Goal: Obtain resource: Obtain resource

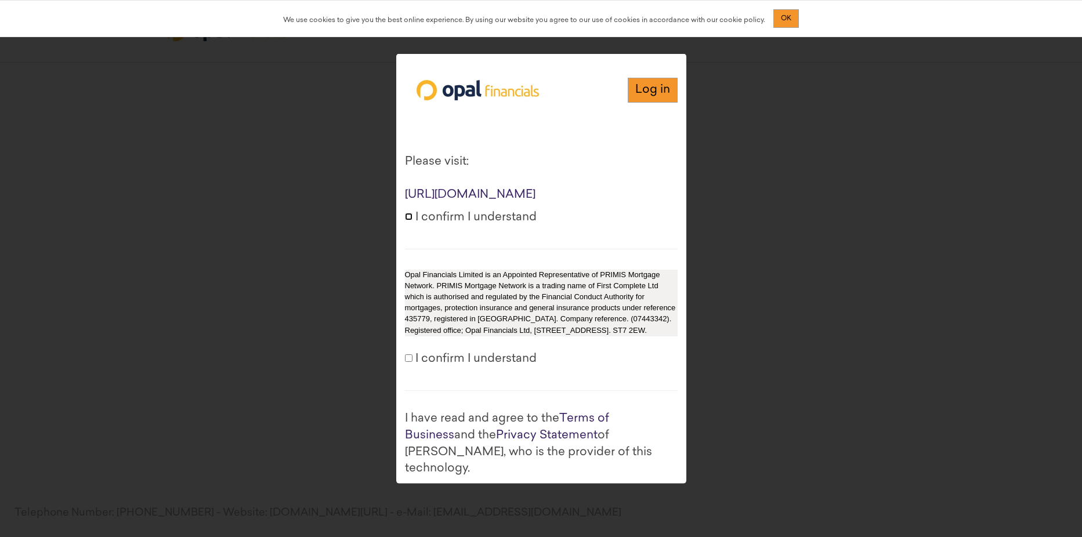
click at [406, 220] on input "I confirm I understand" at bounding box center [409, 216] width 8 height 8
checkbox input "true"
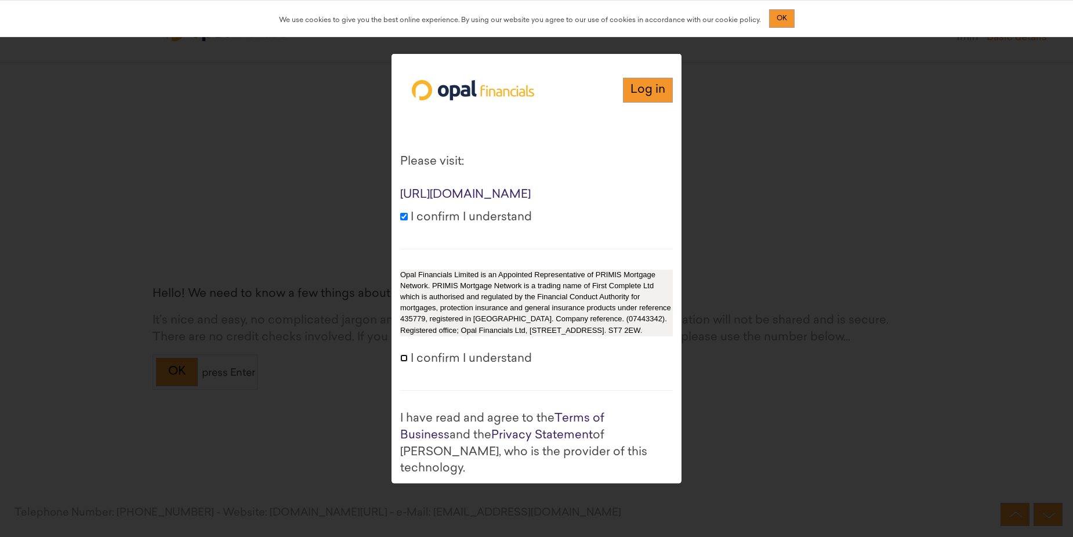
click at [402, 361] on input "I confirm I understand" at bounding box center [404, 358] width 8 height 8
checkbox input "true"
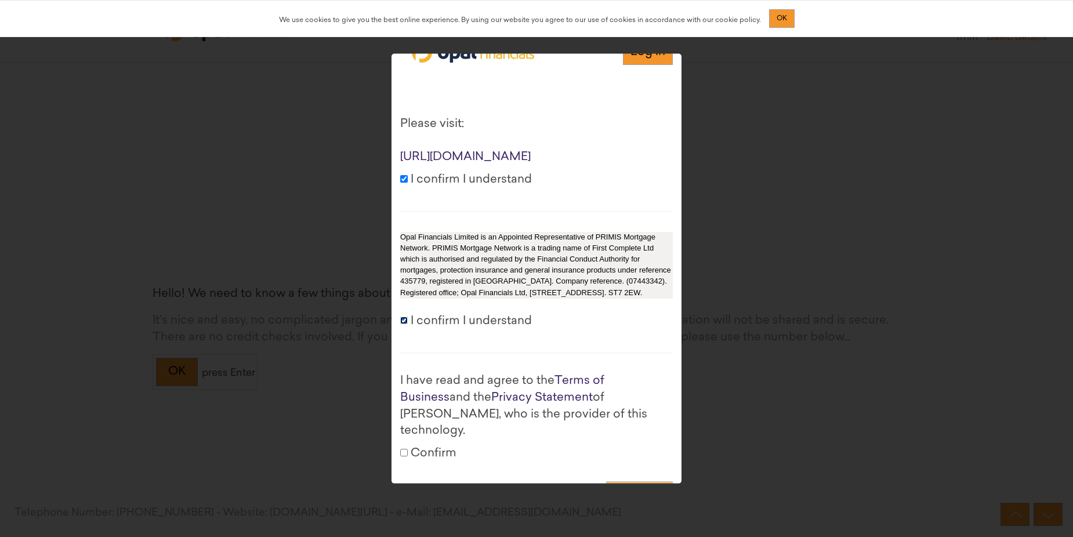
scroll to position [88, 0]
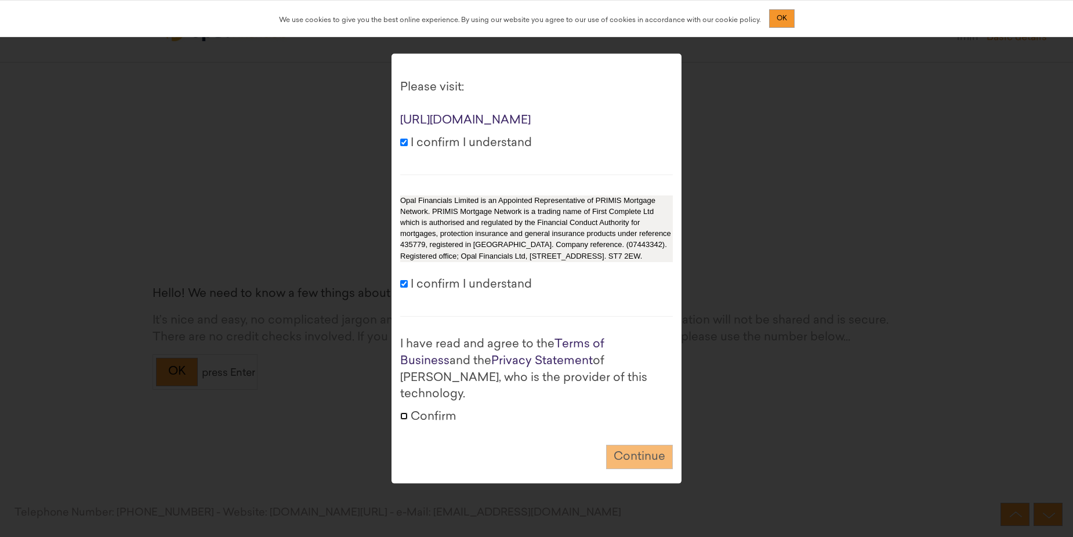
click at [402, 412] on input "Confirm" at bounding box center [404, 416] width 8 height 8
checkbox input "true"
click at [645, 450] on button "Continue" at bounding box center [639, 456] width 67 height 25
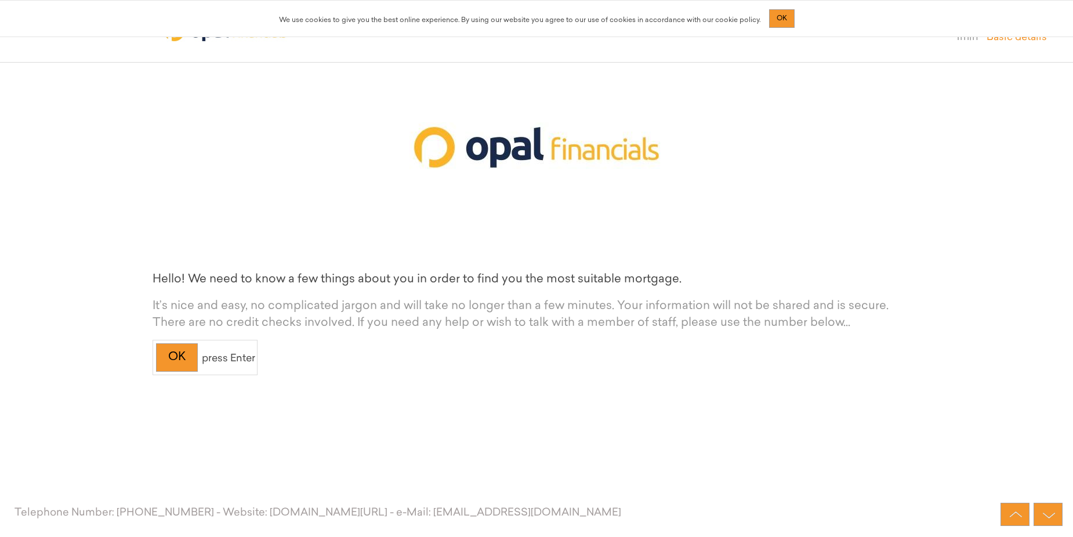
scroll to position [0, 0]
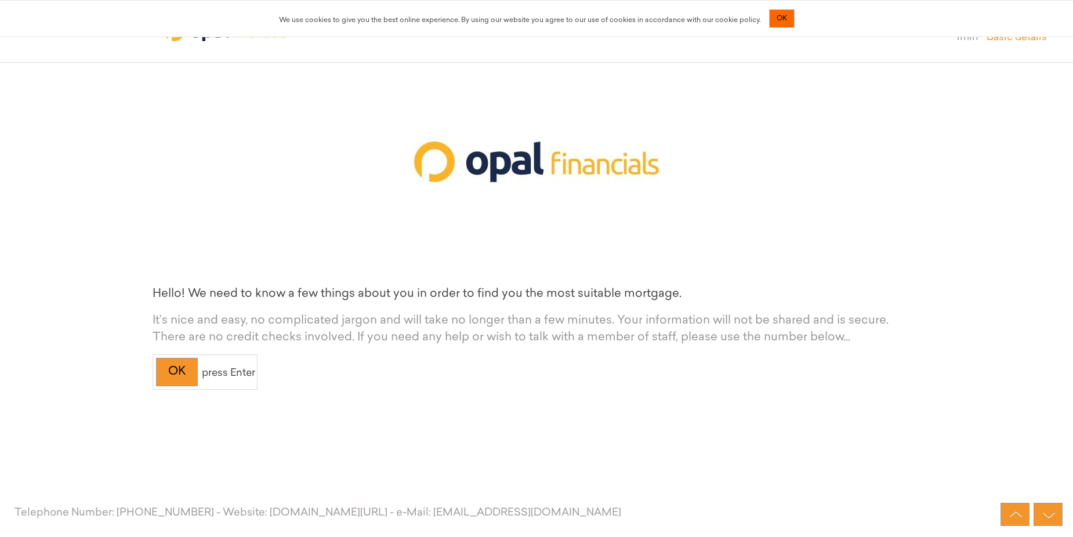
click at [777, 17] on span "OK" at bounding box center [782, 18] width 10 height 7
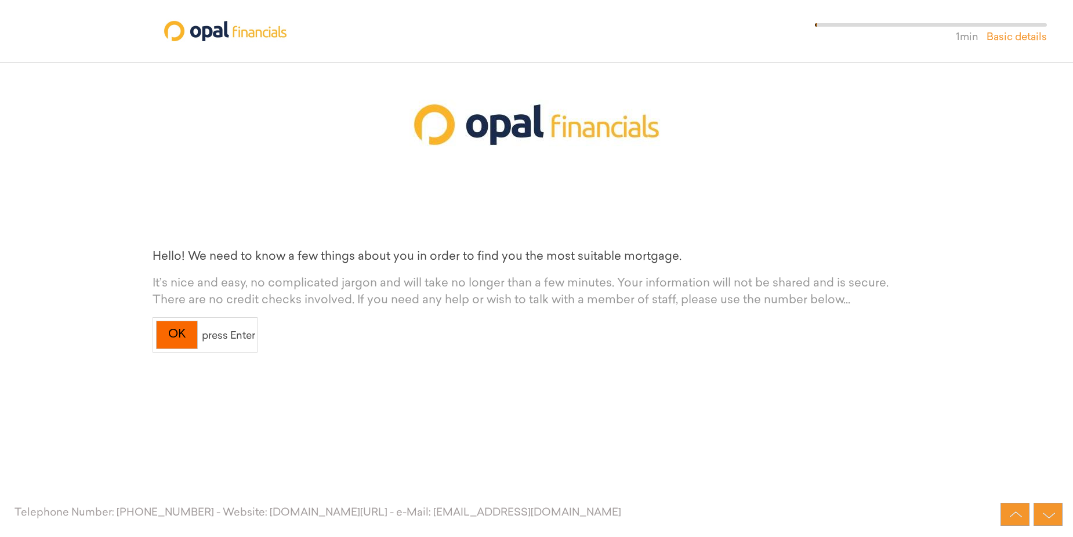
click at [186, 332] on div "OK" at bounding box center [177, 335] width 42 height 28
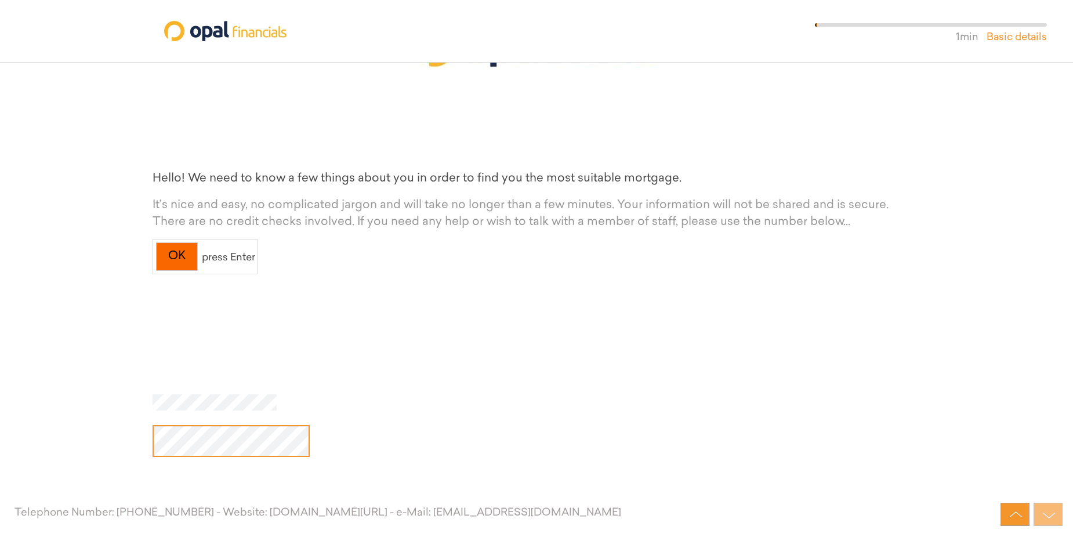
scroll to position [193, 0]
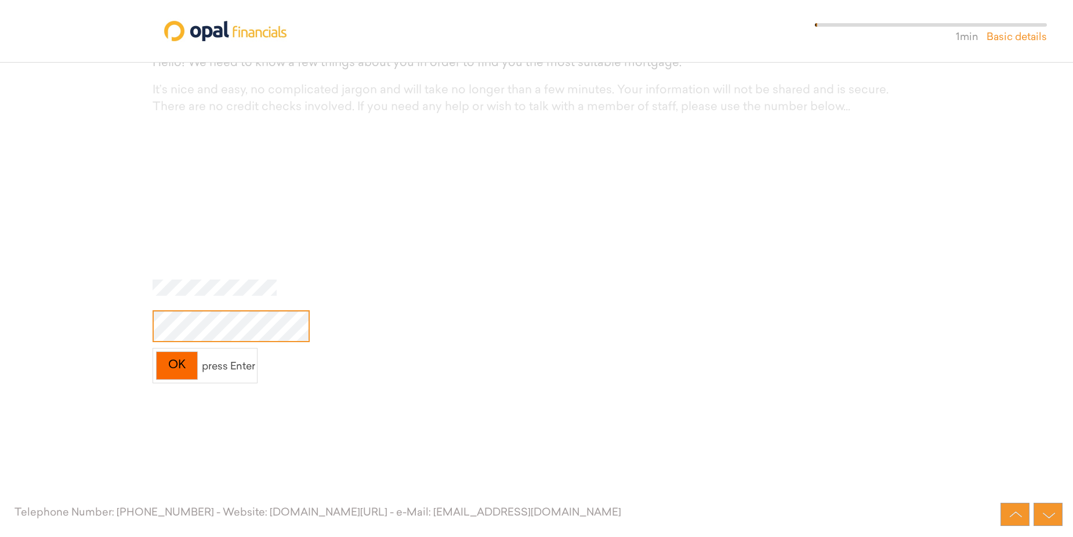
click at [188, 368] on div "OK" at bounding box center [177, 366] width 42 height 28
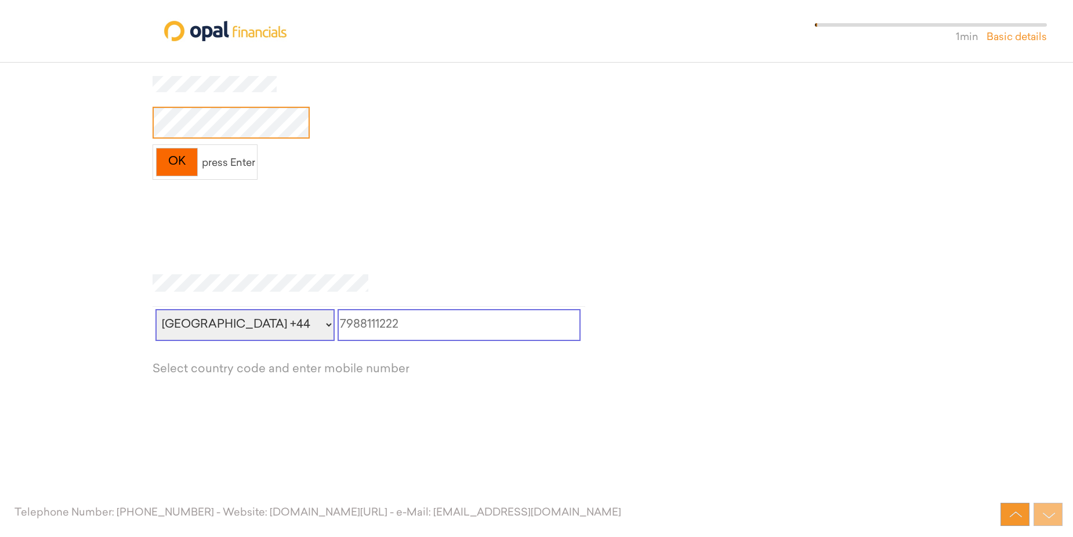
scroll to position [419, 0]
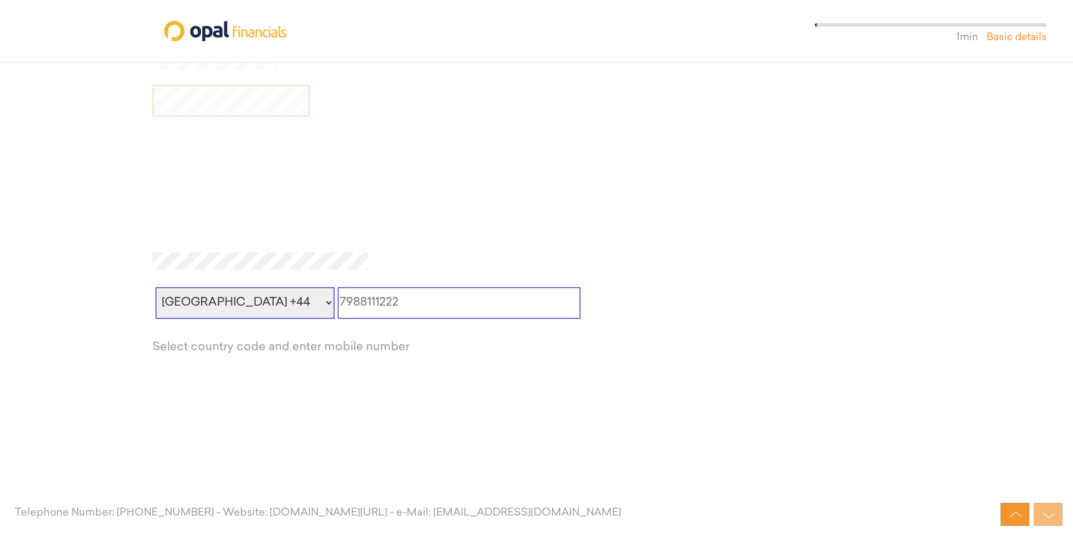
click at [391, 303] on input "tel" at bounding box center [460, 303] width 244 height 32
type input "0"
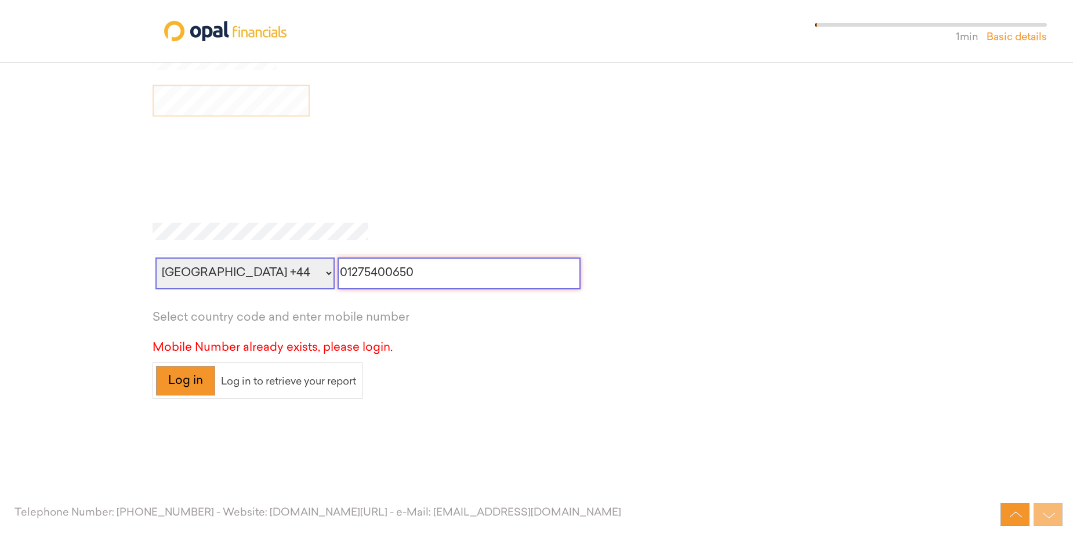
click at [401, 273] on input "01275400650" at bounding box center [460, 274] width 244 height 32
click at [500, 397] on div at bounding box center [537, 378] width 769 height 43
drag, startPoint x: 390, startPoint y: 271, endPoint x: 294, endPoint y: 276, distance: 95.8
click at [294, 276] on div "[GEOGRAPHIC_DATA] +44 [GEOGRAPHIC_DATA] +1 [GEOGRAPHIC_DATA] +93 [GEOGRAPHIC_DA…" at bounding box center [369, 271] width 433 height 32
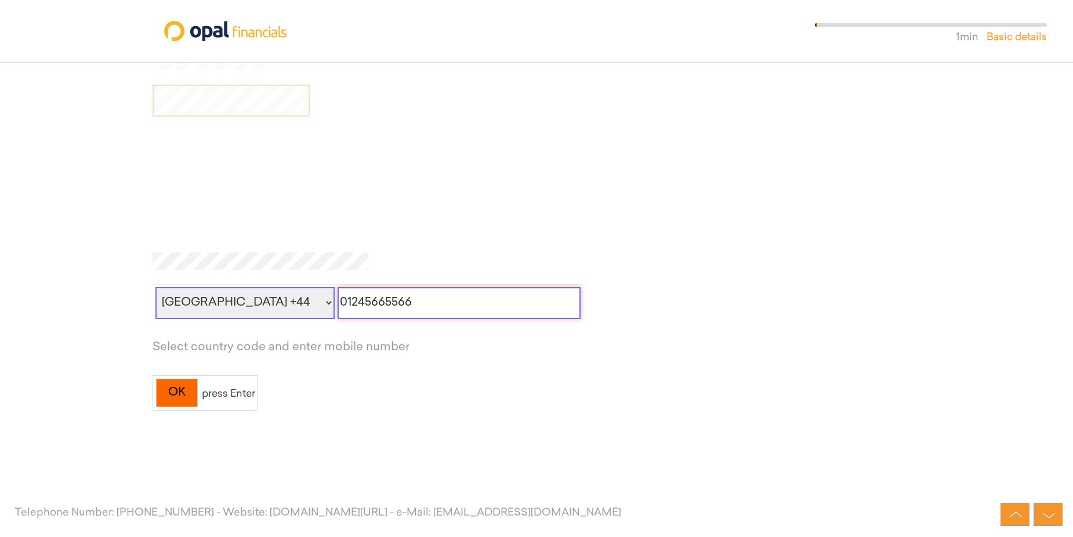
type input "01245665566"
click at [180, 401] on div "OK" at bounding box center [177, 393] width 42 height 28
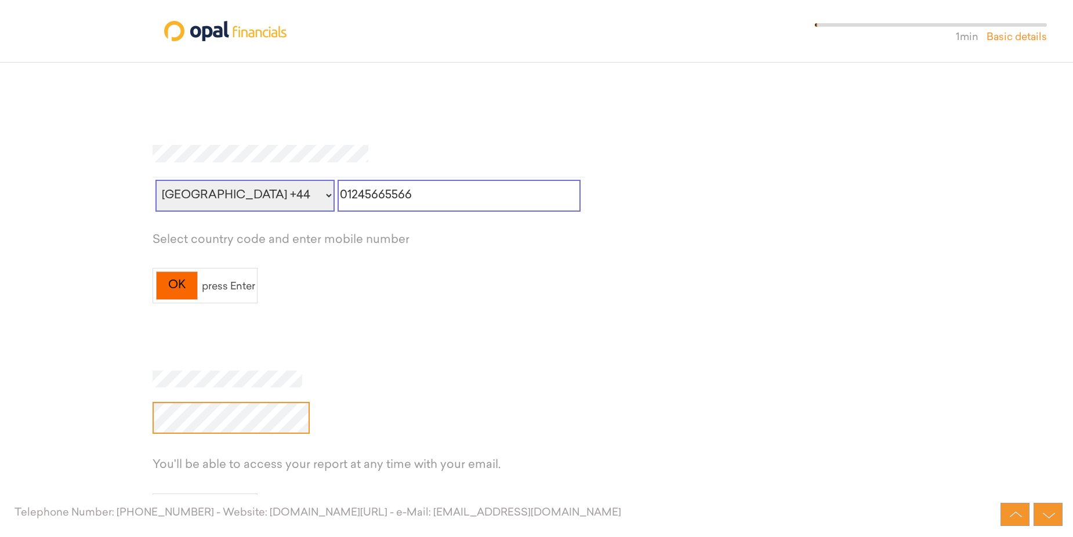
scroll to position [645, 0]
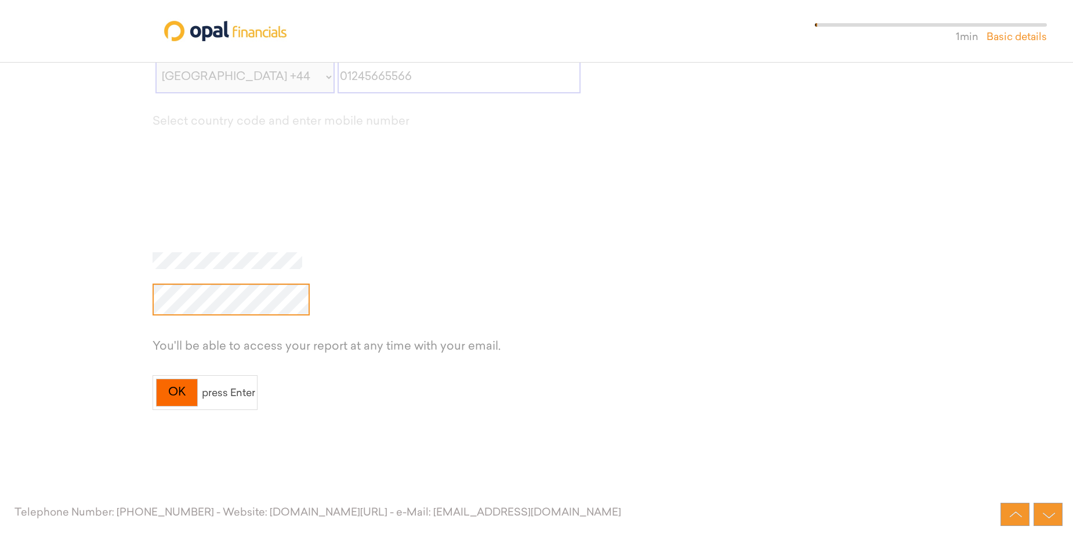
click at [173, 389] on div "OK" at bounding box center [177, 393] width 42 height 28
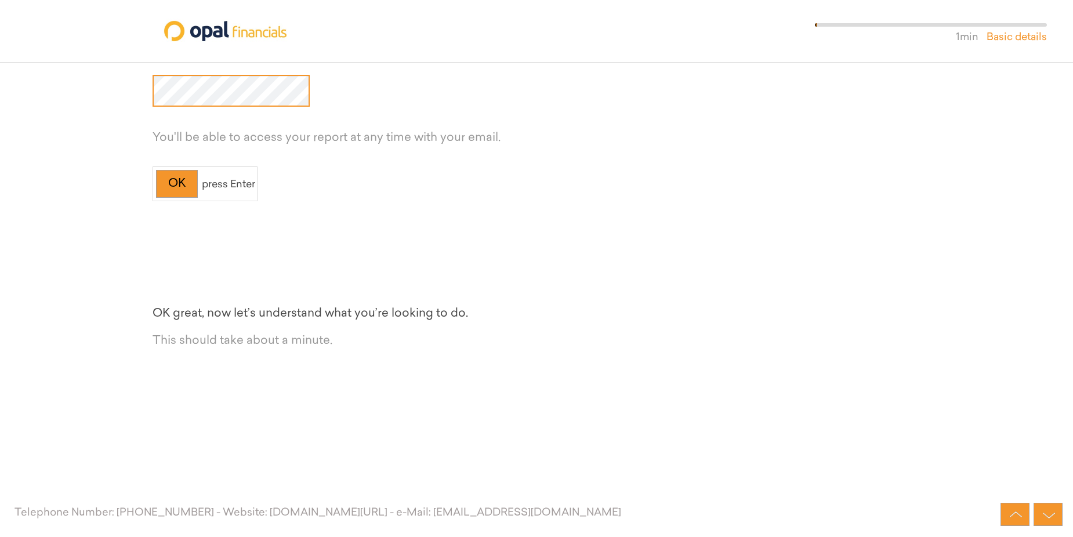
scroll to position [870, 0]
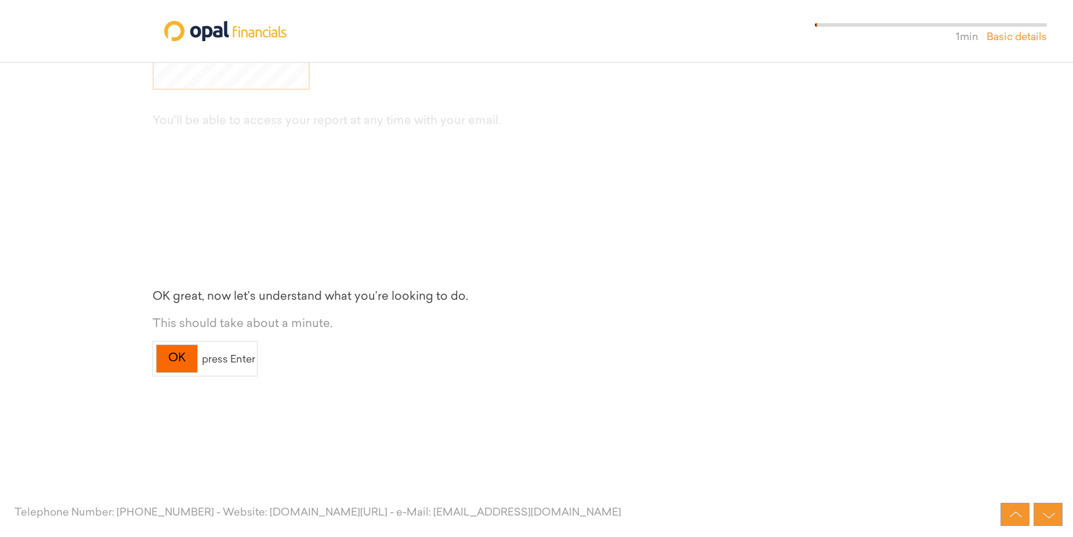
click at [183, 365] on div "OK" at bounding box center [177, 359] width 42 height 28
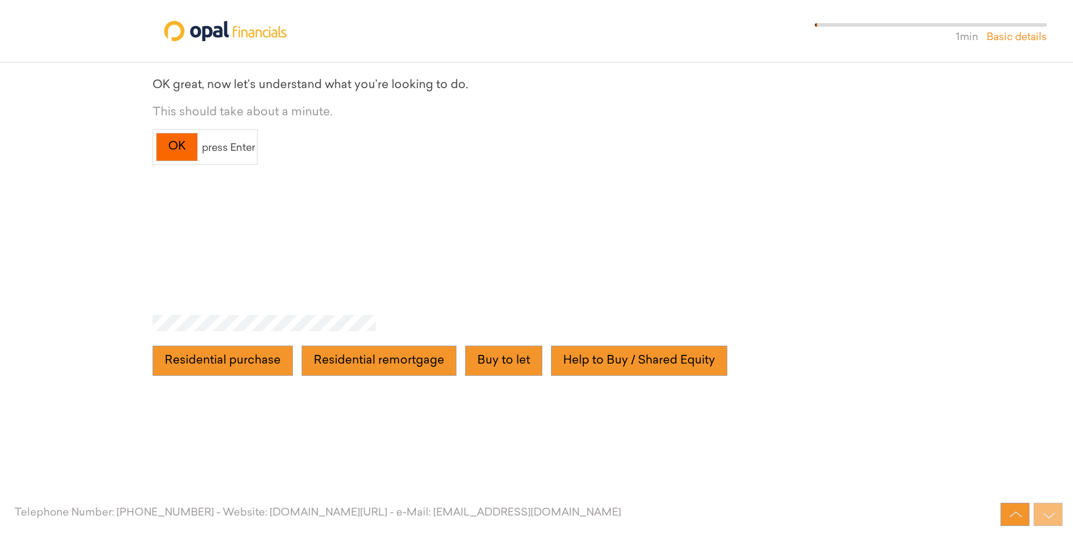
scroll to position [1096, 0]
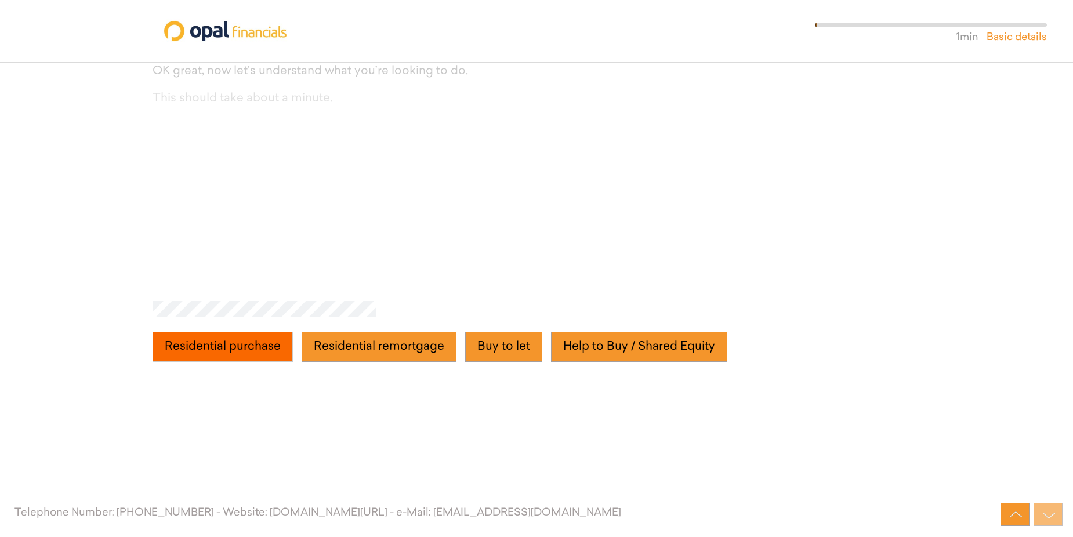
click at [212, 354] on purchase "Residential purchase" at bounding box center [223, 347] width 140 height 30
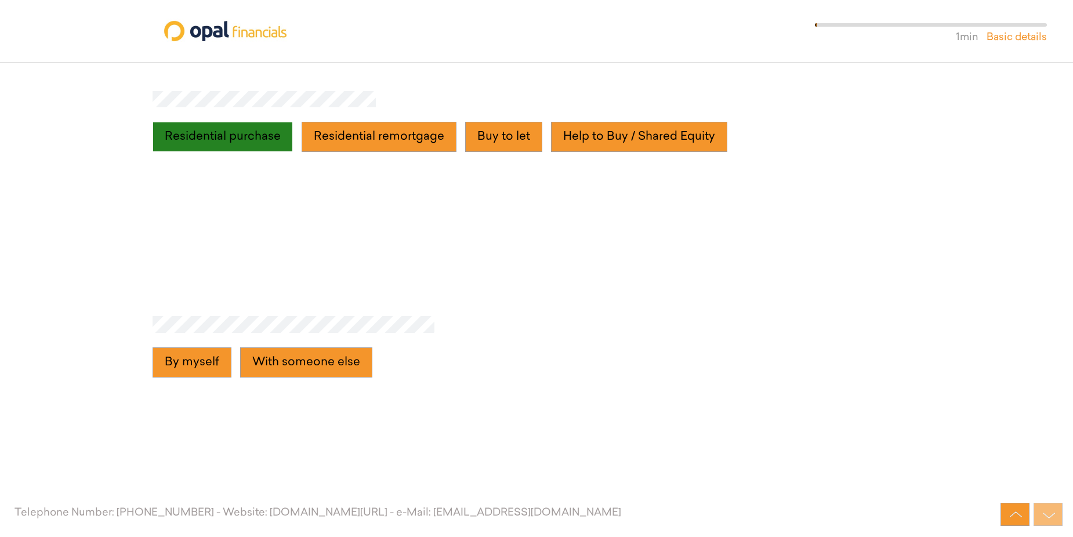
scroll to position [1322, 0]
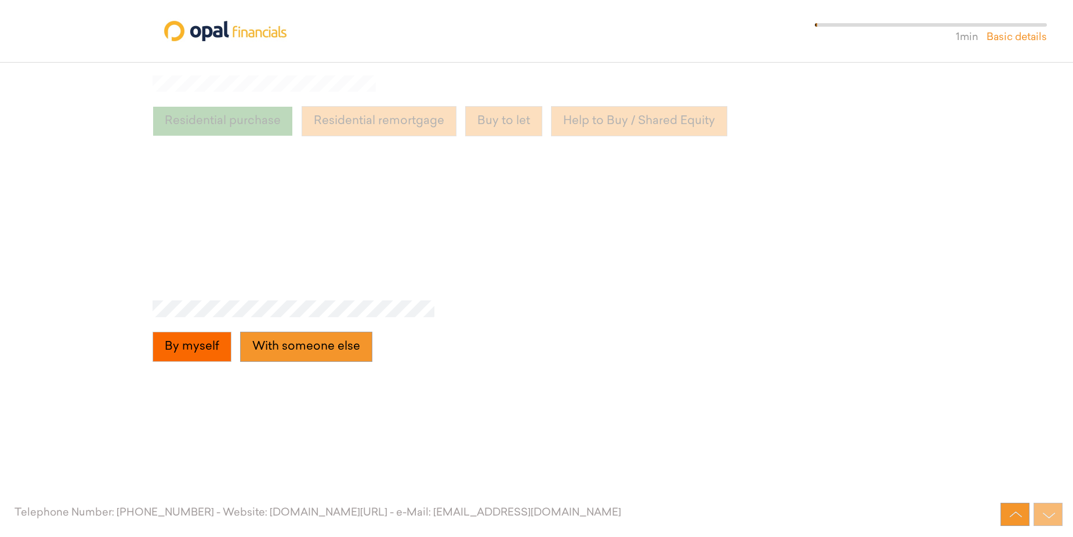
click at [210, 352] on myself "By myself" at bounding box center [192, 347] width 79 height 30
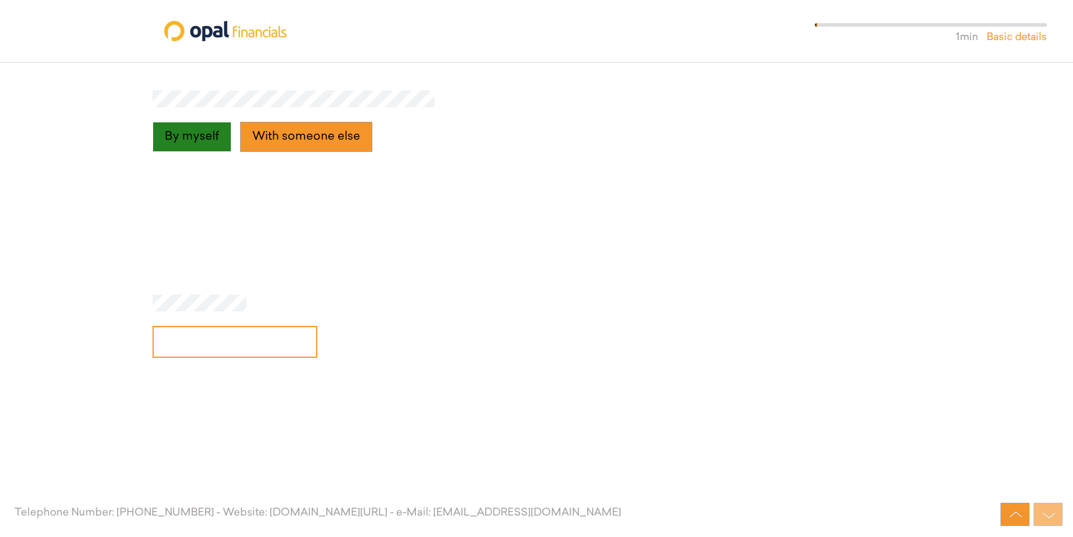
scroll to position [1547, 0]
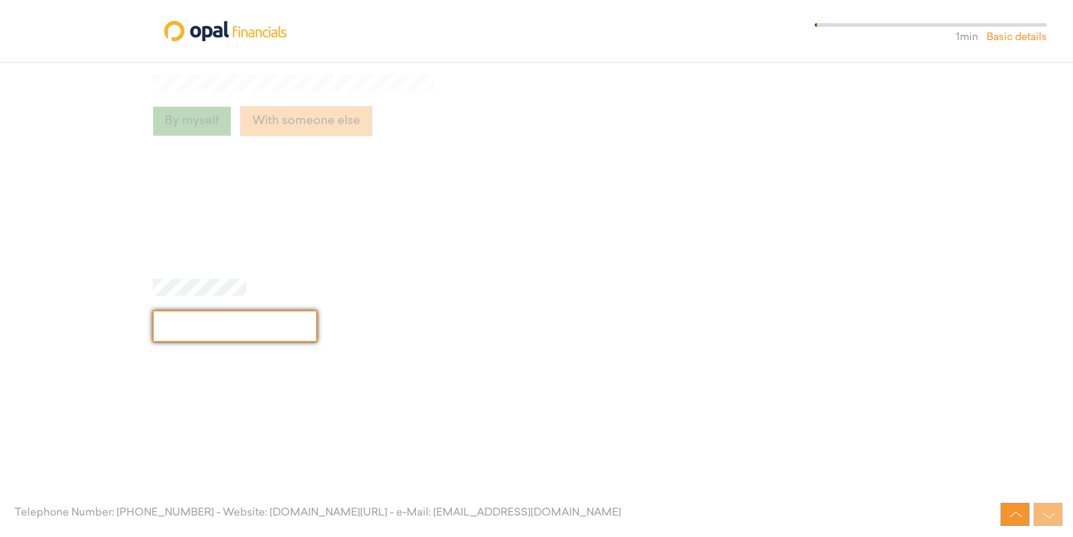
click at [230, 328] on input "text" at bounding box center [235, 326] width 165 height 32
type input "20"
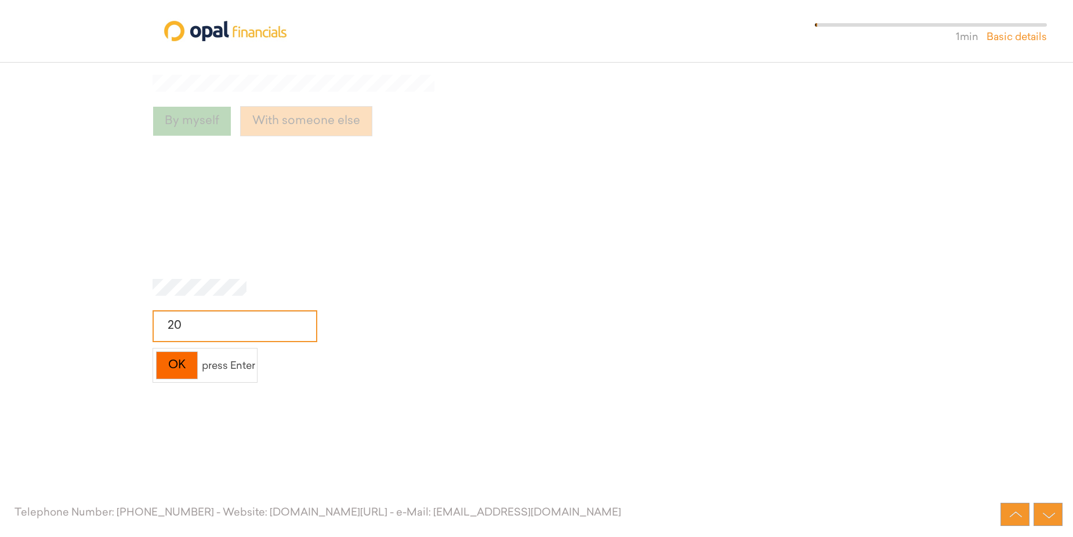
click at [172, 371] on div "OK" at bounding box center [177, 366] width 42 height 28
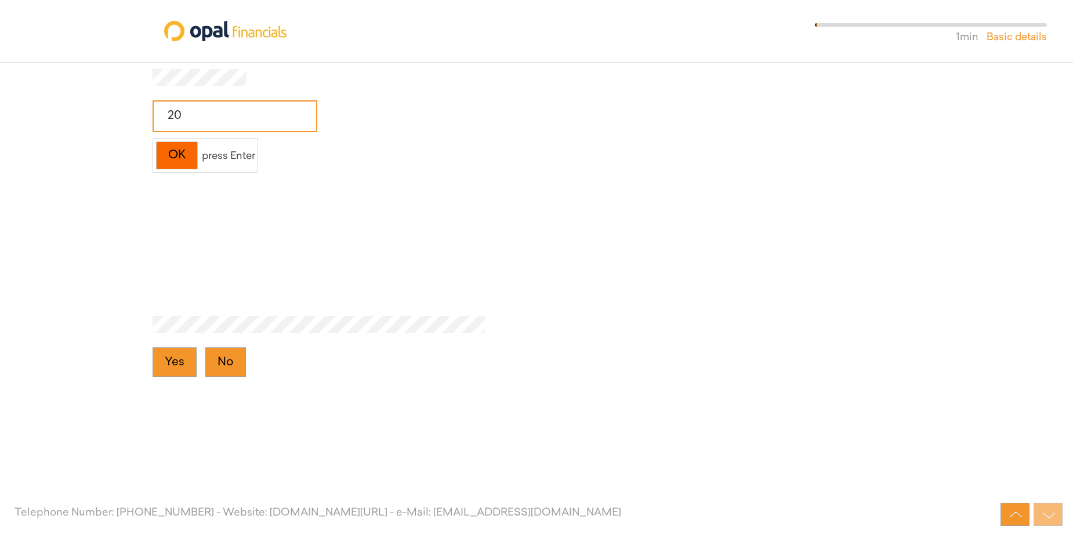
scroll to position [1773, 0]
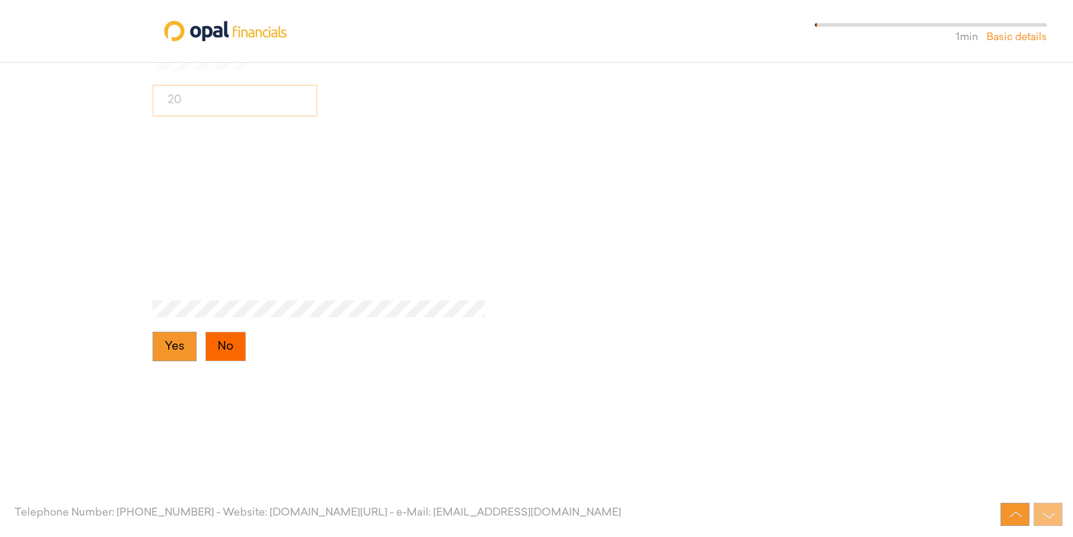
click at [209, 347] on button "No" at bounding box center [225, 347] width 41 height 30
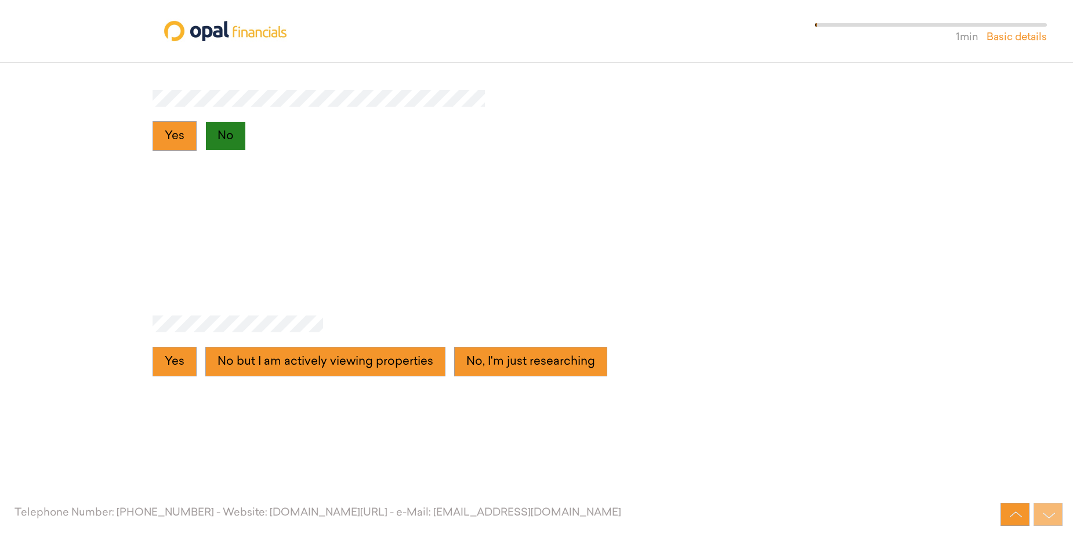
scroll to position [1999, 0]
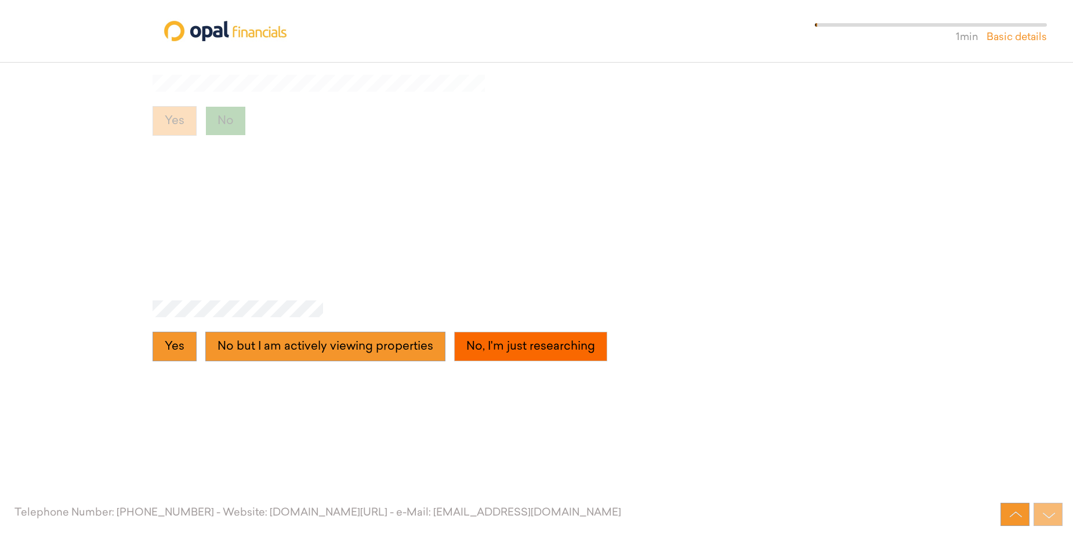
click at [480, 349] on researching "No, I'm just researching" at bounding box center [530, 347] width 153 height 30
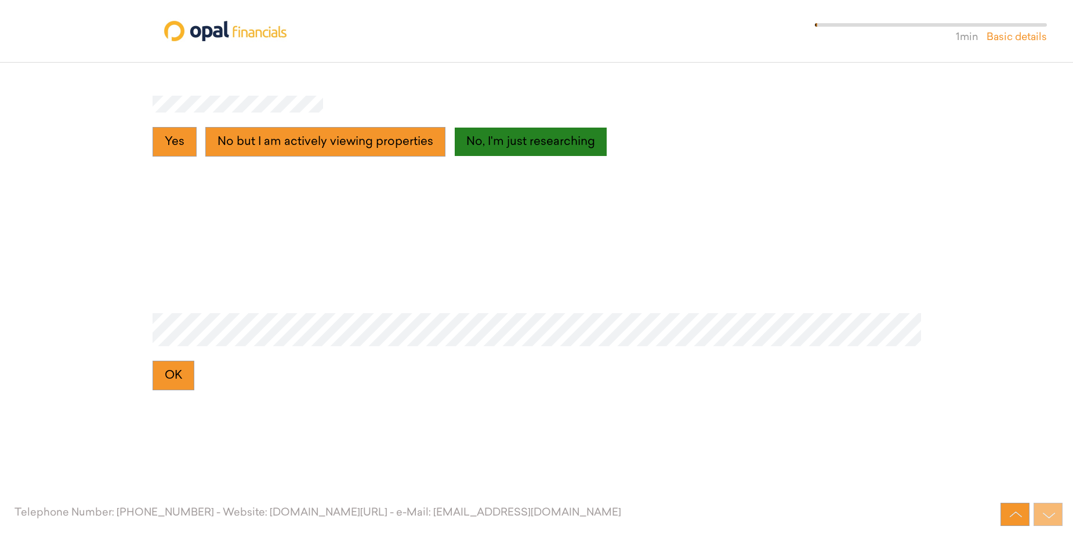
scroll to position [2224, 0]
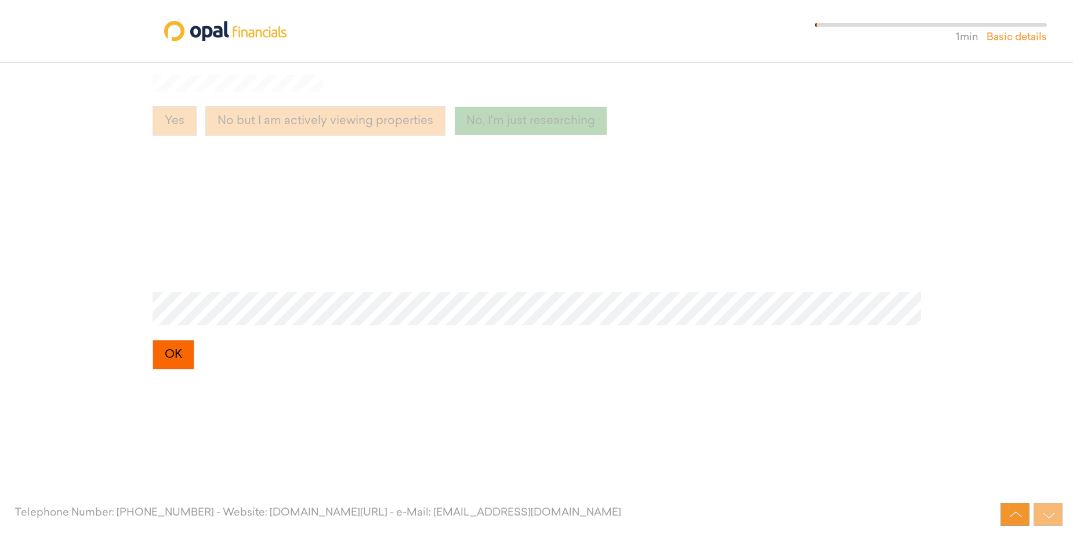
click at [175, 355] on button "OK" at bounding box center [174, 355] width 42 height 30
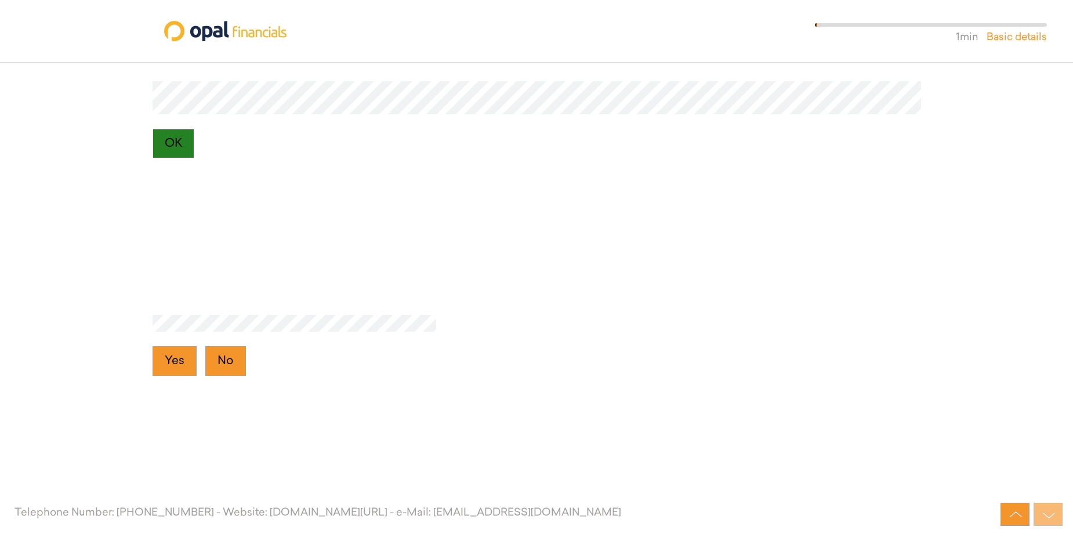
scroll to position [2450, 0]
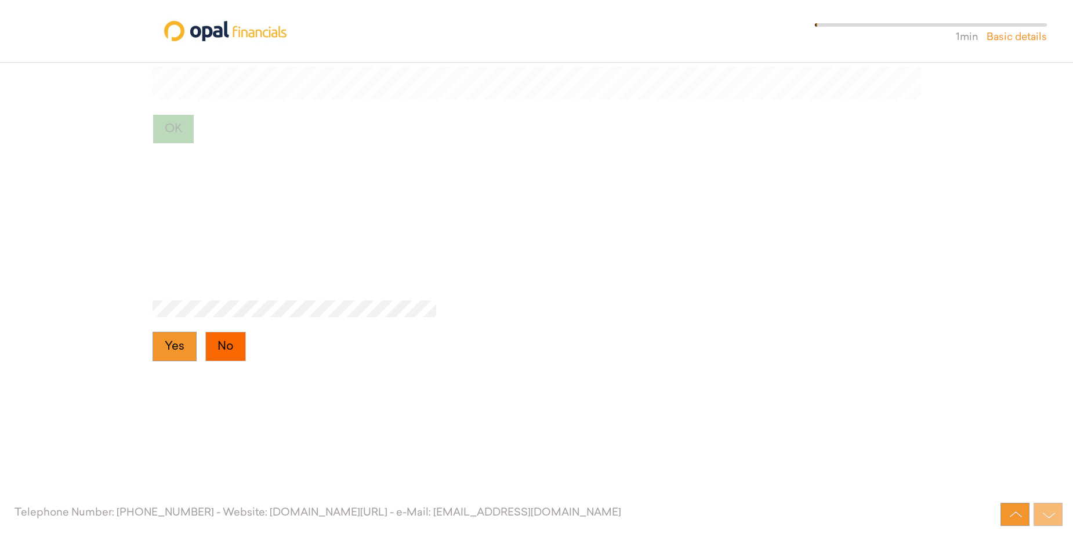
click at [217, 346] on button "No" at bounding box center [225, 347] width 41 height 30
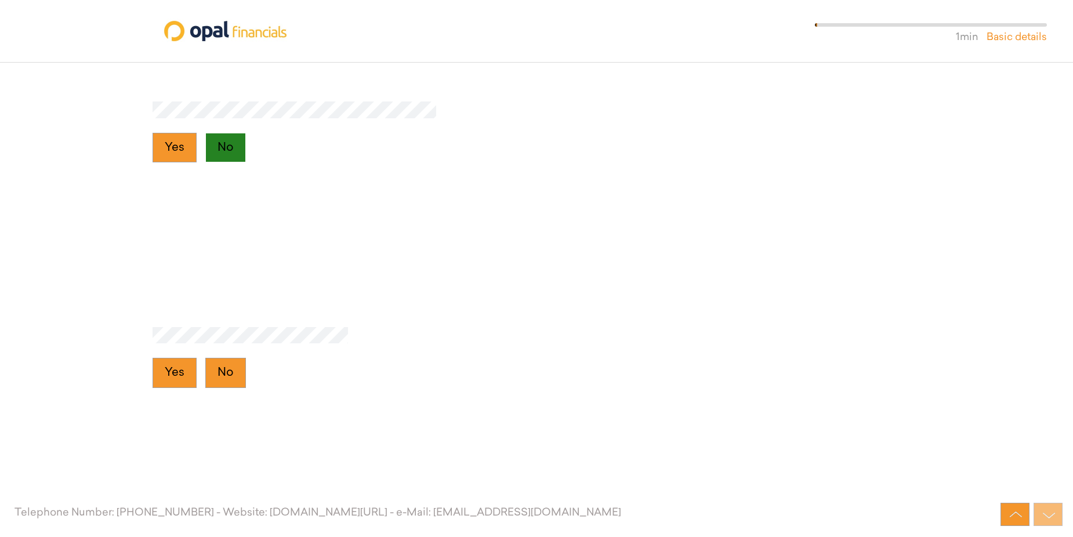
scroll to position [2675, 0]
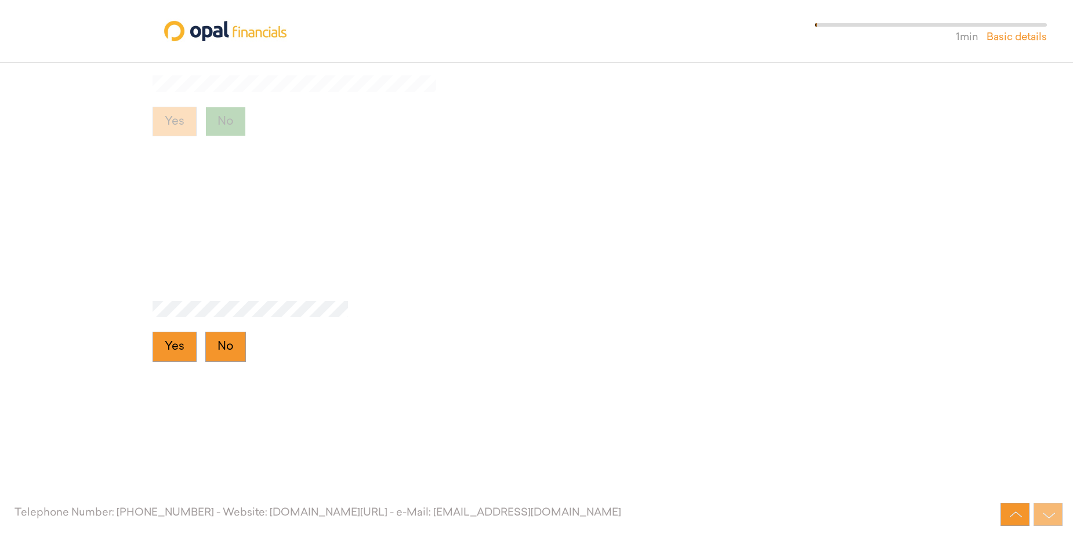
click at [217, 346] on button "No" at bounding box center [225, 347] width 41 height 30
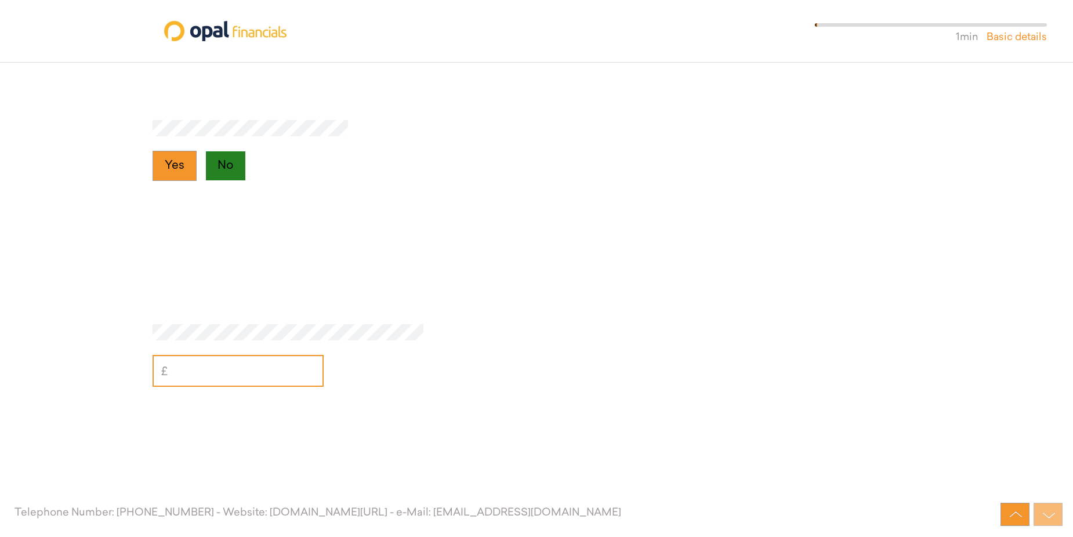
scroll to position [2901, 0]
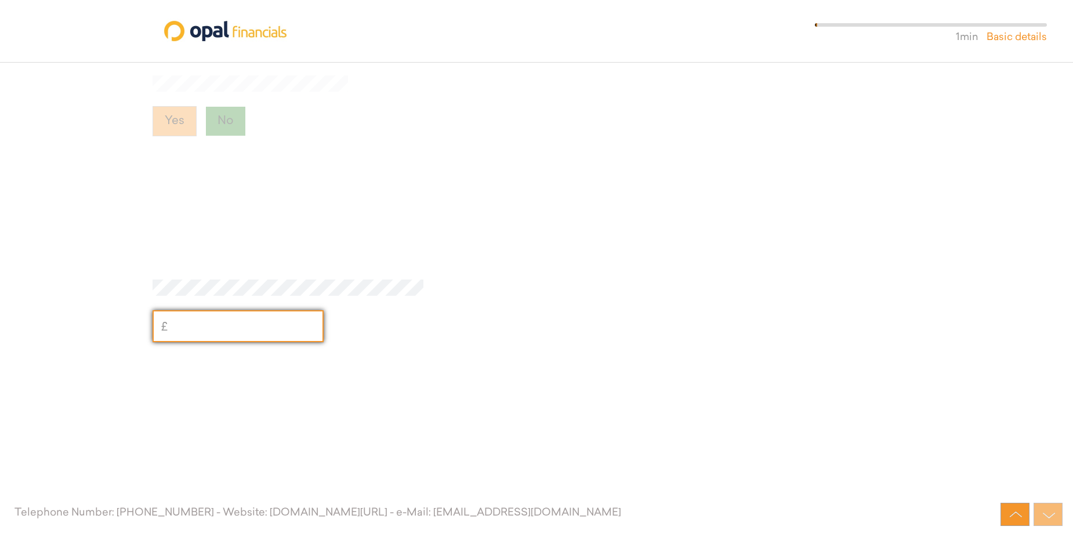
click at [220, 324] on input "text" at bounding box center [238, 326] width 171 height 32
type input "25,000"
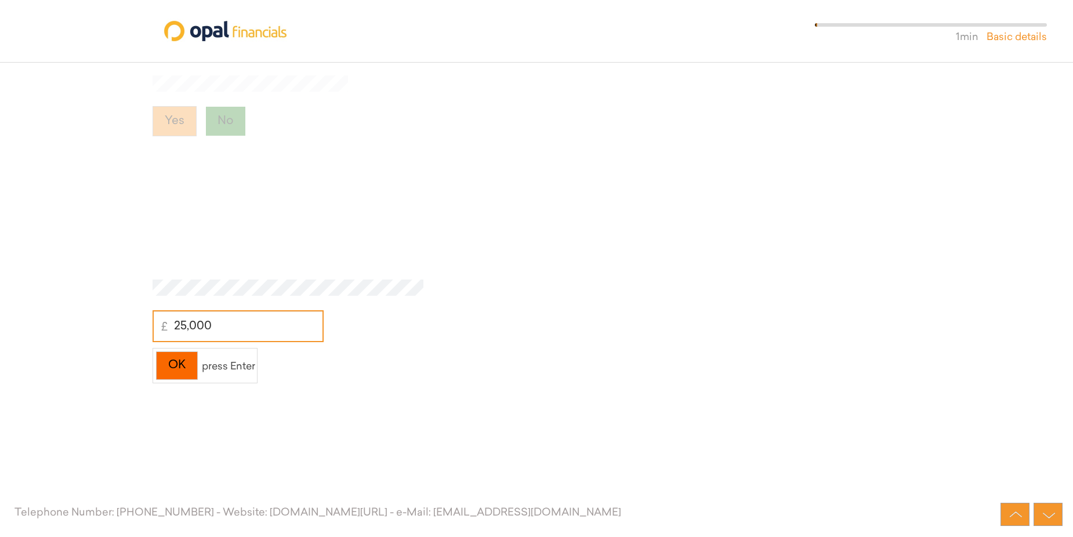
click at [185, 363] on div "OK" at bounding box center [177, 366] width 42 height 28
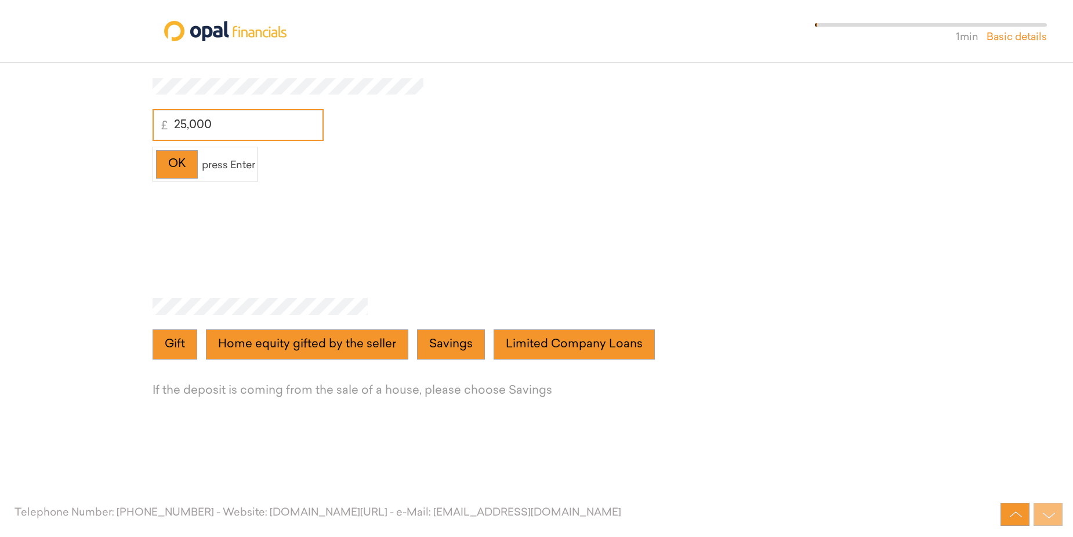
scroll to position [3126, 0]
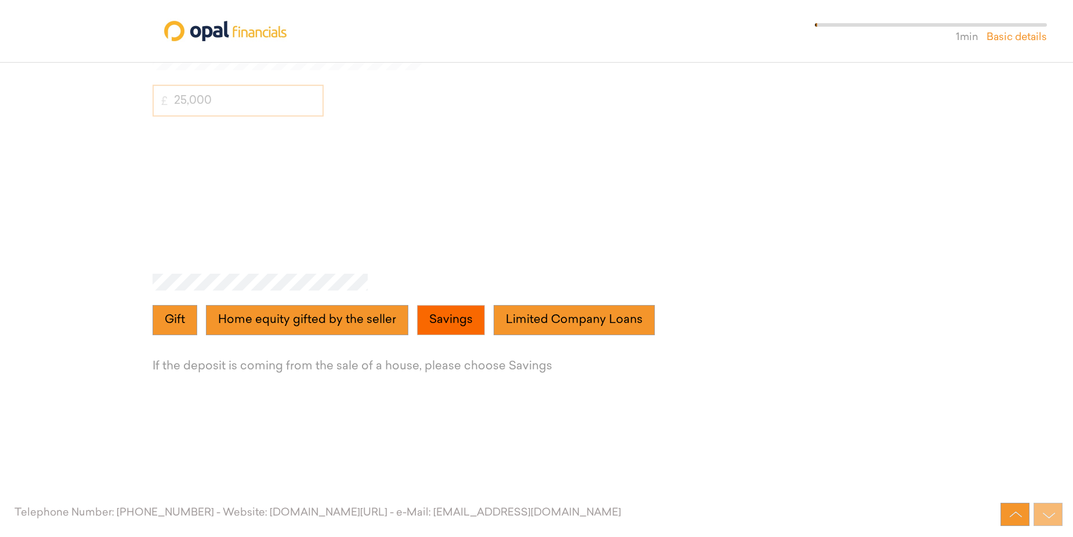
click at [448, 318] on button "Savings" at bounding box center [451, 320] width 68 height 30
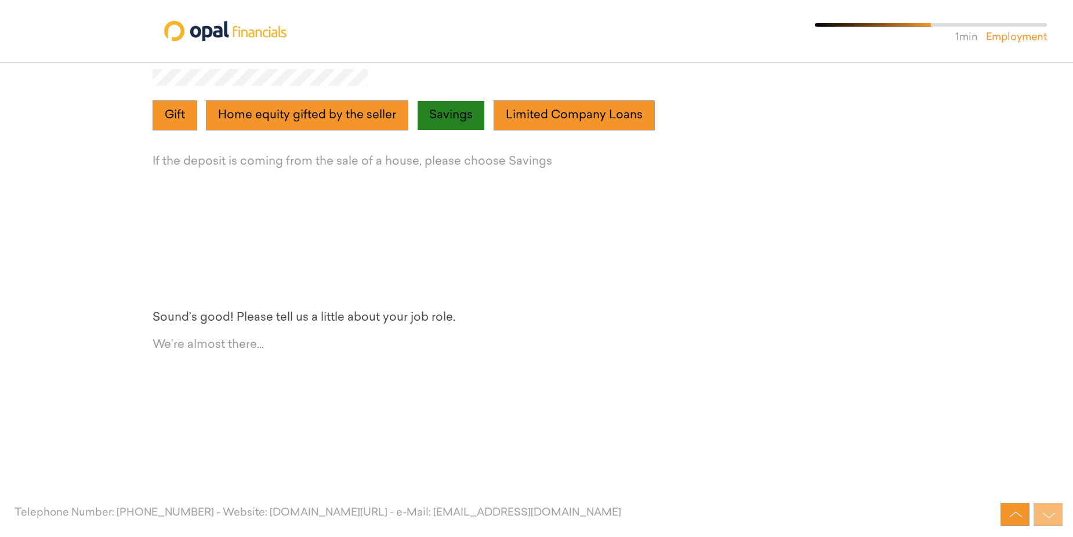
scroll to position [3352, 0]
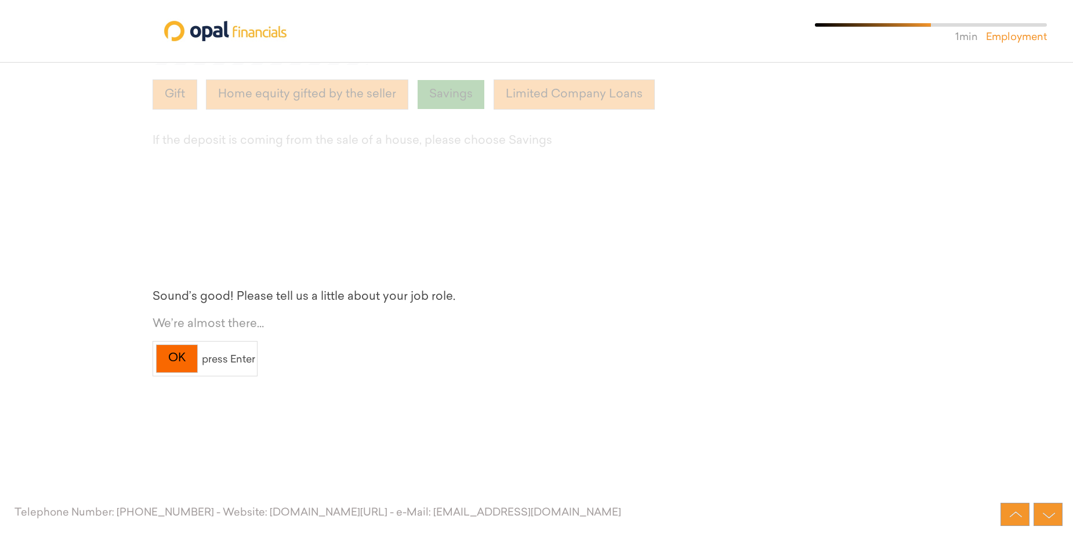
click at [176, 362] on div "OK" at bounding box center [177, 359] width 42 height 28
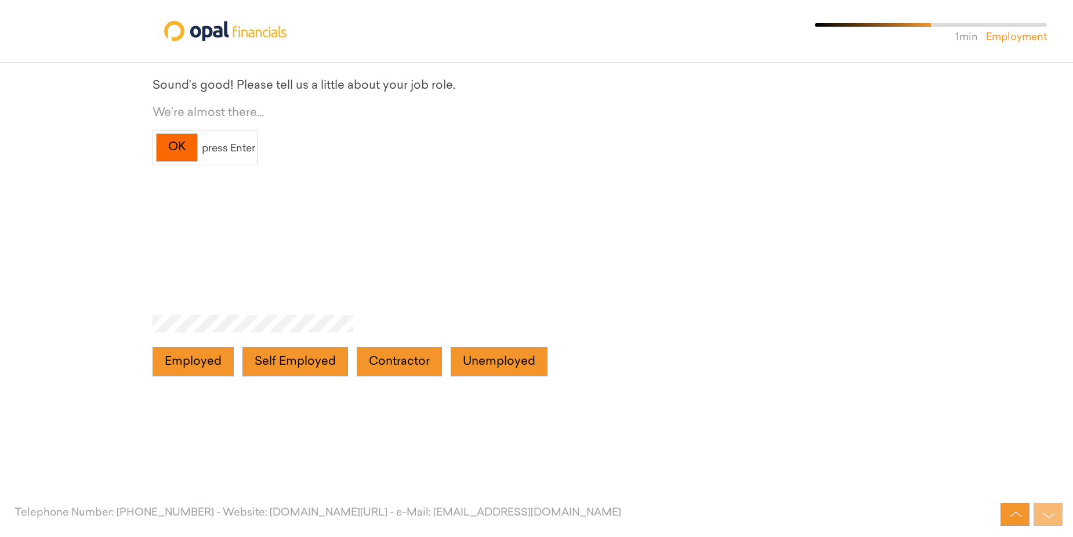
scroll to position [3578, 0]
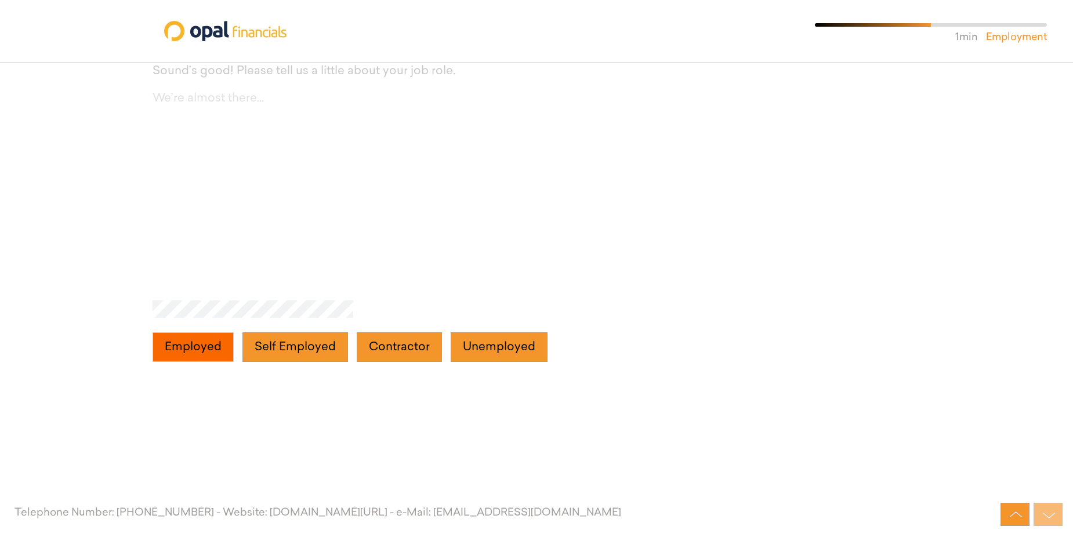
click at [186, 353] on button "Employed" at bounding box center [193, 347] width 81 height 30
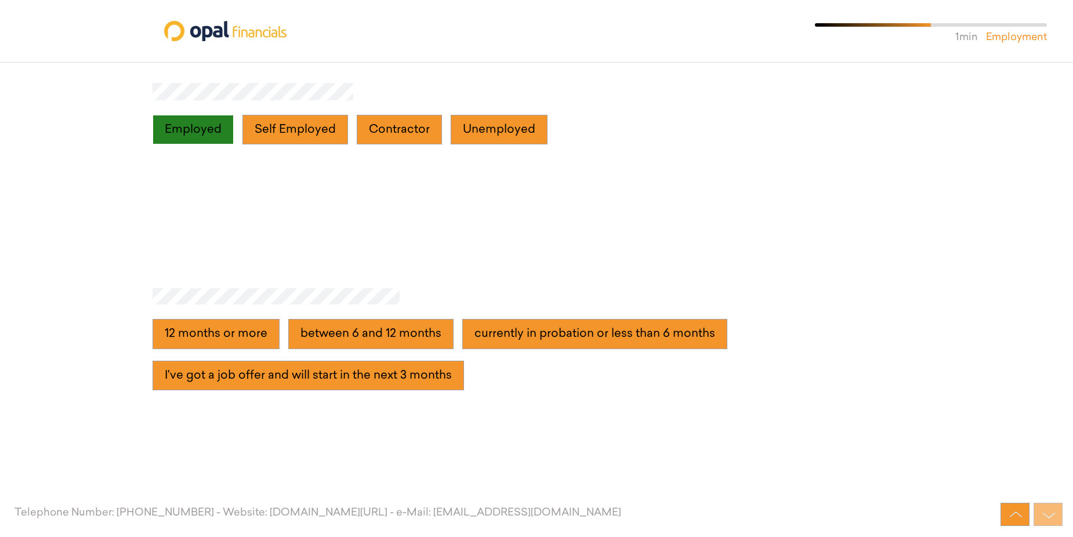
scroll to position [3803, 0]
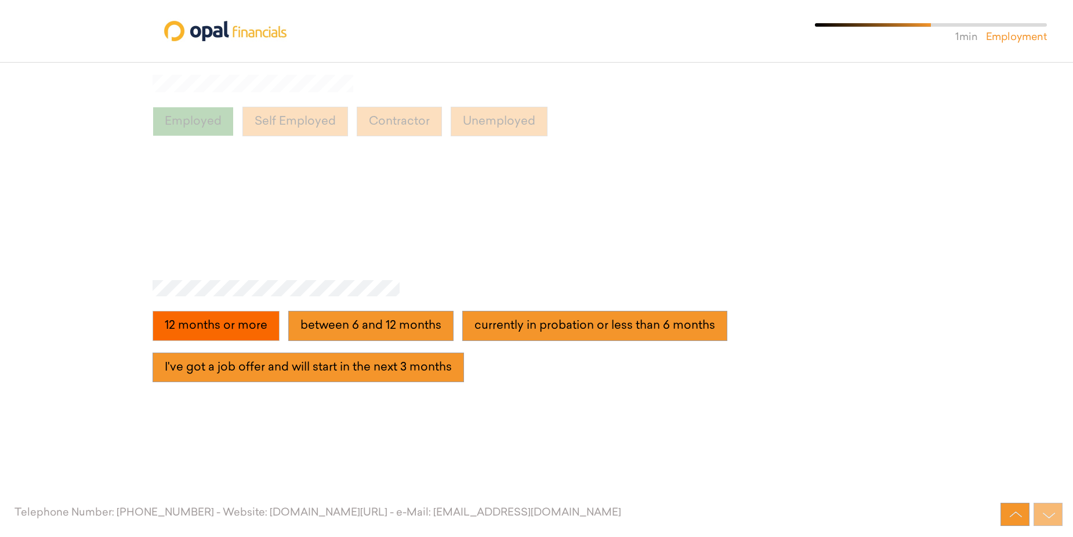
click at [213, 328] on more "12 months or more" at bounding box center [216, 326] width 127 height 30
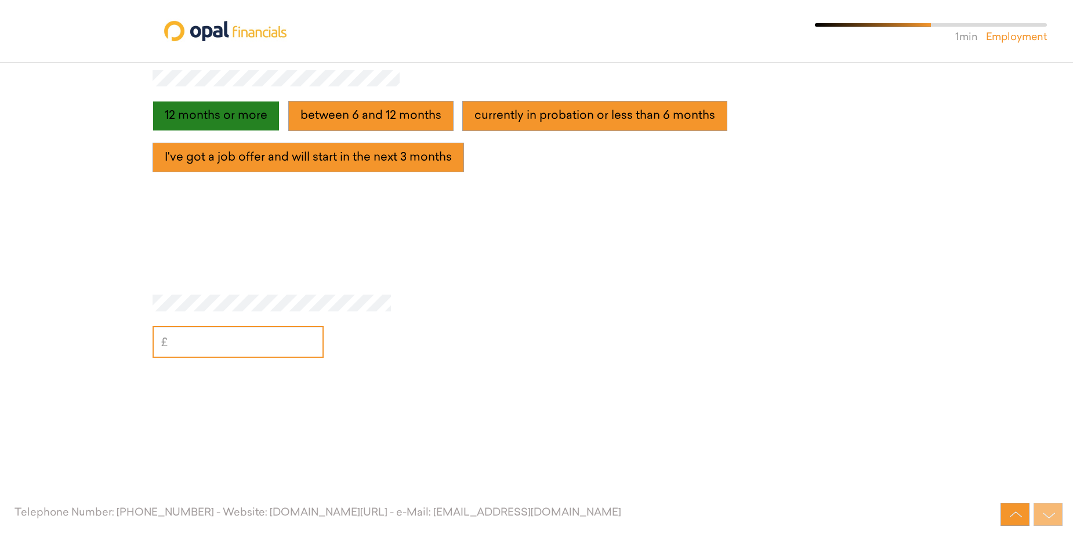
scroll to position [4029, 0]
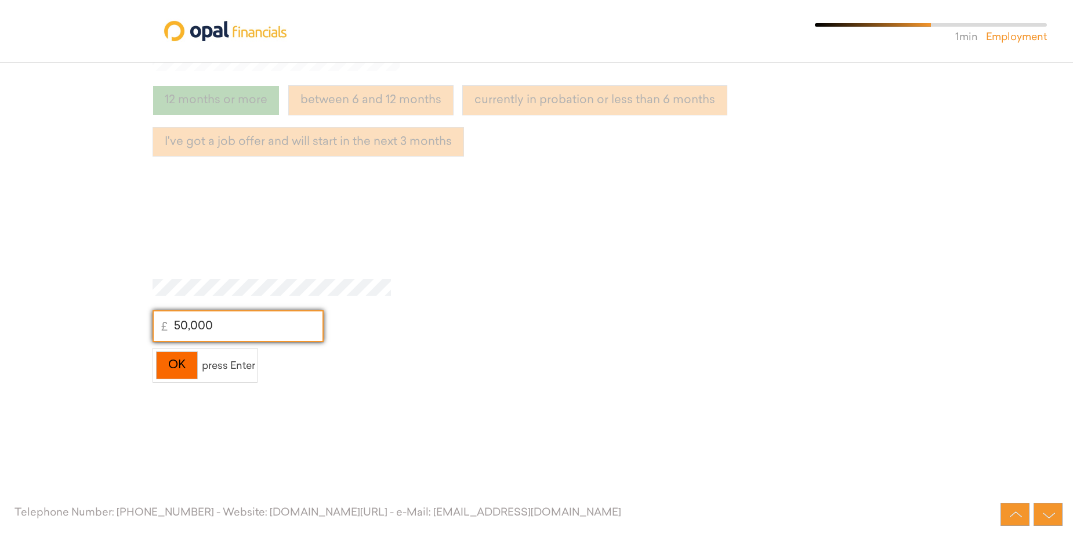
type input "50,000"
click at [196, 369] on div "OK" at bounding box center [177, 366] width 42 height 28
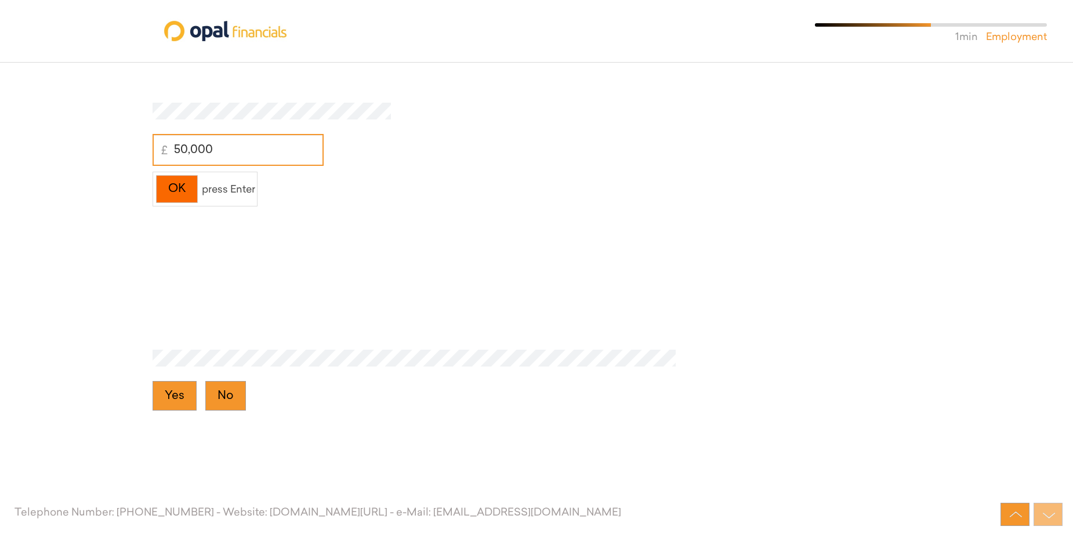
scroll to position [4255, 0]
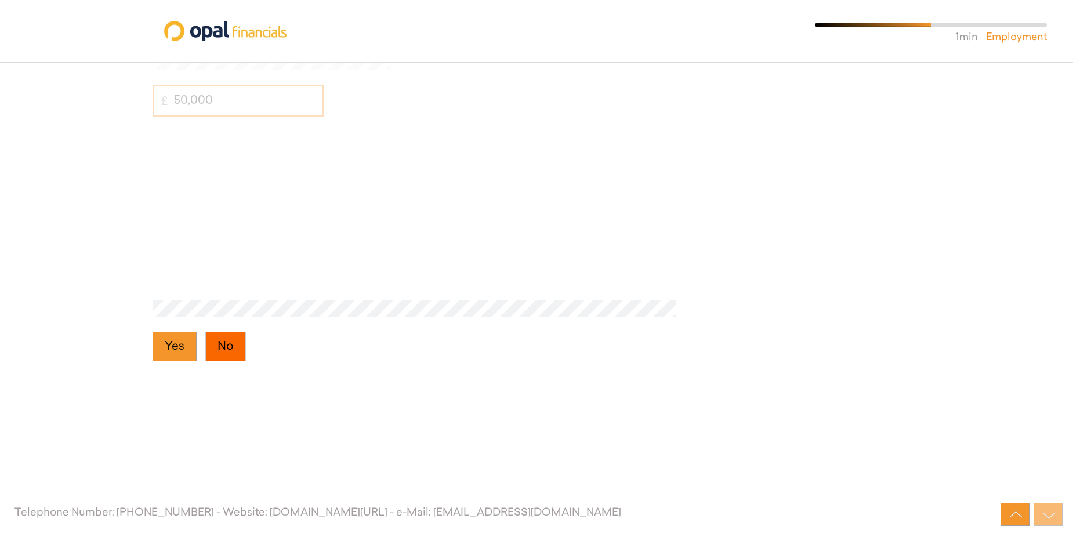
click at [221, 341] on button "No" at bounding box center [225, 347] width 41 height 30
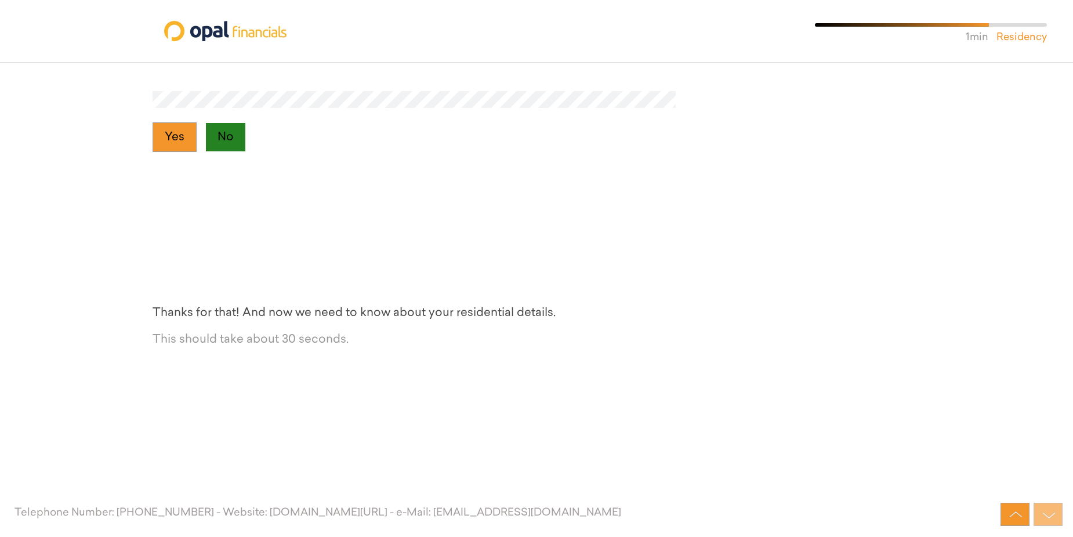
scroll to position [4480, 0]
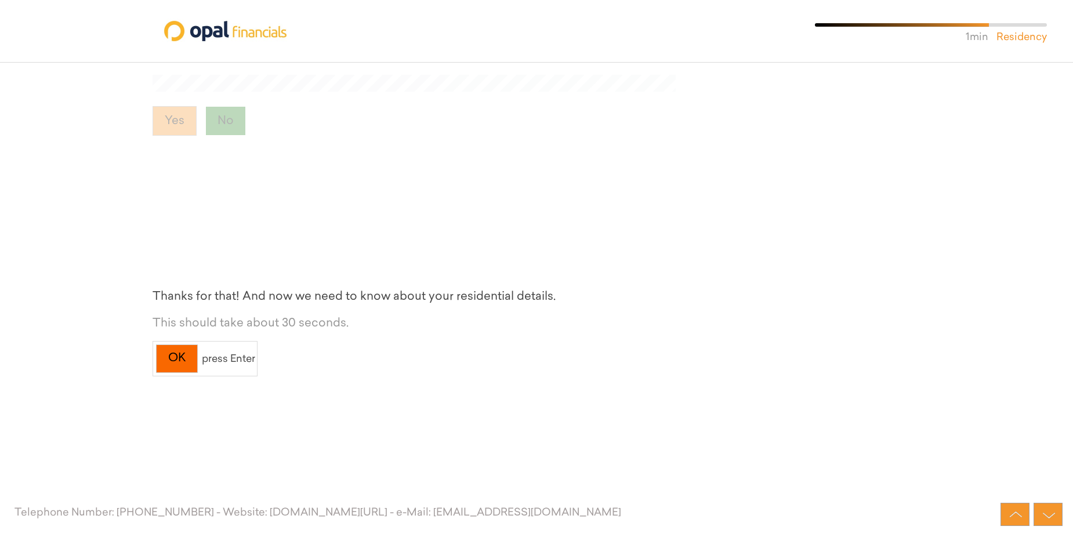
click at [194, 354] on div "OK" at bounding box center [177, 359] width 42 height 28
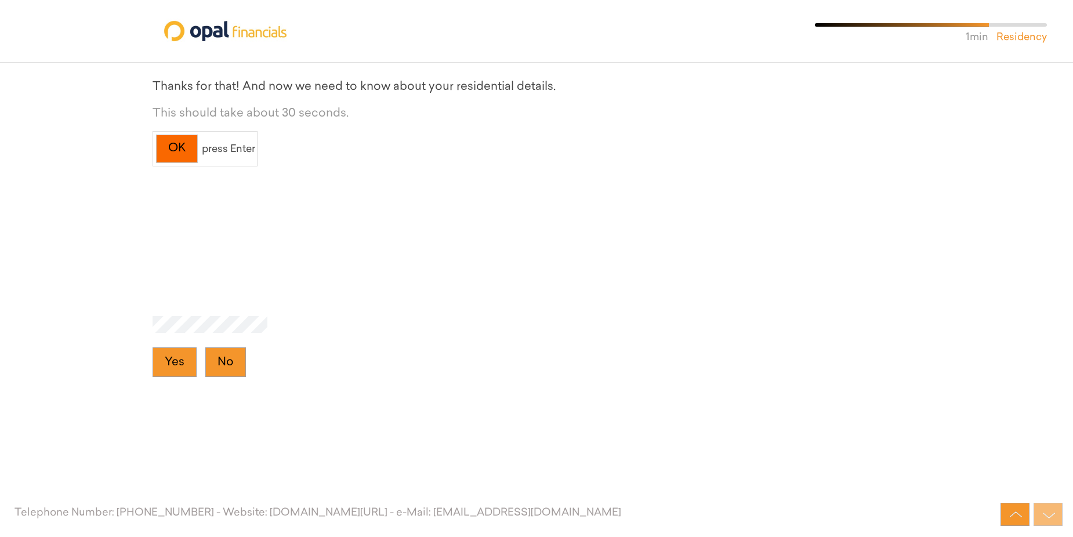
scroll to position [4706, 0]
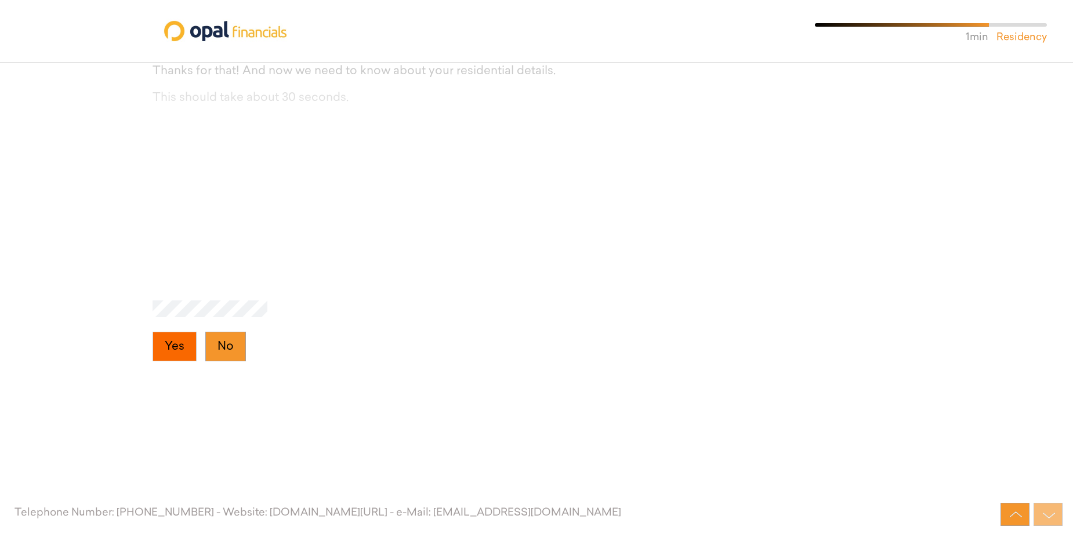
click at [190, 347] on button "Yes" at bounding box center [175, 347] width 44 height 30
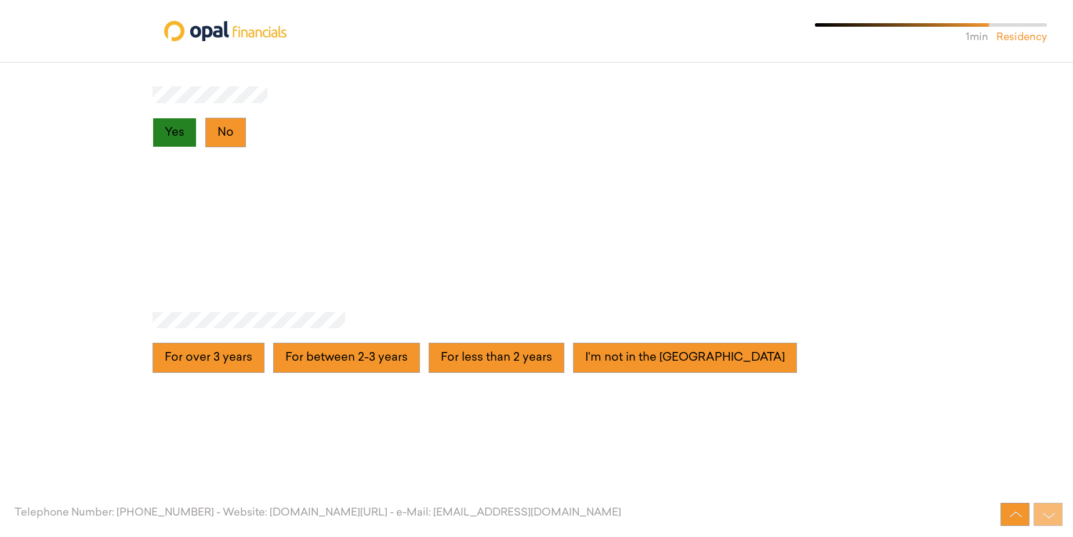
scroll to position [4931, 0]
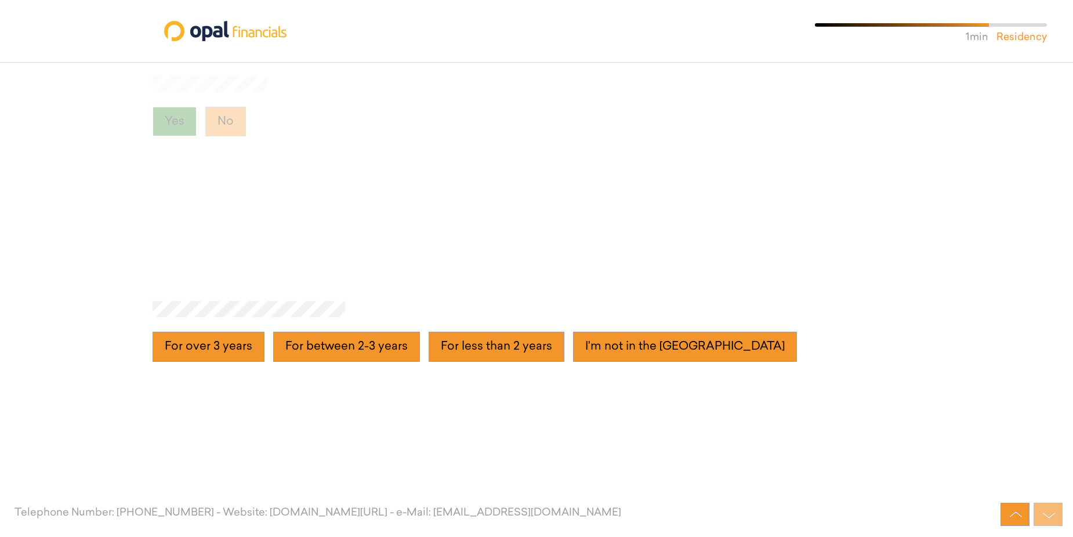
drag, startPoint x: 219, startPoint y: 357, endPoint x: 236, endPoint y: 192, distance: 166.2
click at [197, 173] on div "Yes No" at bounding box center [536, 129] width 1073 height 226
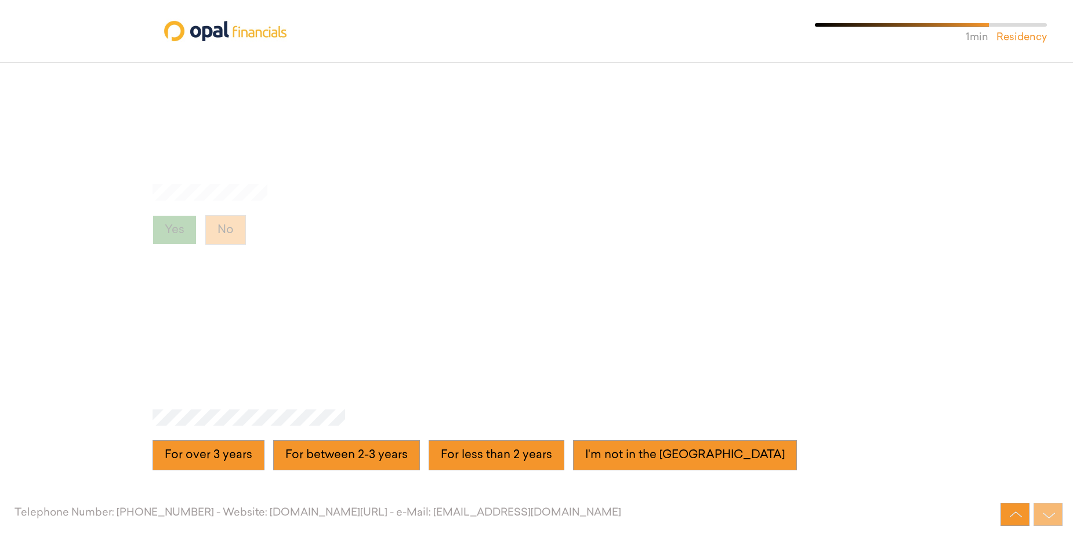
scroll to position [4815, 0]
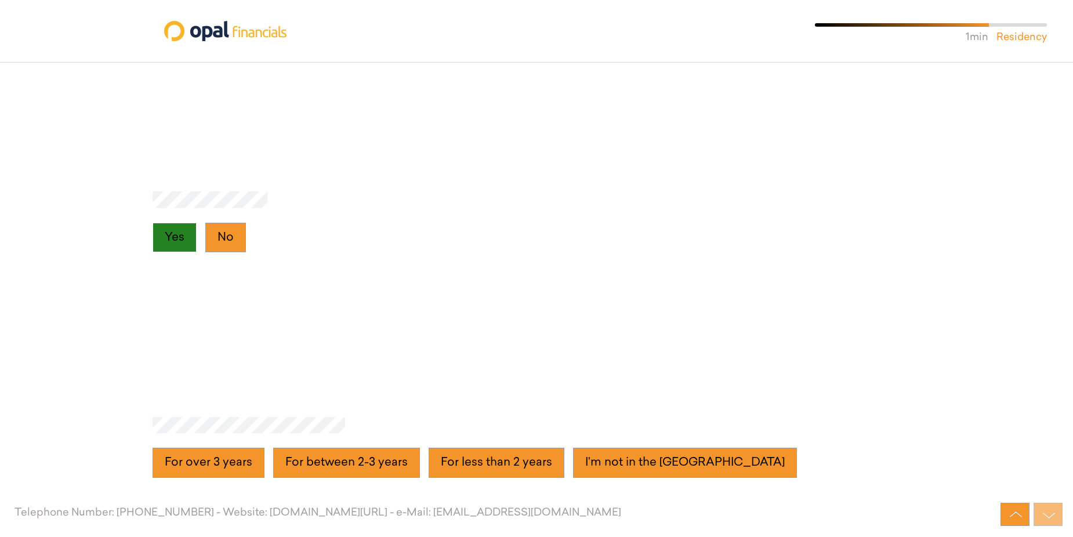
click at [184, 239] on button "Yes" at bounding box center [175, 238] width 44 height 30
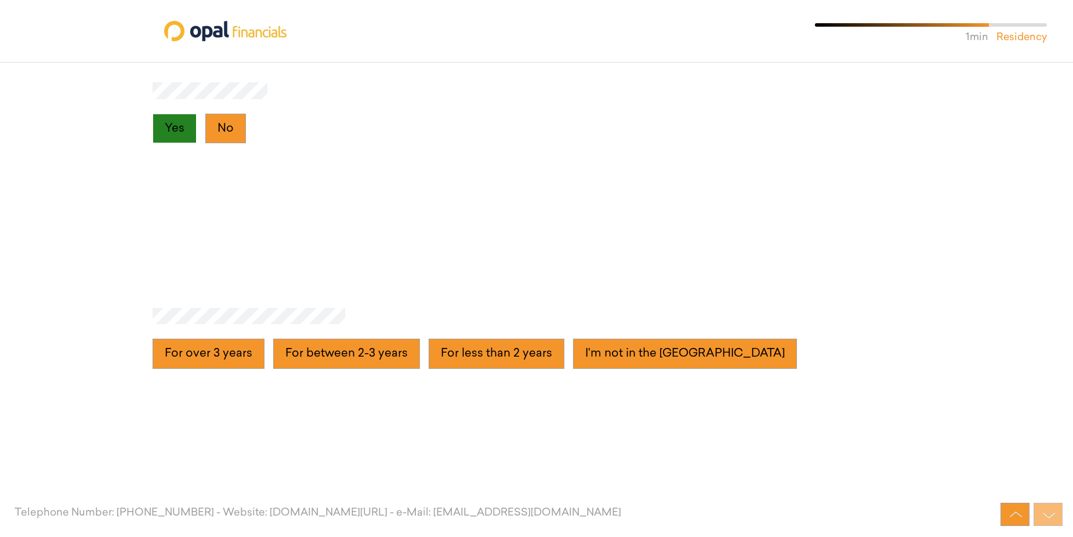
scroll to position [4931, 0]
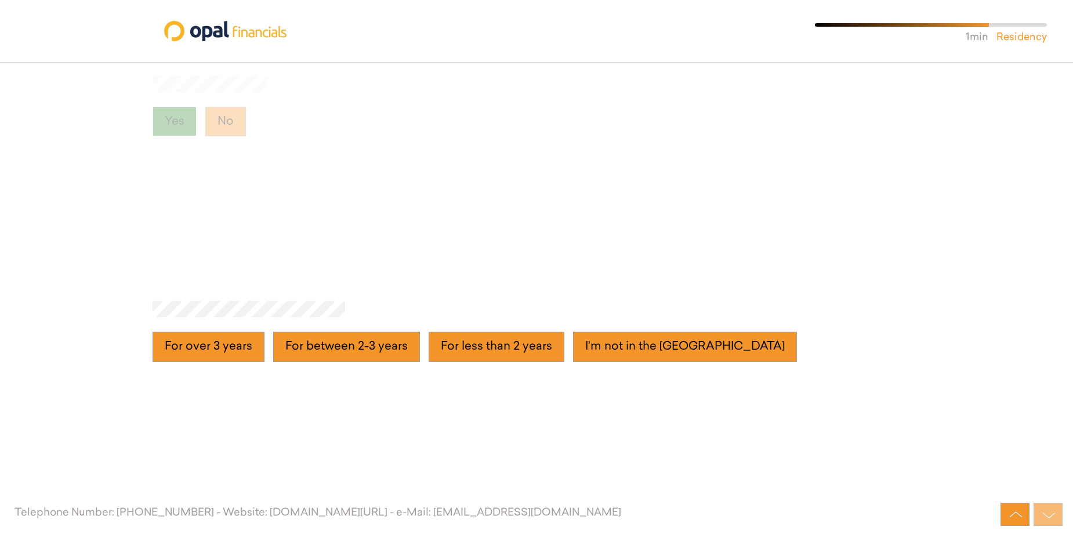
click at [174, 124] on button "Yes" at bounding box center [175, 122] width 44 height 30
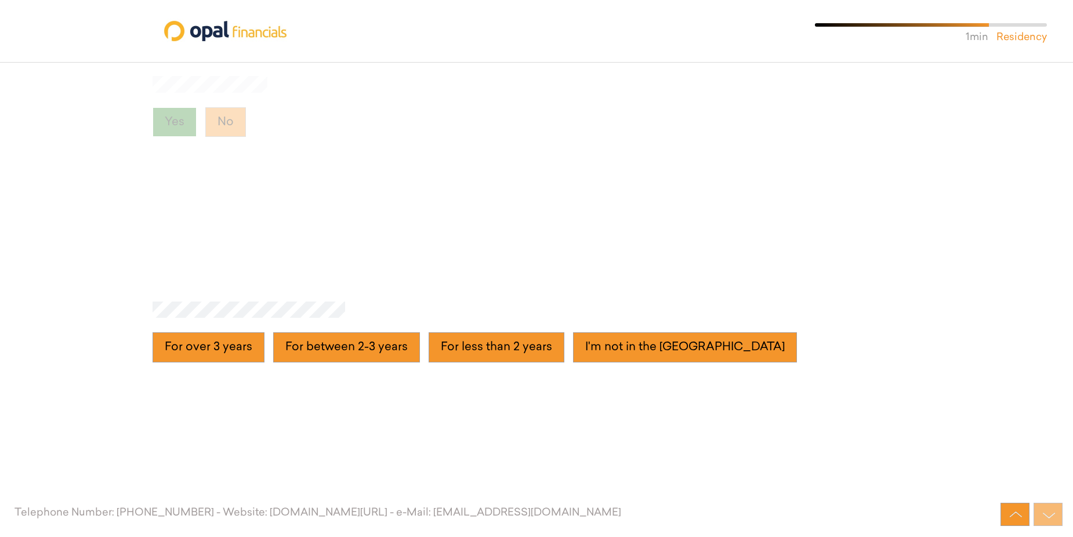
scroll to position [4873, 0]
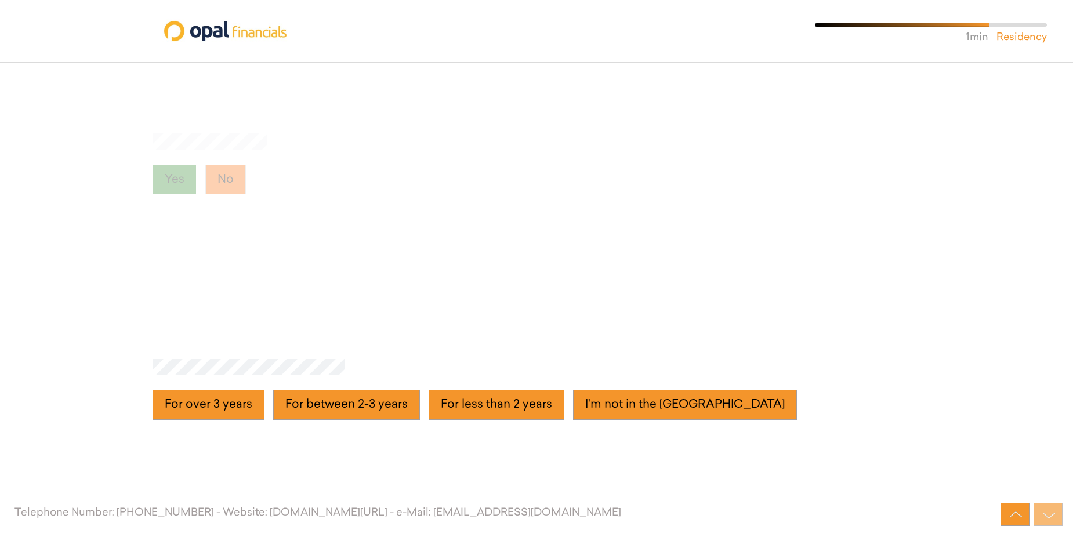
click at [229, 181] on button "No" at bounding box center [225, 180] width 41 height 30
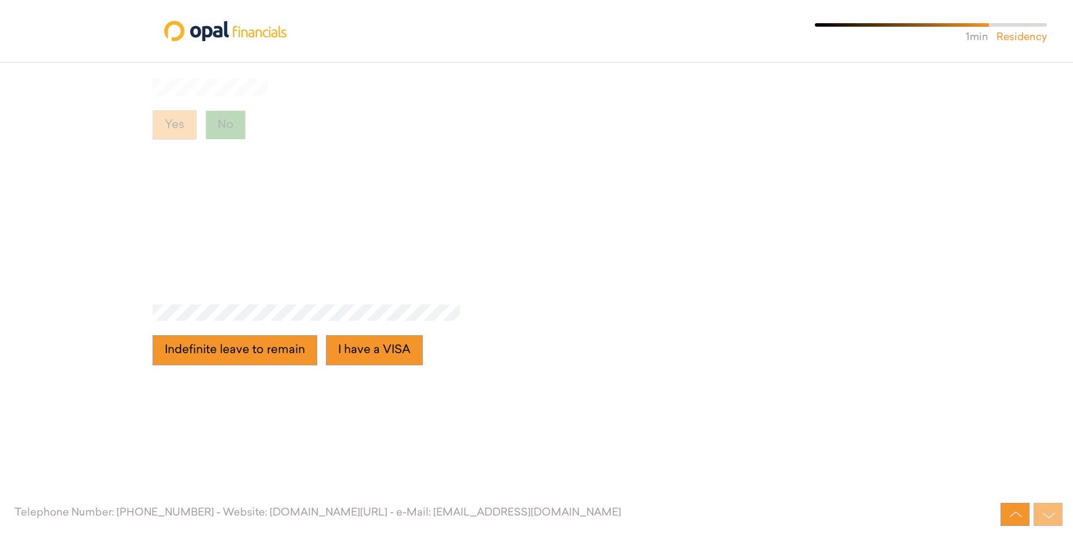
scroll to position [4931, 0]
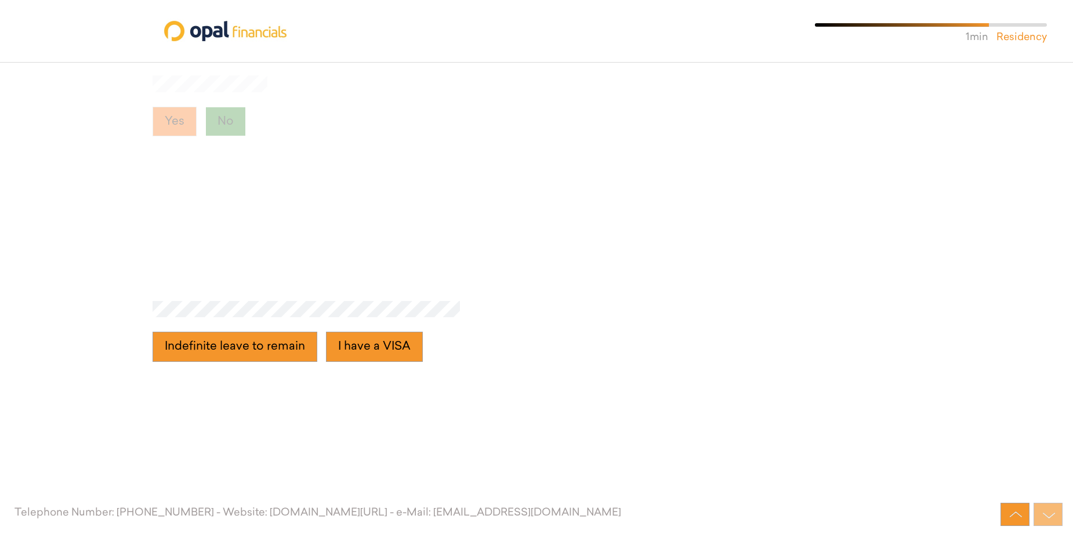
click at [178, 120] on button "Yes" at bounding box center [175, 122] width 44 height 30
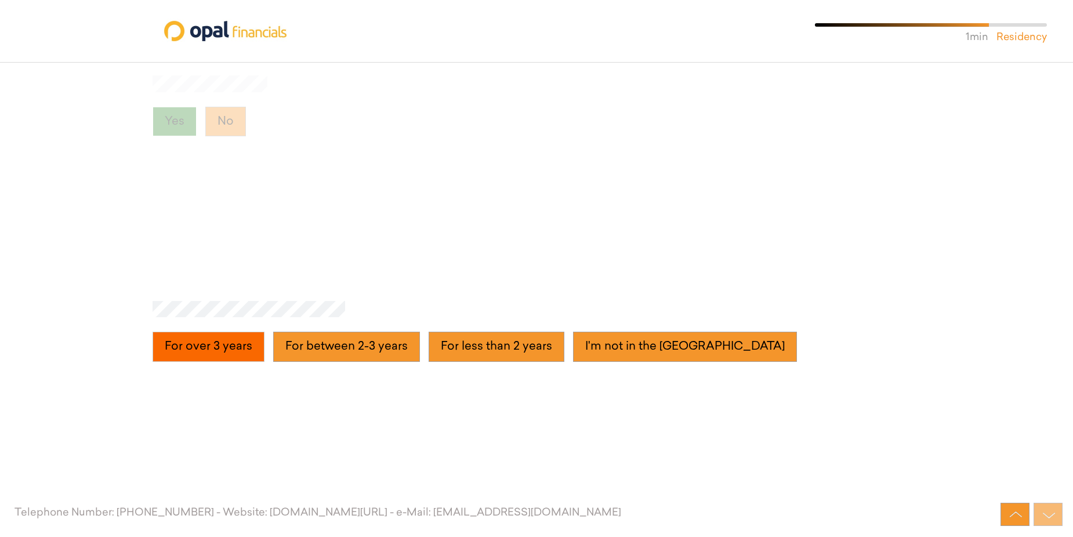
click at [211, 345] on years "For over 3 years" at bounding box center [209, 347] width 112 height 30
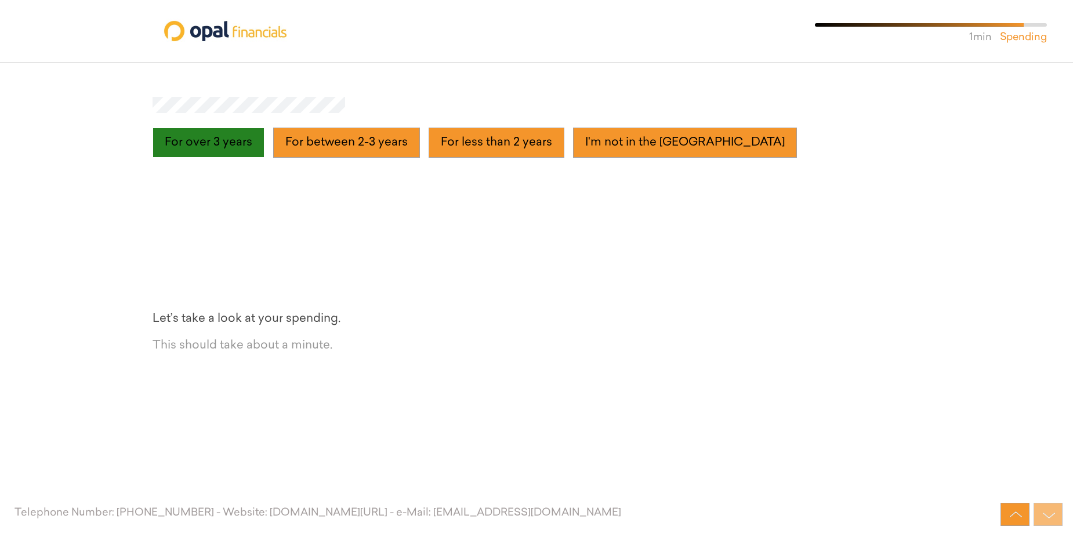
scroll to position [5157, 0]
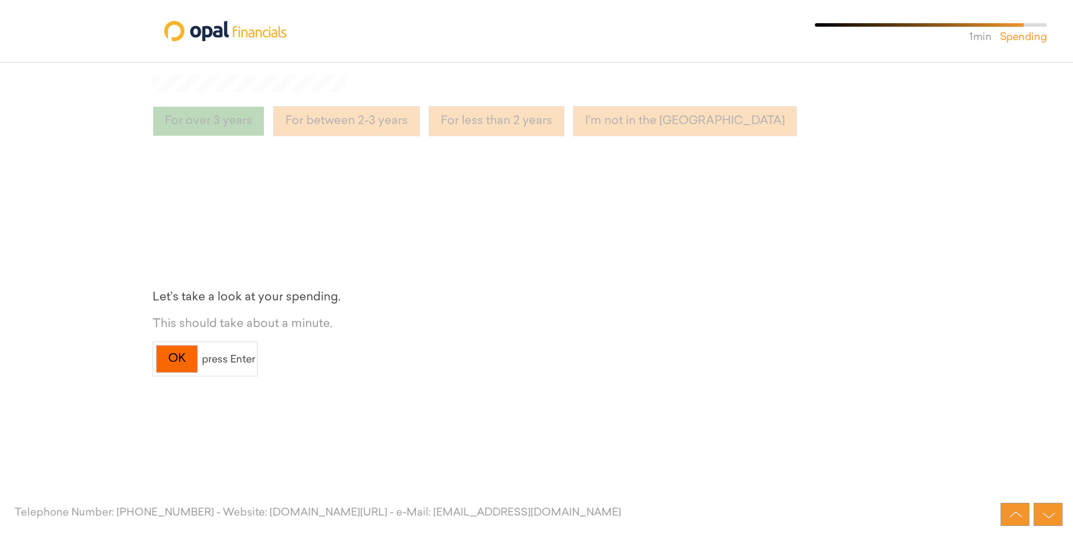
click at [179, 360] on div "OK" at bounding box center [177, 359] width 42 height 28
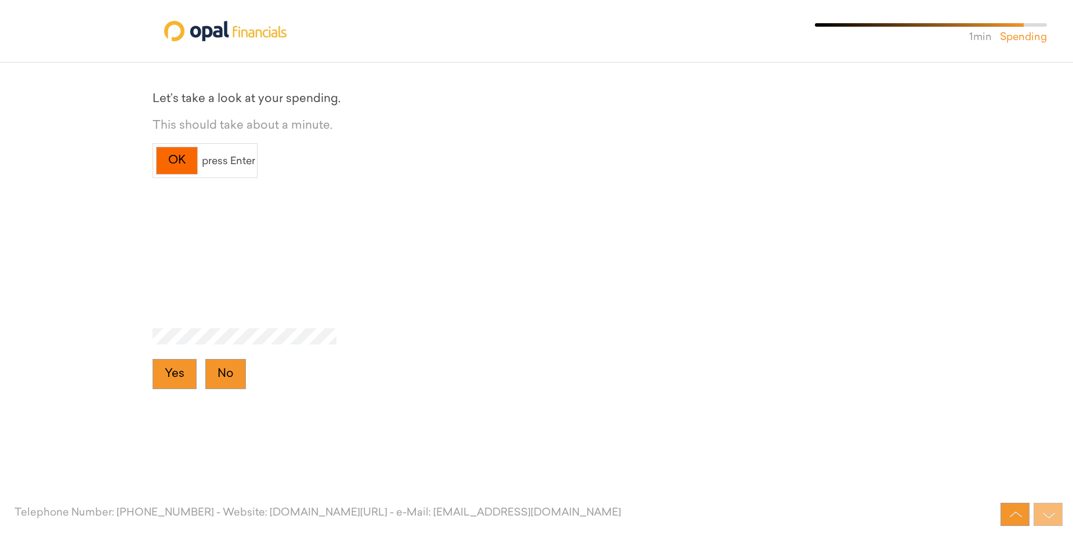
scroll to position [5382, 0]
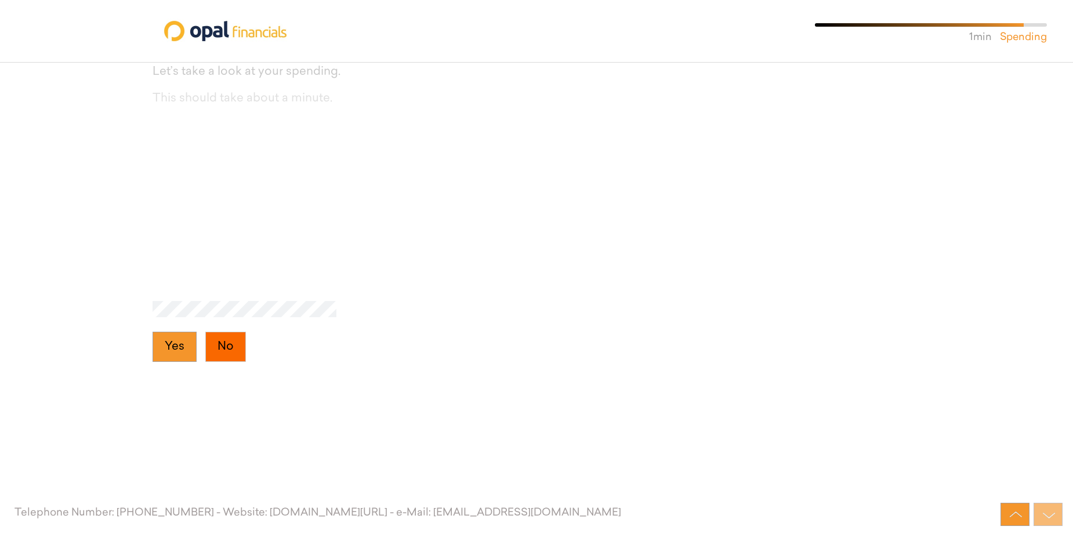
click at [241, 345] on button "No" at bounding box center [225, 347] width 41 height 30
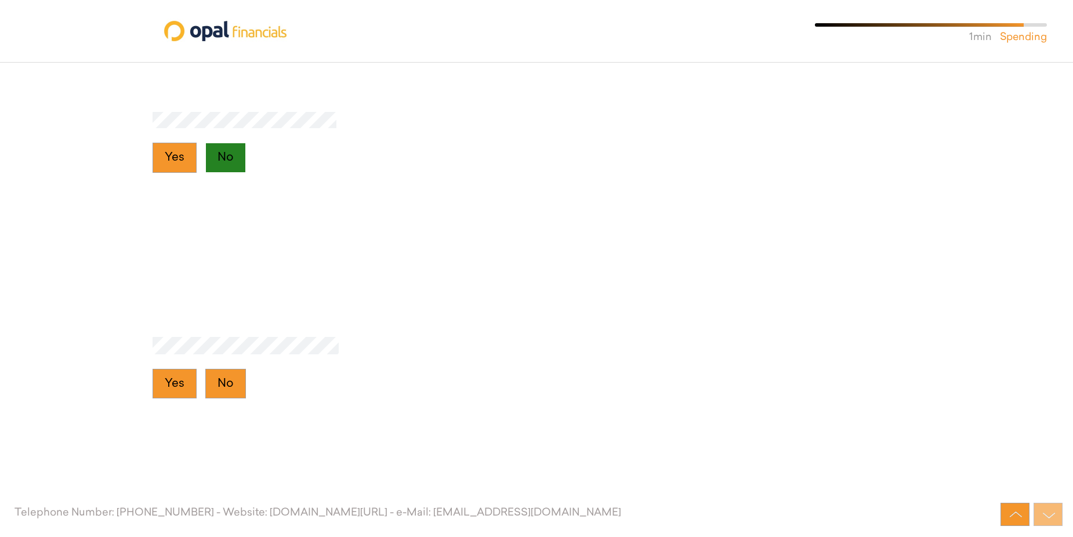
scroll to position [5608, 0]
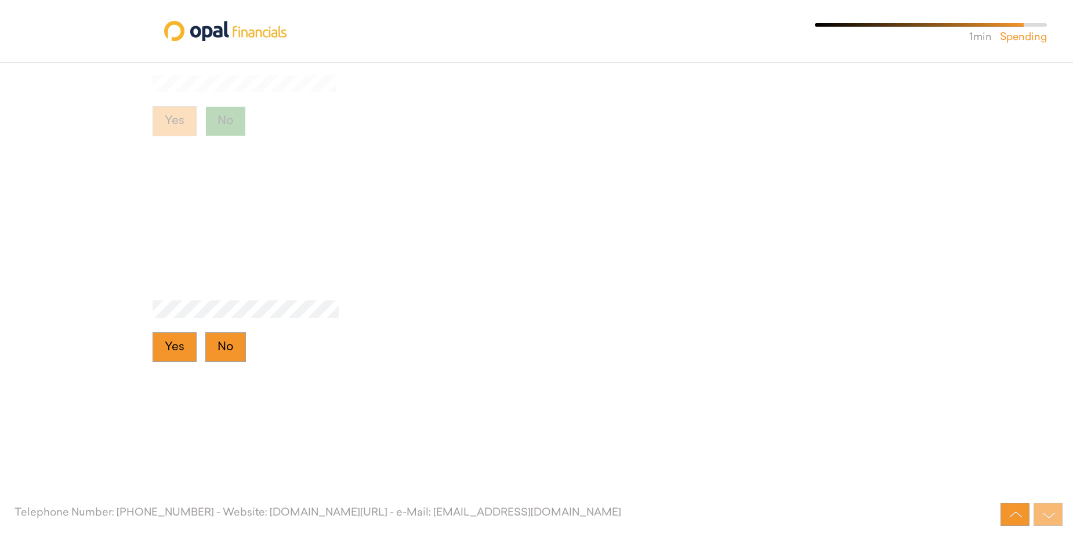
click at [241, 345] on button "No" at bounding box center [225, 347] width 41 height 30
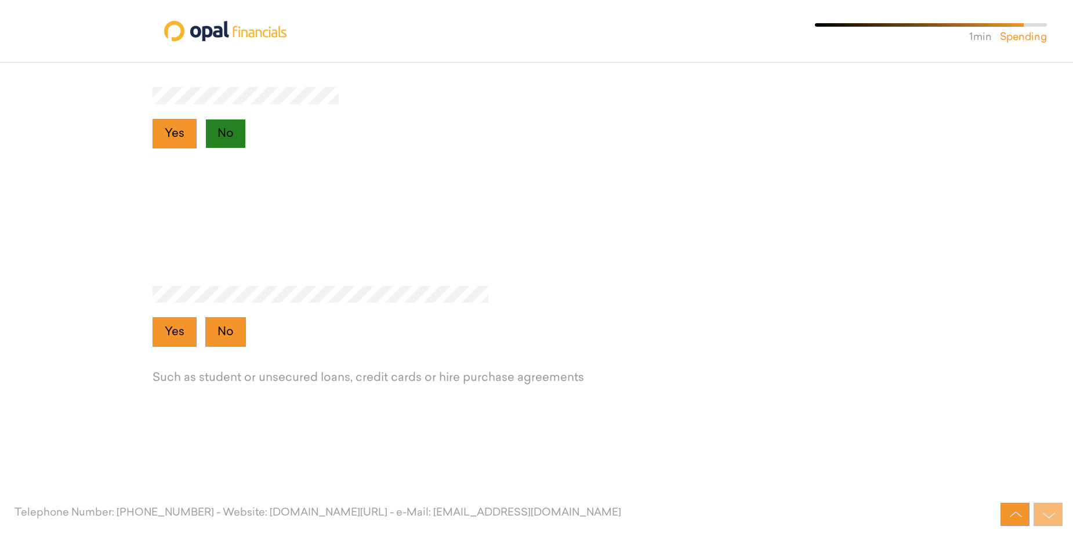
scroll to position [5834, 0]
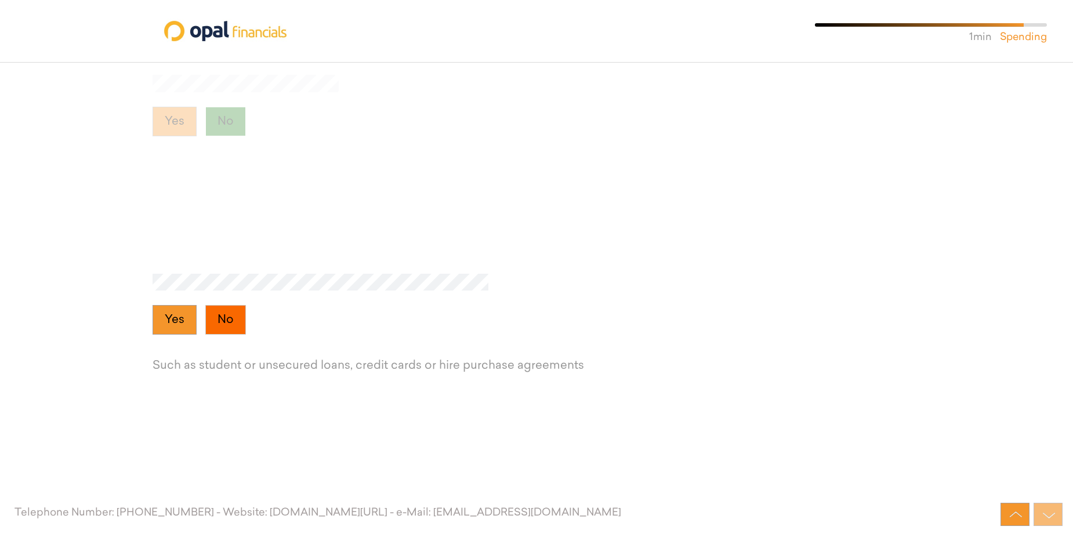
click at [234, 324] on button "No" at bounding box center [225, 320] width 41 height 30
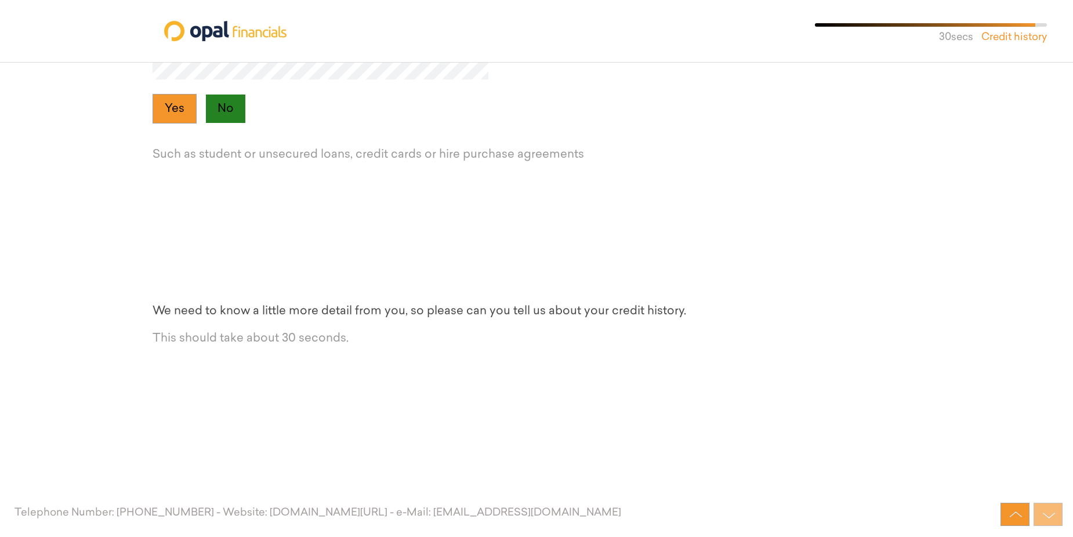
scroll to position [6059, 0]
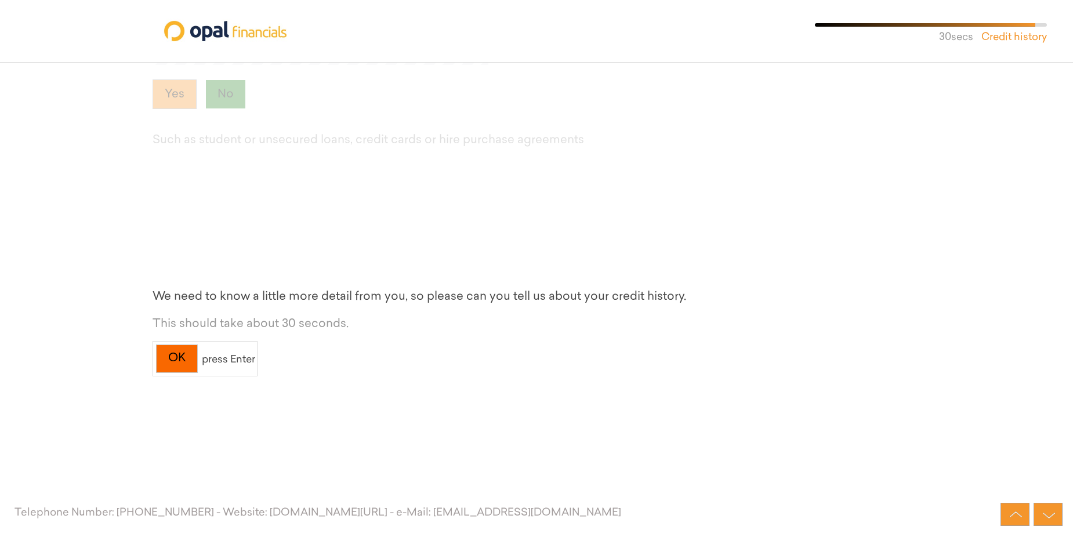
click at [182, 357] on div "OK" at bounding box center [177, 359] width 42 height 28
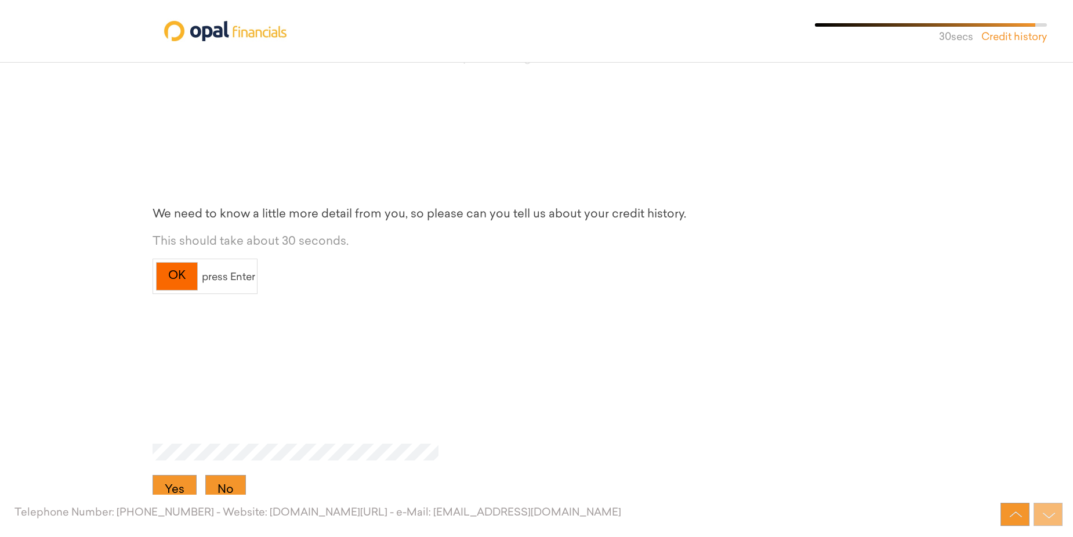
scroll to position [6285, 0]
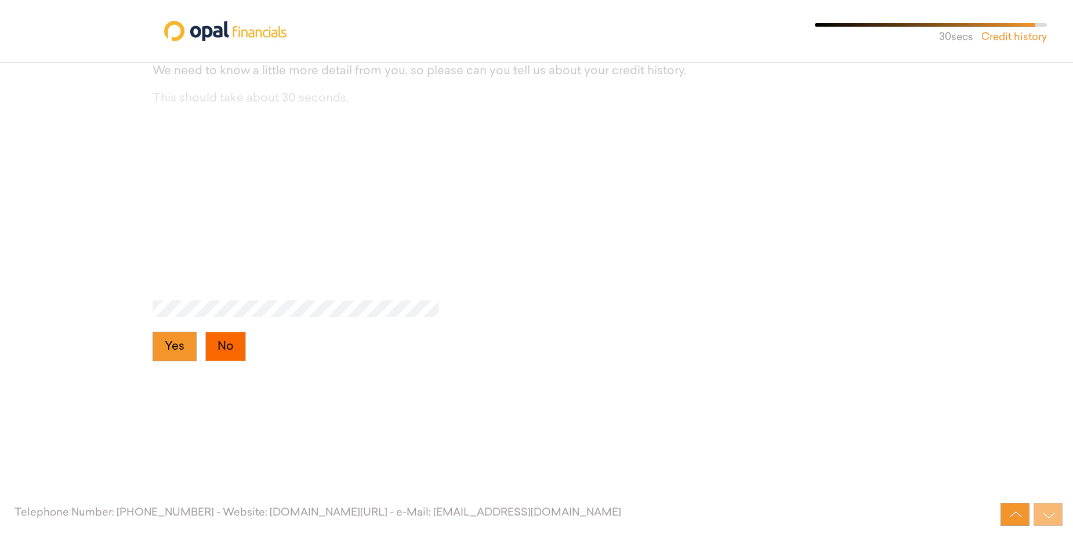
click at [221, 347] on button "No" at bounding box center [225, 347] width 41 height 30
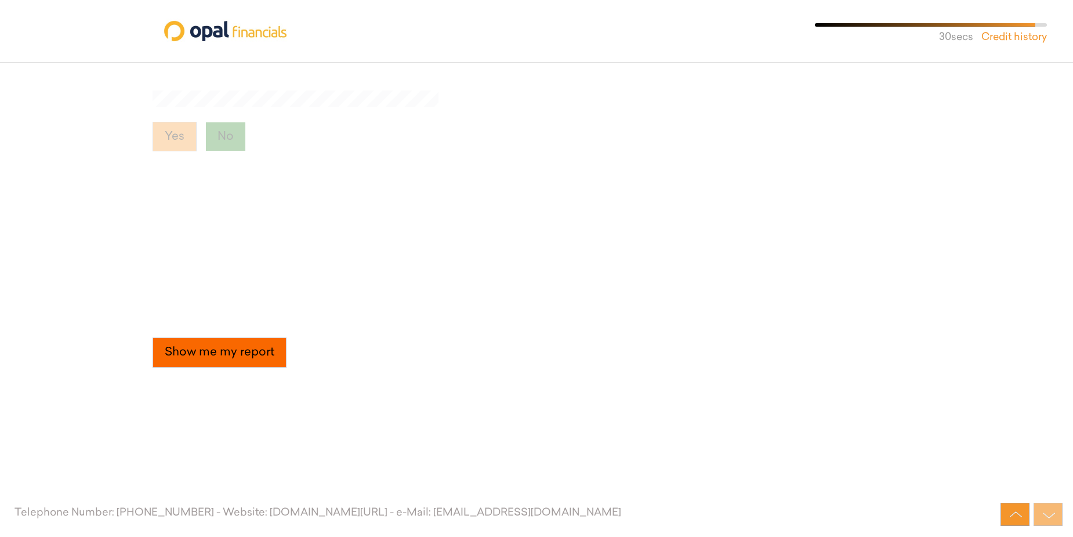
click at [235, 355] on button "Show me my report" at bounding box center [220, 353] width 134 height 30
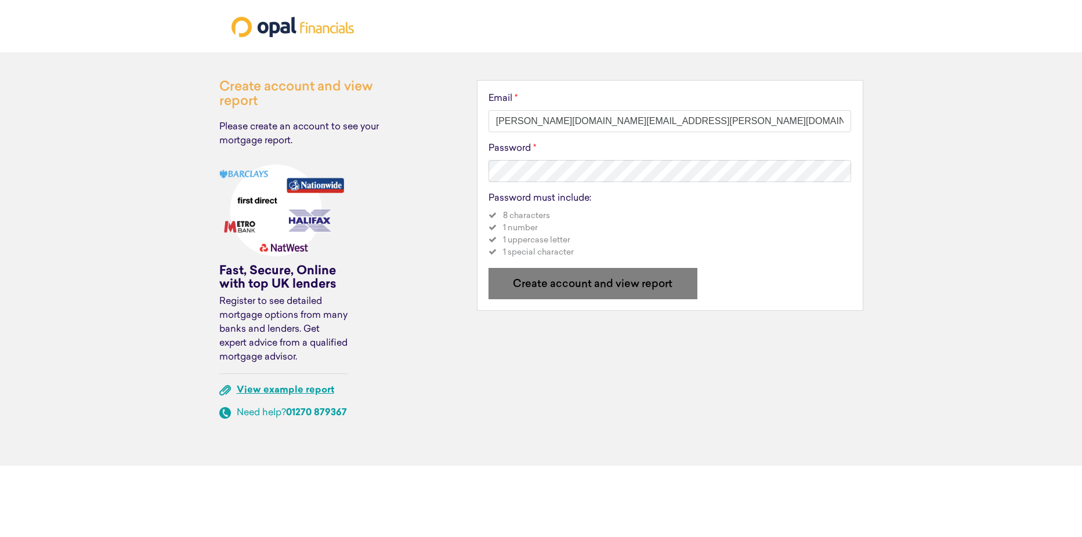
click at [292, 393] on link "View example report" at bounding box center [285, 390] width 97 height 9
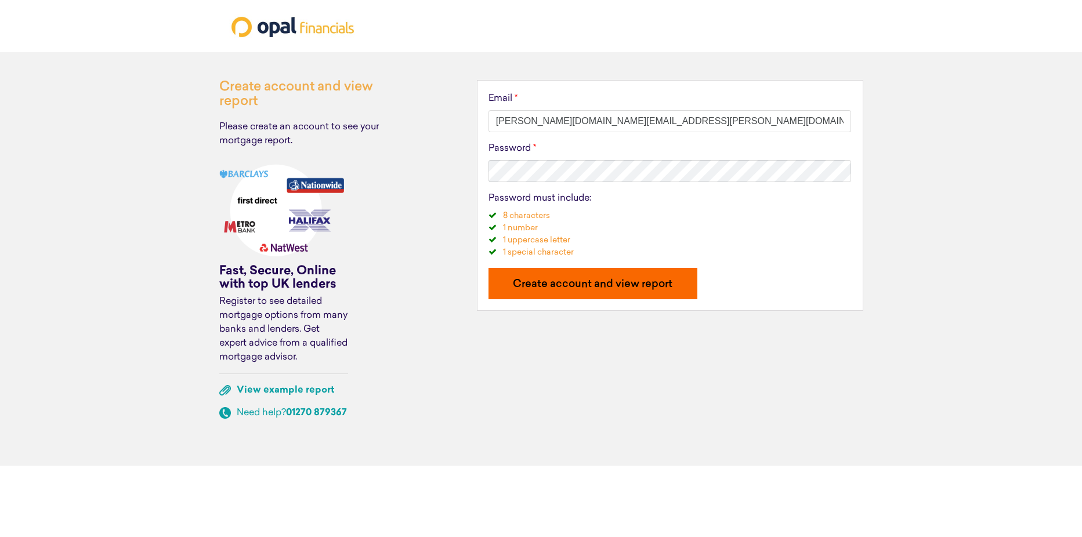
click at [629, 287] on p "Create account and view report" at bounding box center [592, 285] width 186 height 10
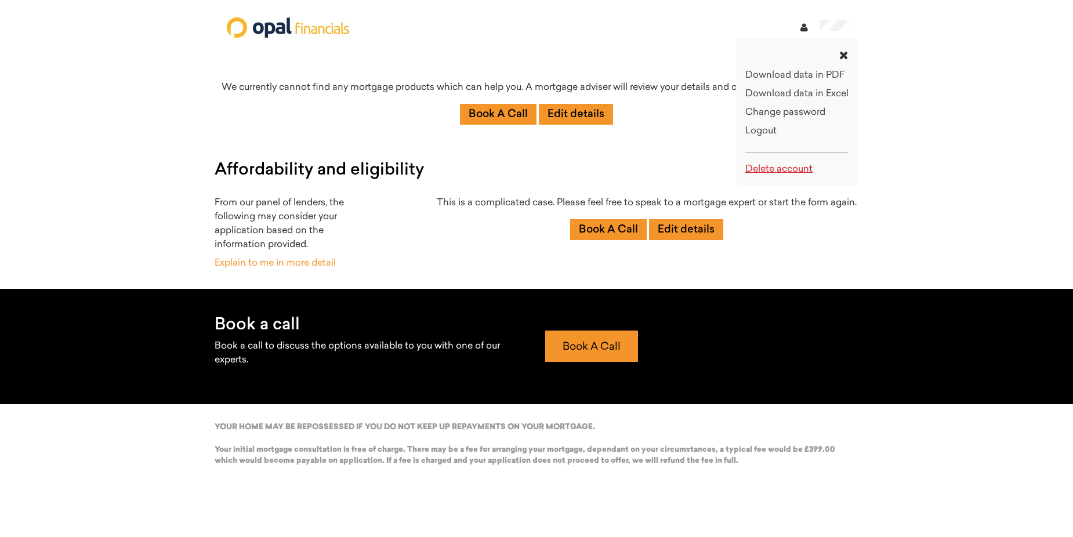
click at [783, 166] on link "Delete account" at bounding box center [778, 169] width 67 height 9
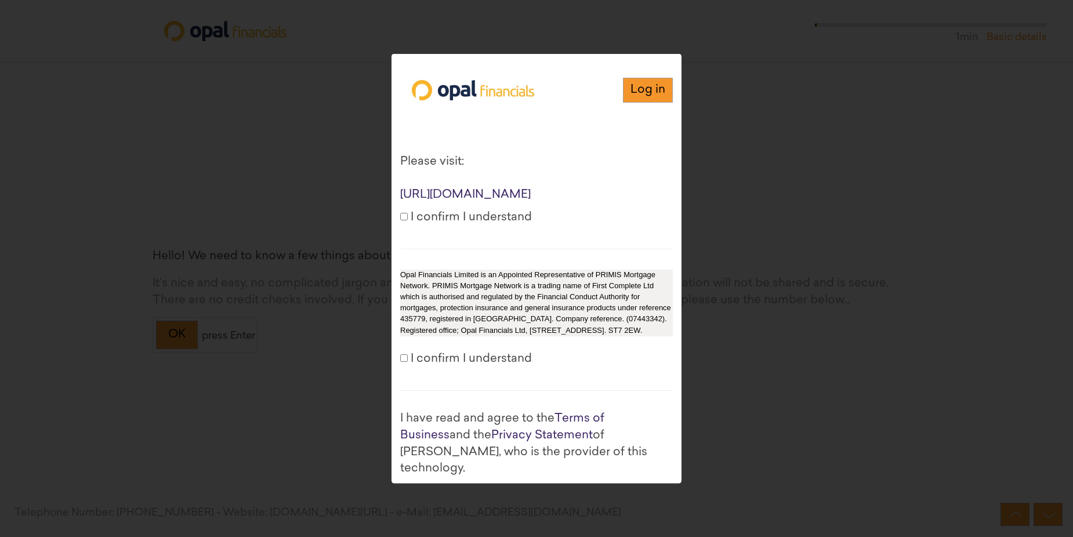
click at [408, 226] on label "I confirm I understand" at bounding box center [466, 217] width 132 height 17
click at [408, 220] on input "I confirm I understand" at bounding box center [404, 216] width 8 height 8
checkbox input "true"
click at [406, 361] on input "I confirm I understand" at bounding box center [404, 358] width 8 height 8
checkbox input "true"
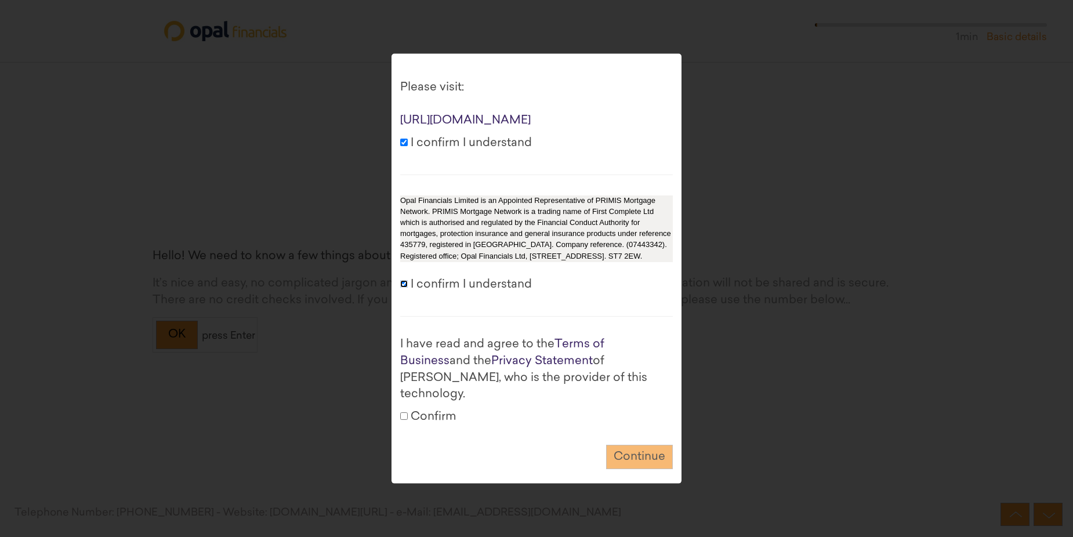
scroll to position [88, 0]
click at [402, 412] on input "Confirm" at bounding box center [404, 416] width 8 height 8
checkbox input "true"
click at [623, 450] on button "Continue" at bounding box center [639, 456] width 67 height 25
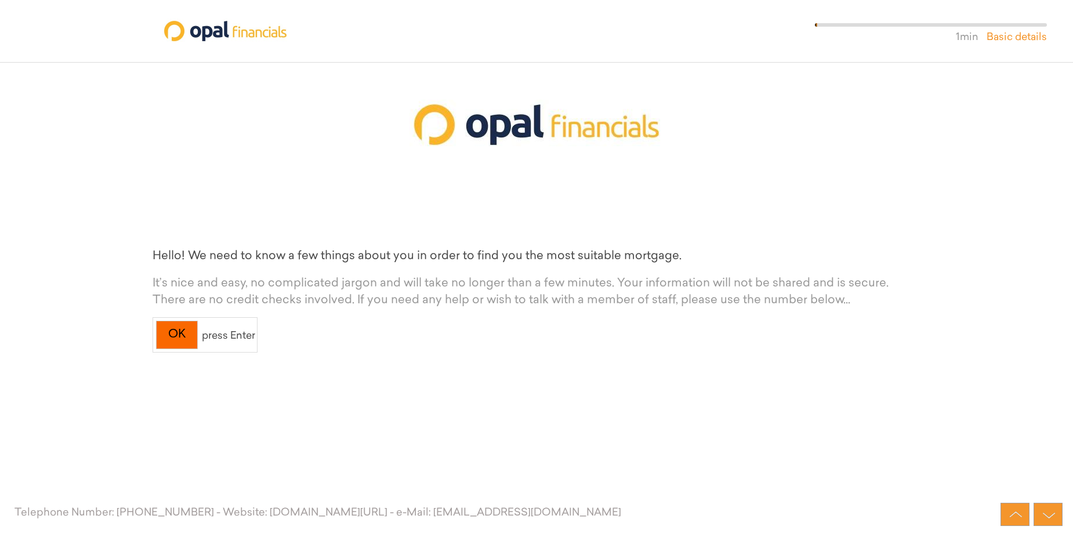
click at [197, 340] on div "OK" at bounding box center [177, 335] width 42 height 28
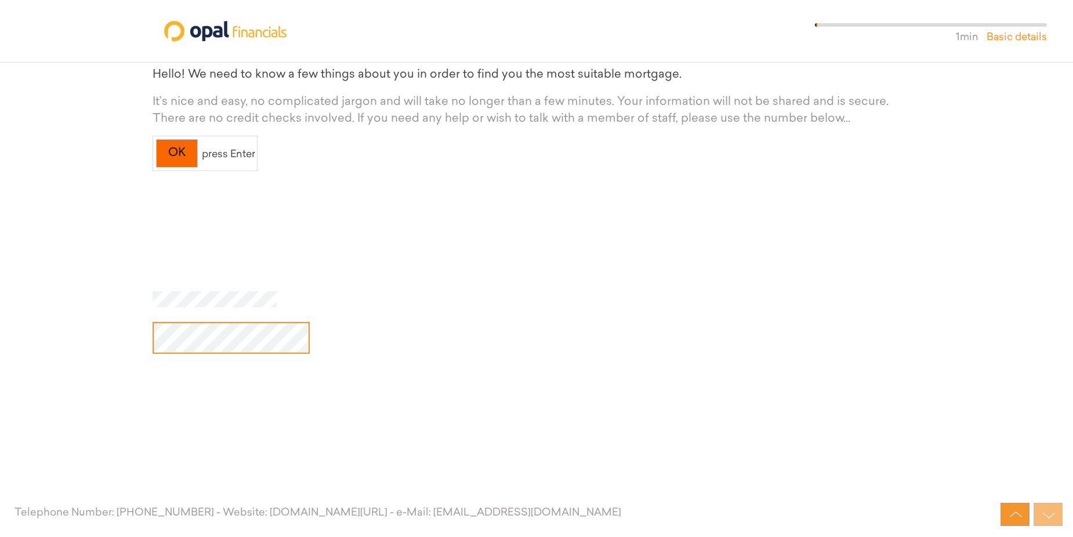
scroll to position [193, 0]
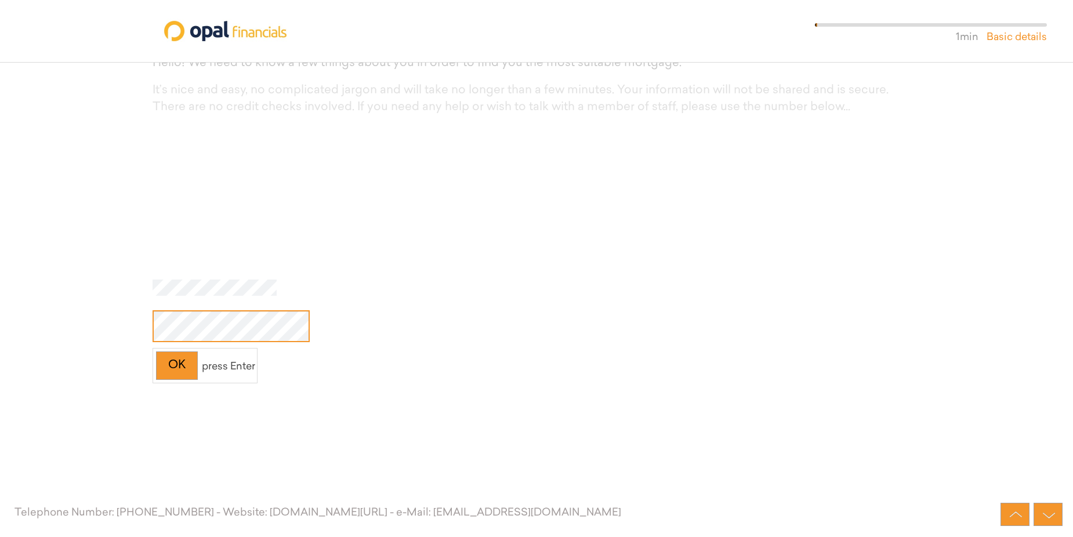
click at [473, 376] on div "OK press Enter" at bounding box center [537, 332] width 769 height 104
click at [178, 369] on div "OK" at bounding box center [177, 366] width 42 height 28
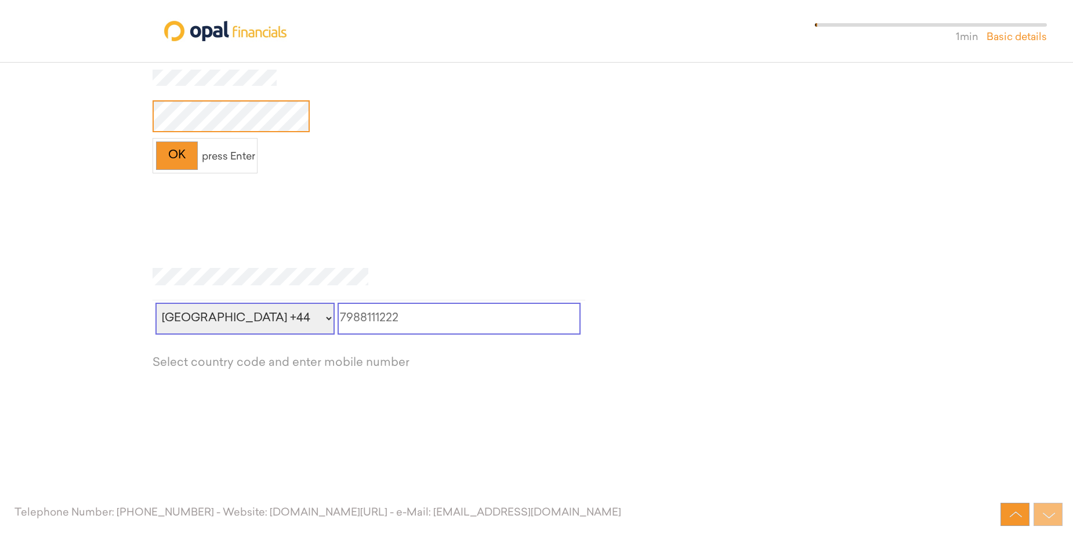
scroll to position [419, 0]
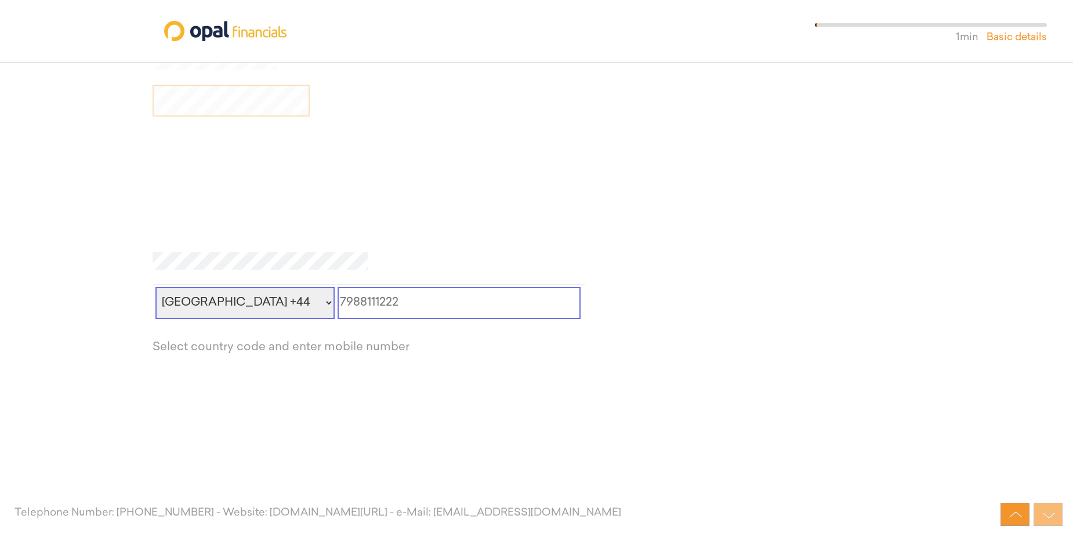
click at [354, 309] on input "tel" at bounding box center [460, 303] width 244 height 32
click at [365, 357] on div at bounding box center [537, 321] width 769 height 97
click at [353, 375] on div "United Kingdom +44 United States +1 Afghanistan +93 Albania +355 Algeria +213 A…" at bounding box center [537, 331] width 769 height 158
click at [398, 310] on input "02355252525" at bounding box center [460, 303] width 244 height 32
click at [270, 361] on div at bounding box center [537, 321] width 769 height 97
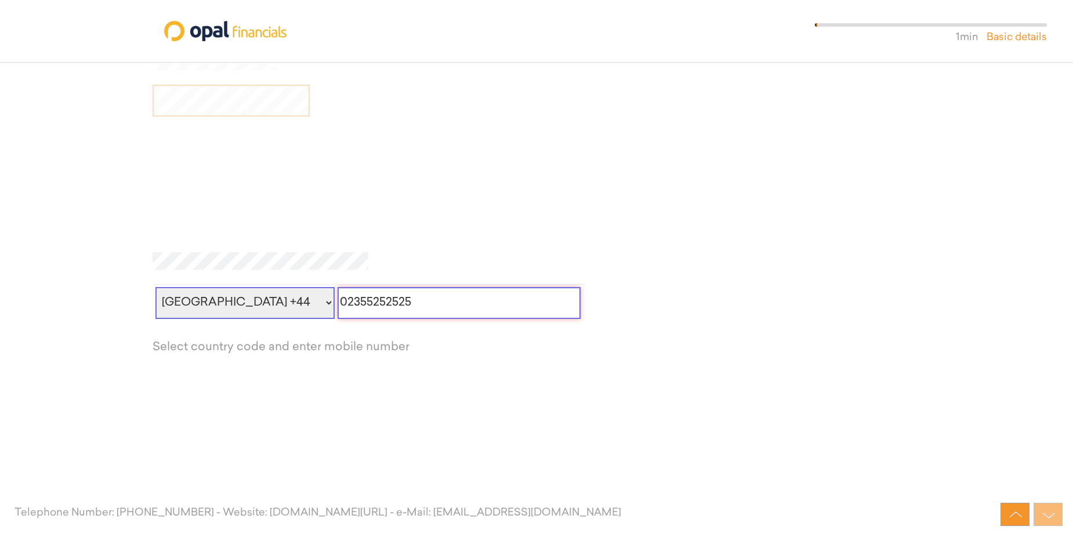
click at [241, 339] on div "Select country code and enter mobile number" at bounding box center [537, 347] width 769 height 17
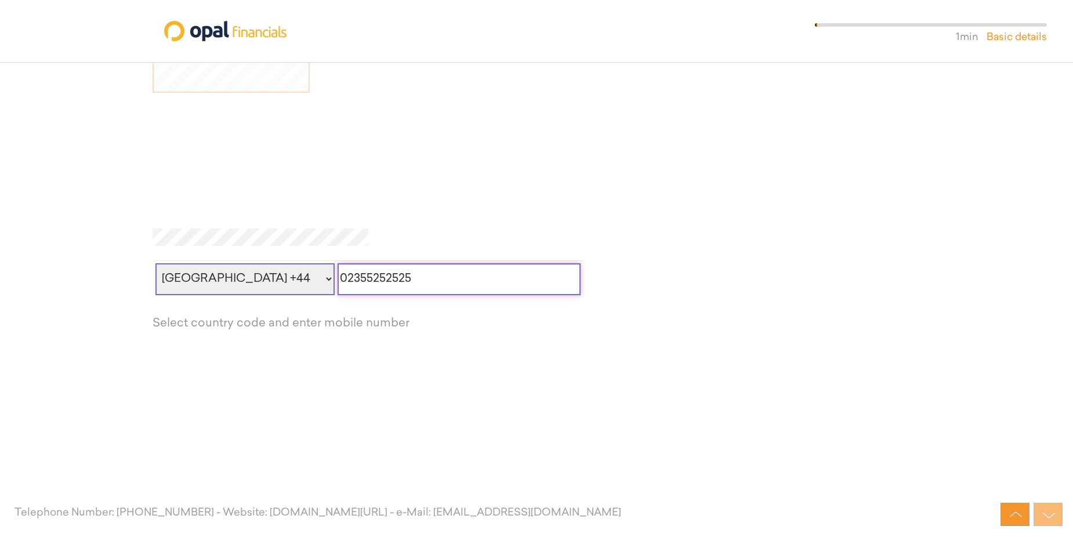
scroll to position [456, 0]
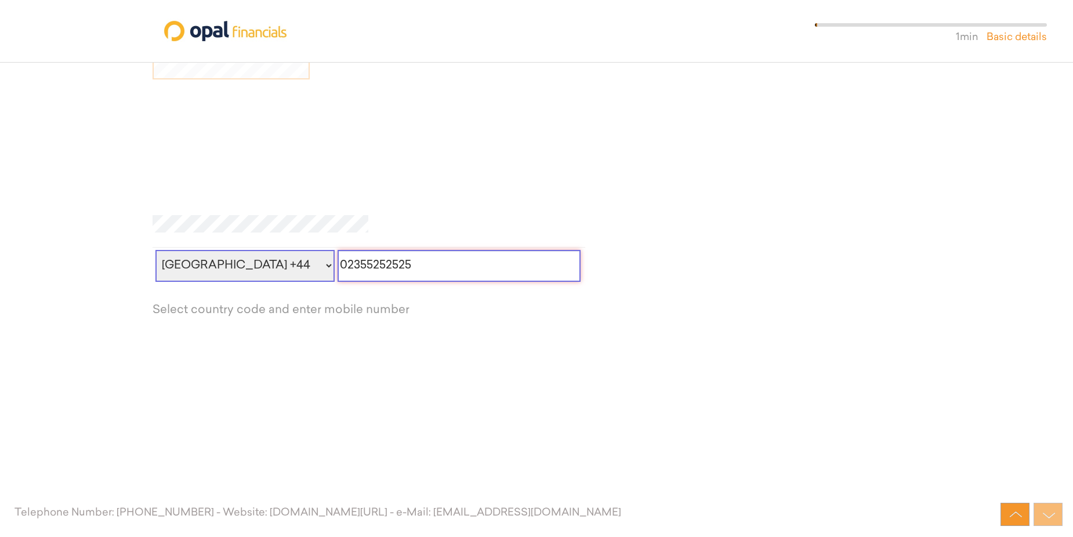
drag, startPoint x: 392, startPoint y: 266, endPoint x: 303, endPoint y: 262, distance: 88.9
click at [305, 263] on div "United Kingdom +44 United States +1 Afghanistan +93 Albania +355 Algeria +213 A…" at bounding box center [369, 263] width 433 height 32
type input "01275485858"
click at [175, 358] on div "OK" at bounding box center [177, 356] width 42 height 28
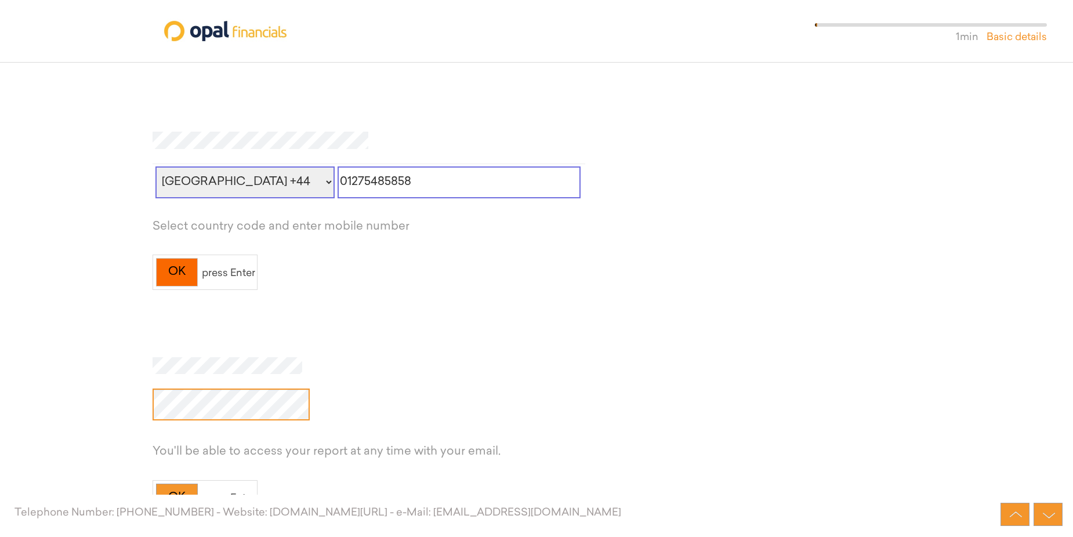
scroll to position [645, 0]
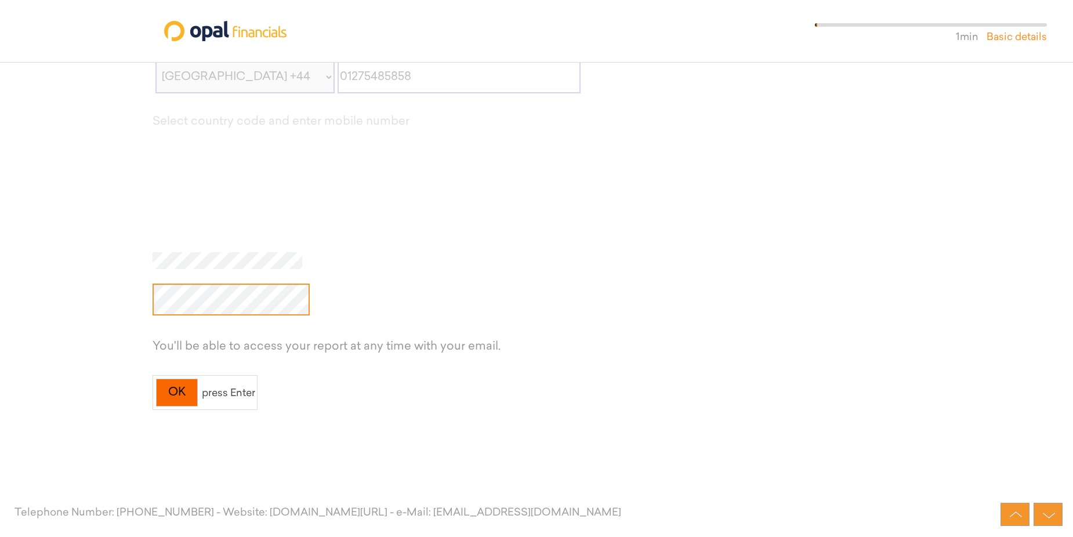
click at [189, 394] on div "OK" at bounding box center [177, 393] width 42 height 28
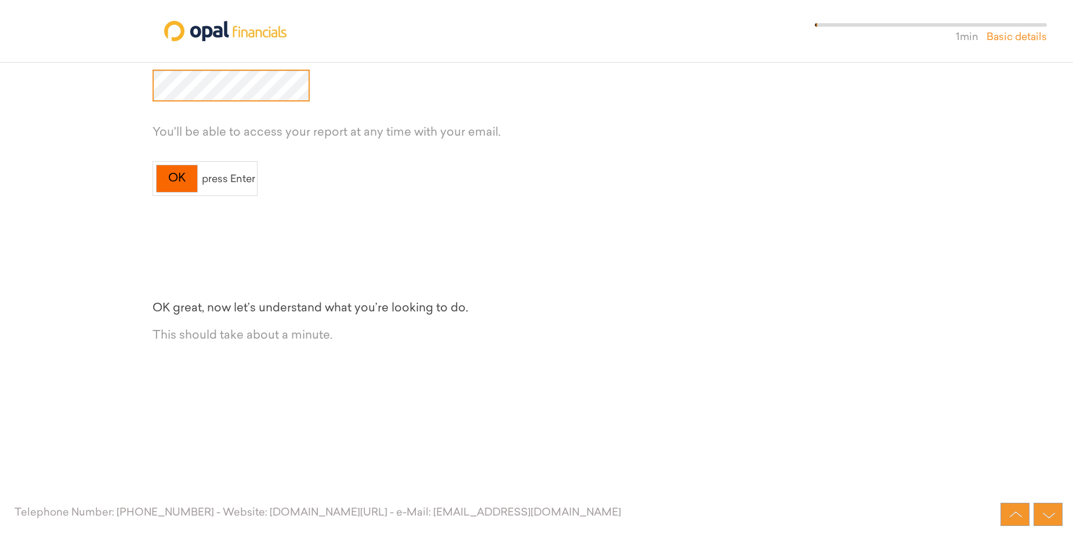
scroll to position [870, 0]
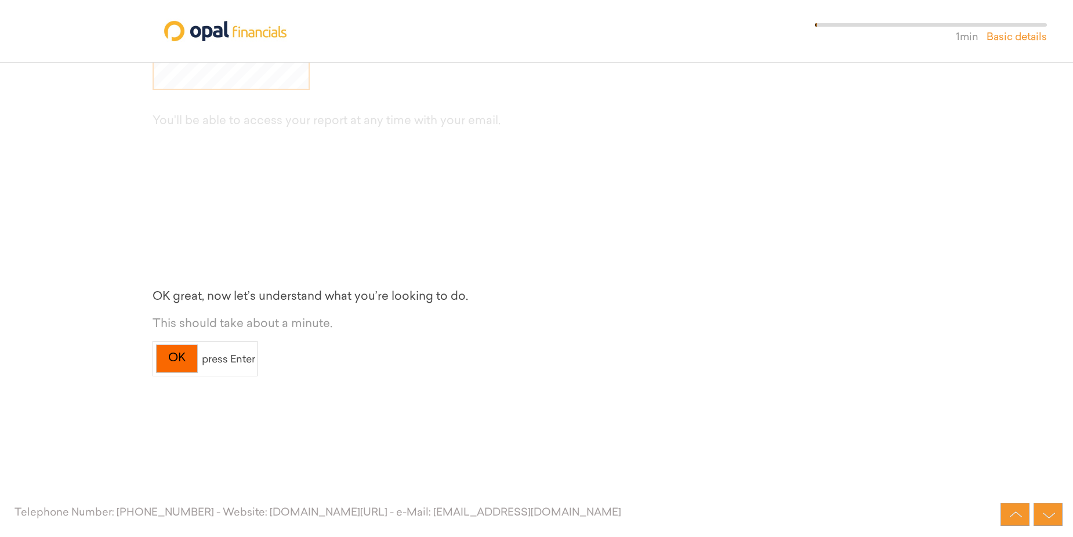
click at [180, 360] on div "OK" at bounding box center [177, 359] width 42 height 28
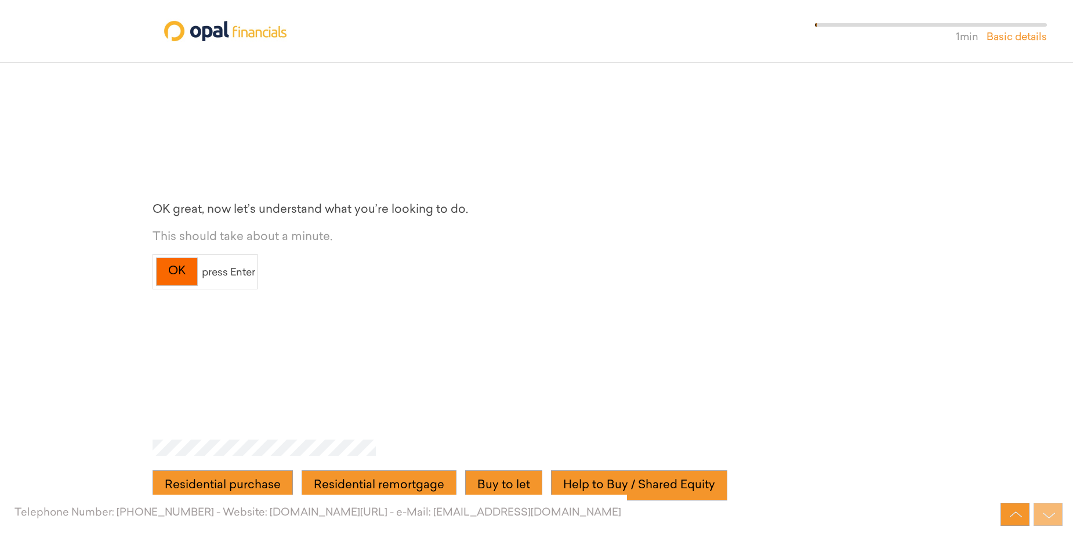
scroll to position [1096, 0]
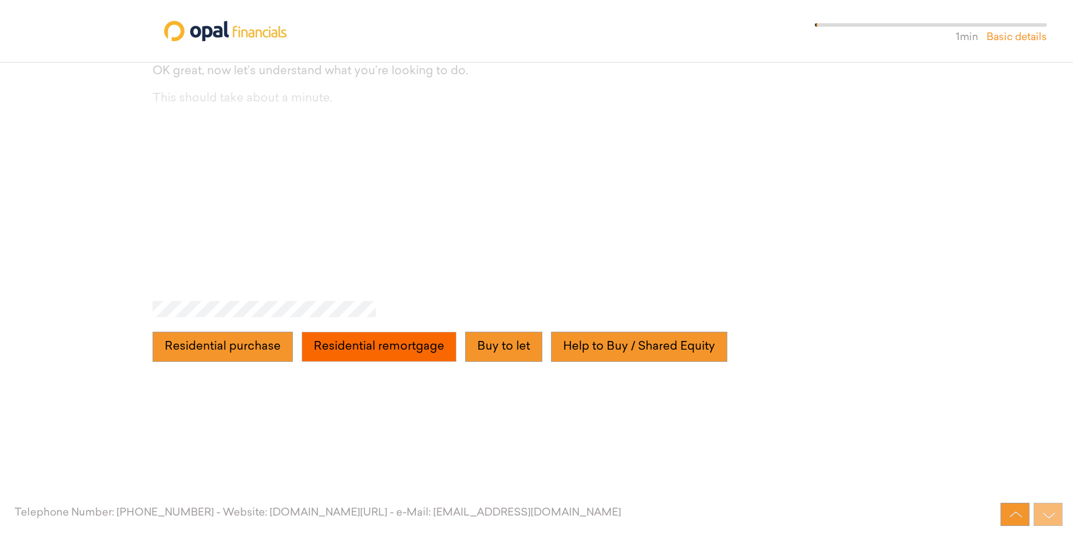
click at [345, 347] on remortgage "Residential remortgage" at bounding box center [379, 347] width 155 height 30
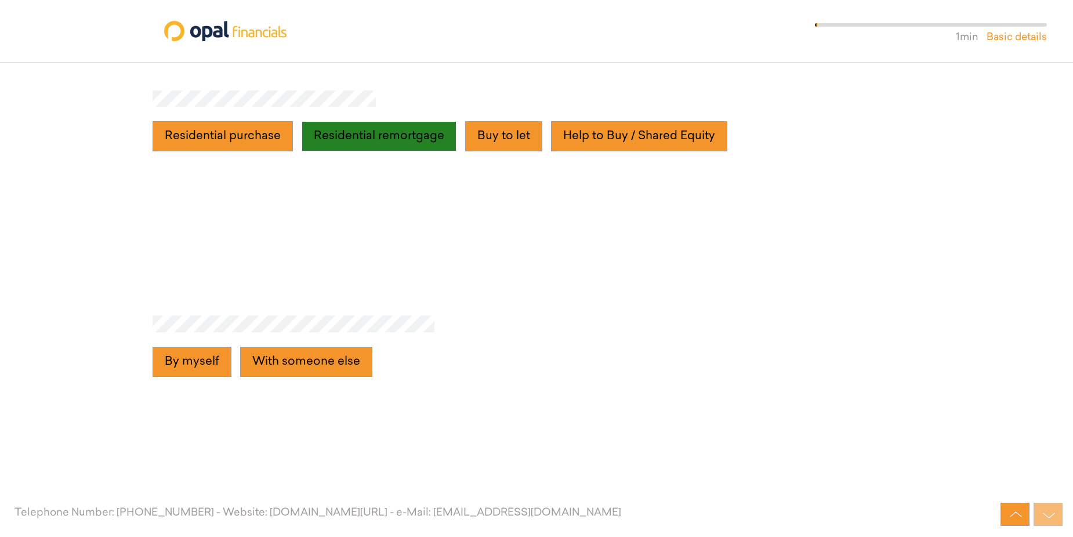
scroll to position [1322, 0]
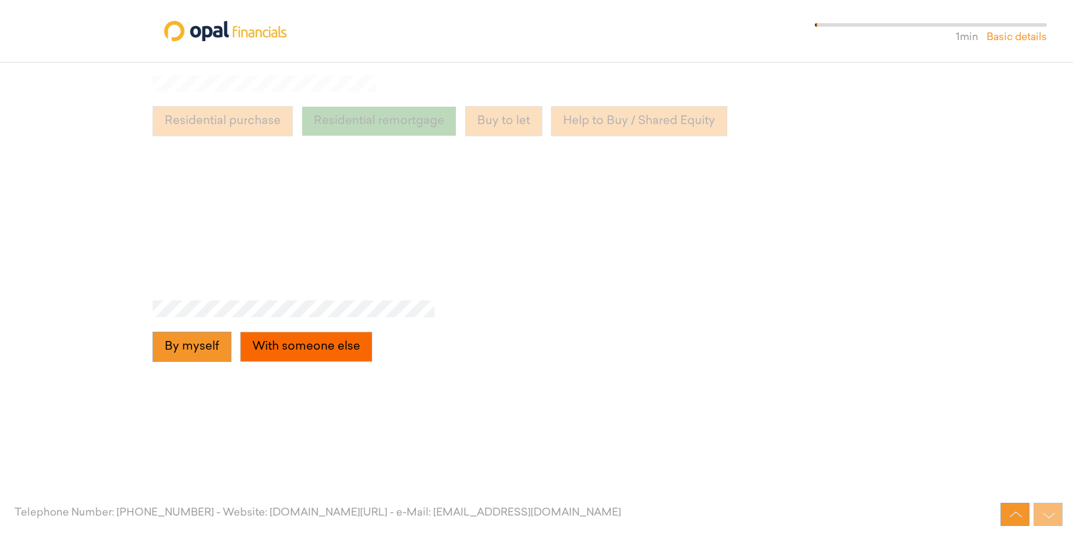
click at [292, 344] on else "With someone else" at bounding box center [306, 347] width 132 height 30
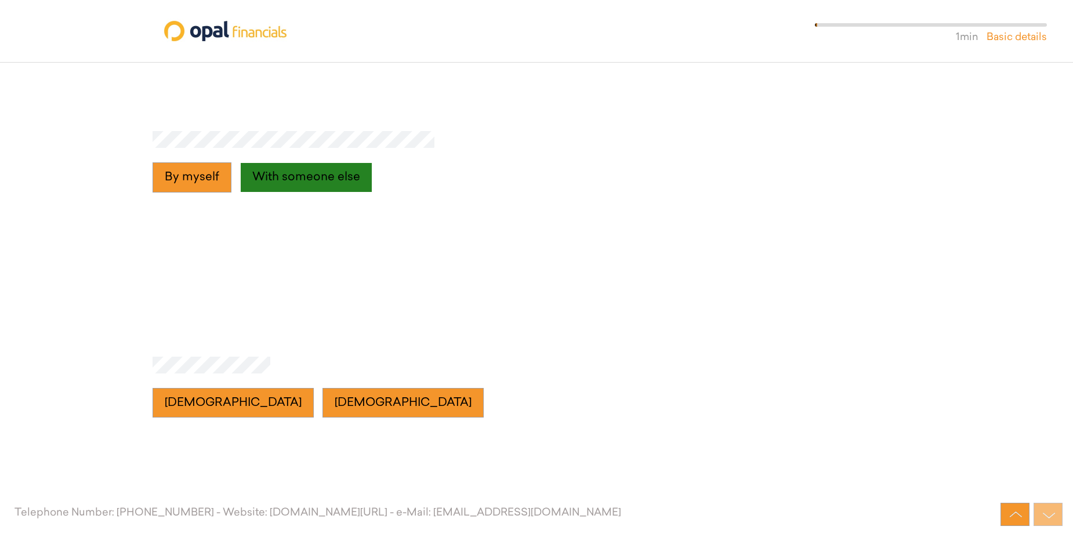
scroll to position [1547, 0]
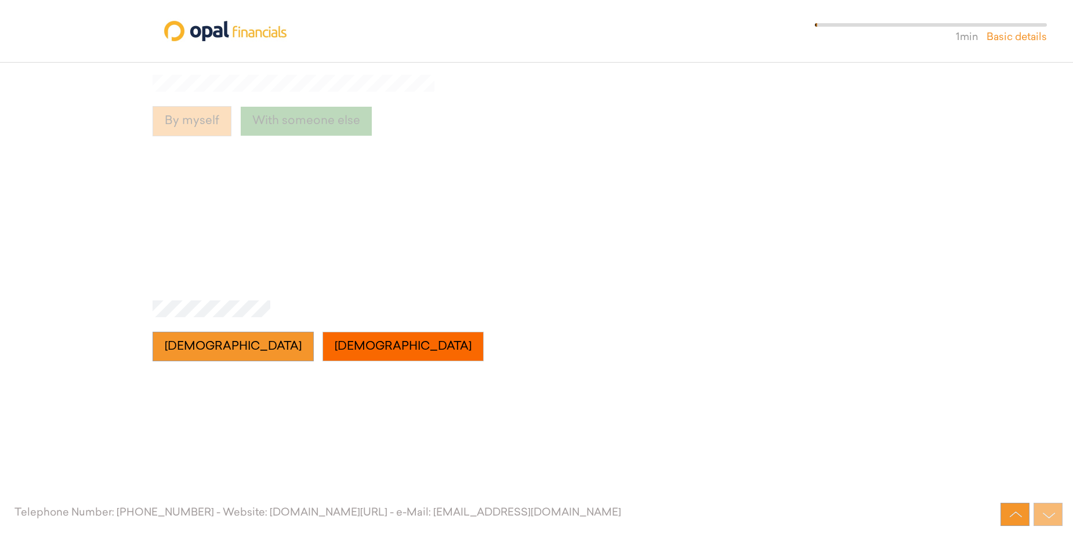
click at [323, 348] on button "Female" at bounding box center [403, 347] width 161 height 30
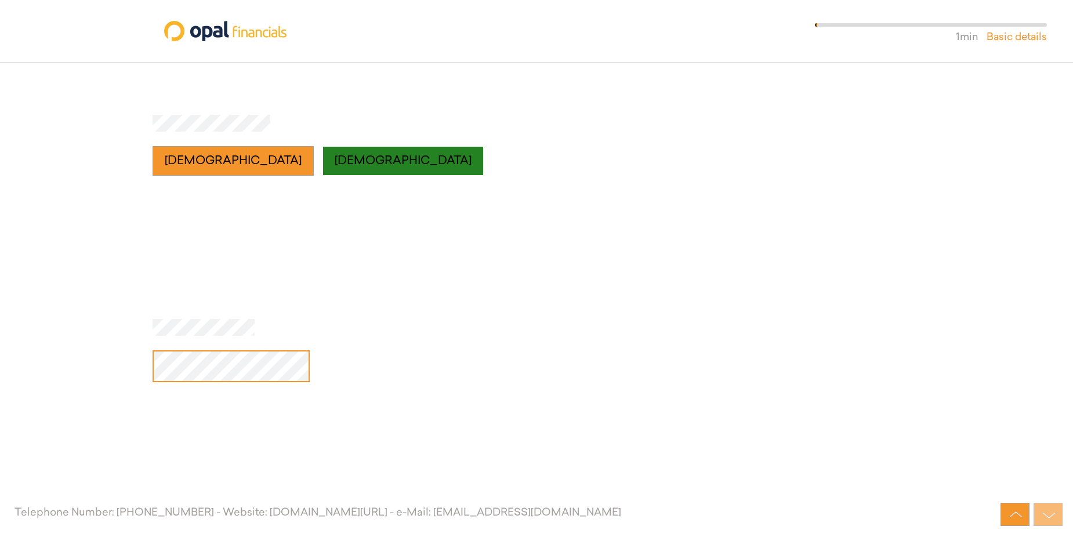
scroll to position [1773, 0]
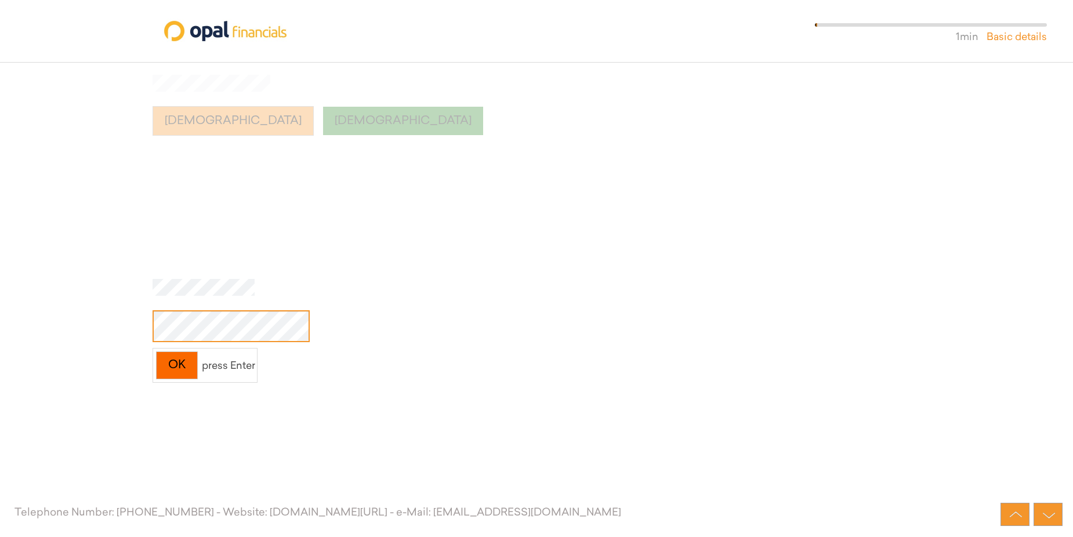
click at [176, 367] on div "OK" at bounding box center [177, 366] width 42 height 28
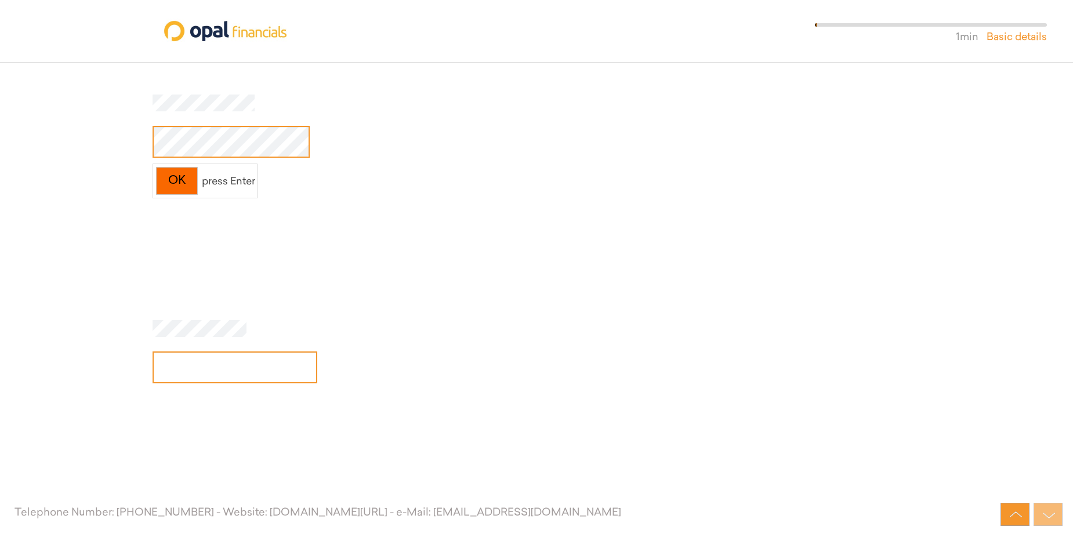
scroll to position [1999, 0]
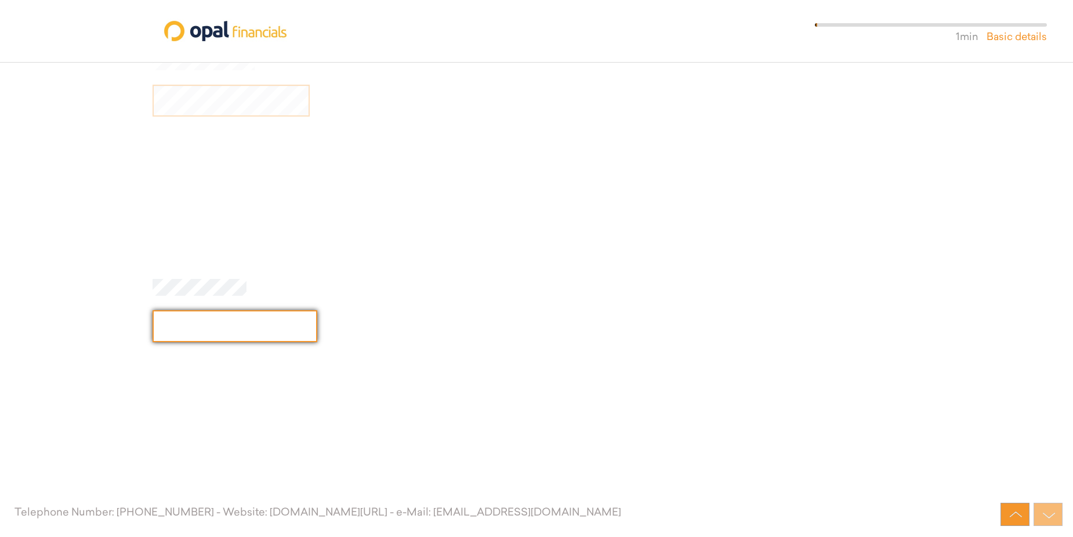
click at [196, 327] on input "text" at bounding box center [235, 326] width 165 height 32
type input "25"
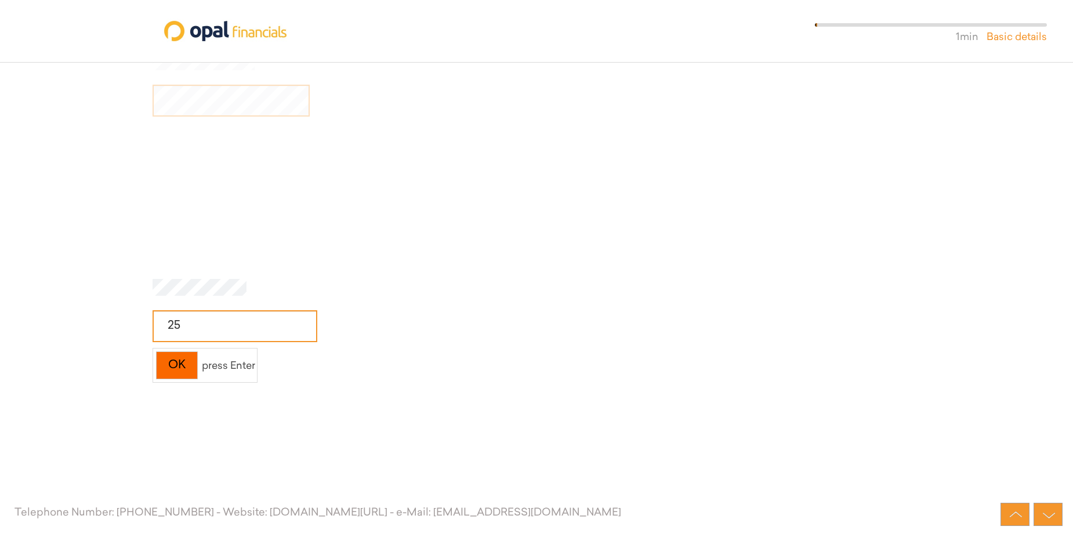
click at [176, 367] on div "OK" at bounding box center [177, 366] width 42 height 28
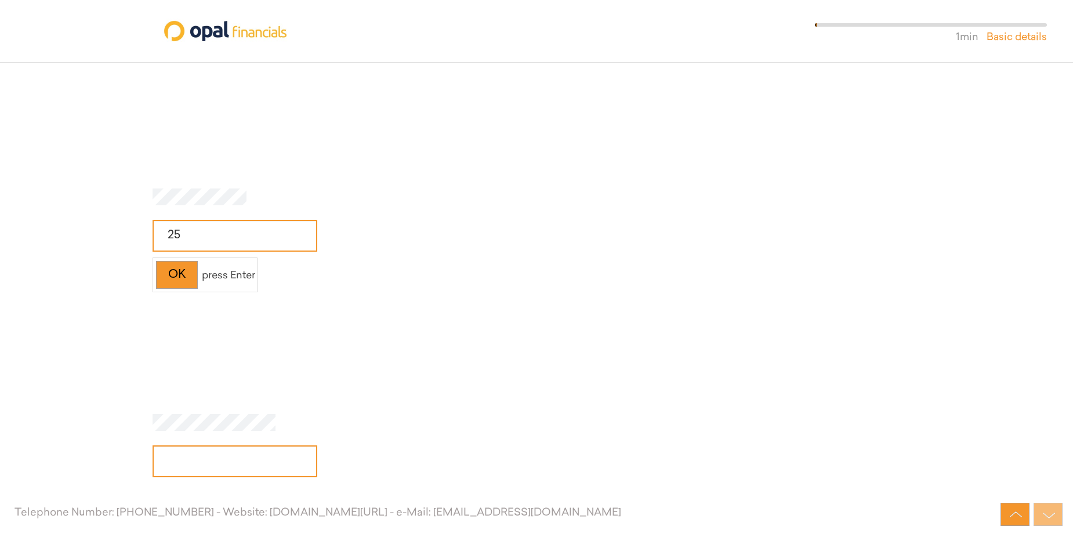
scroll to position [2224, 0]
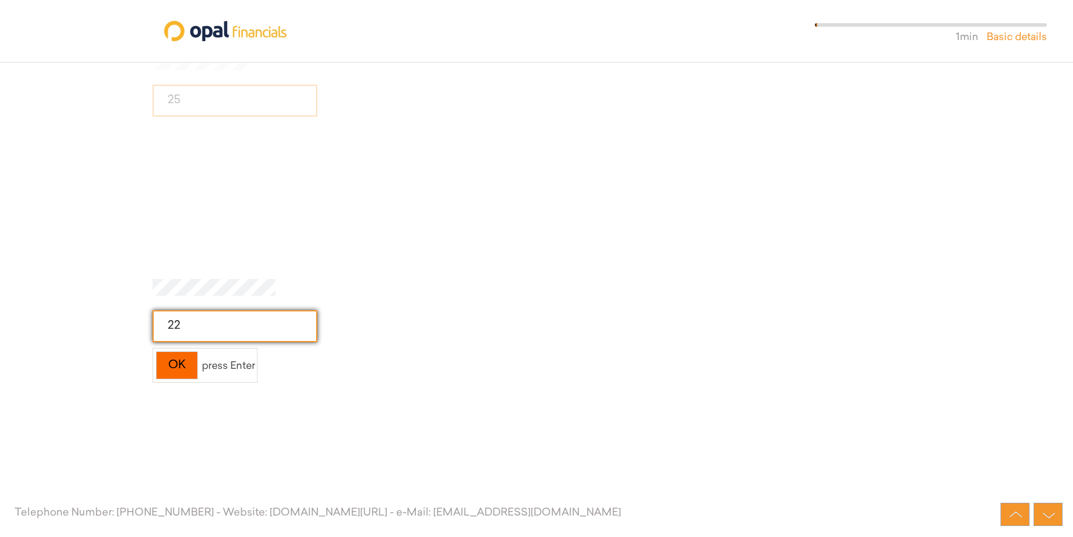
type input "22"
click at [186, 367] on div "OK" at bounding box center [177, 366] width 42 height 28
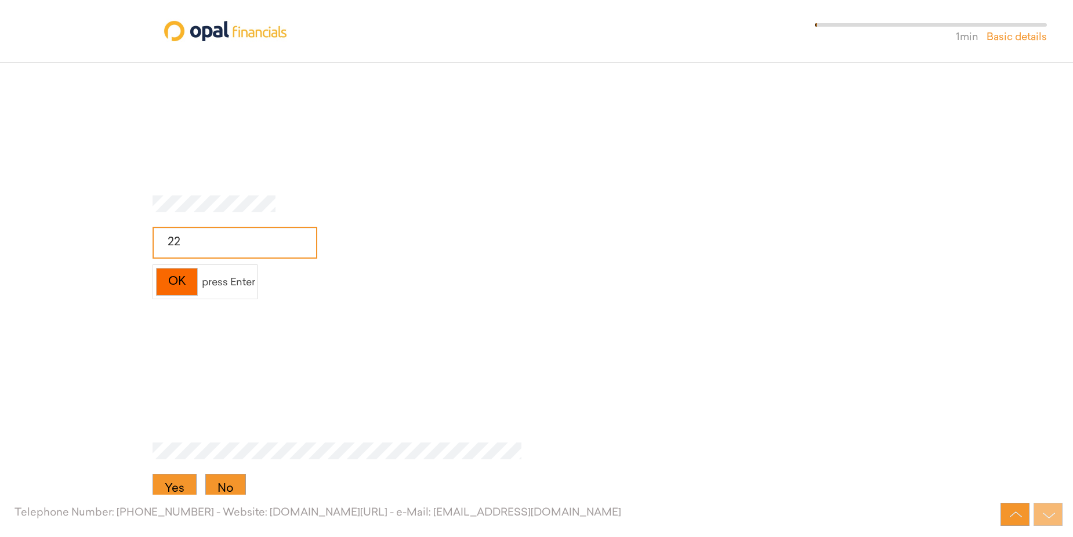
scroll to position [2450, 0]
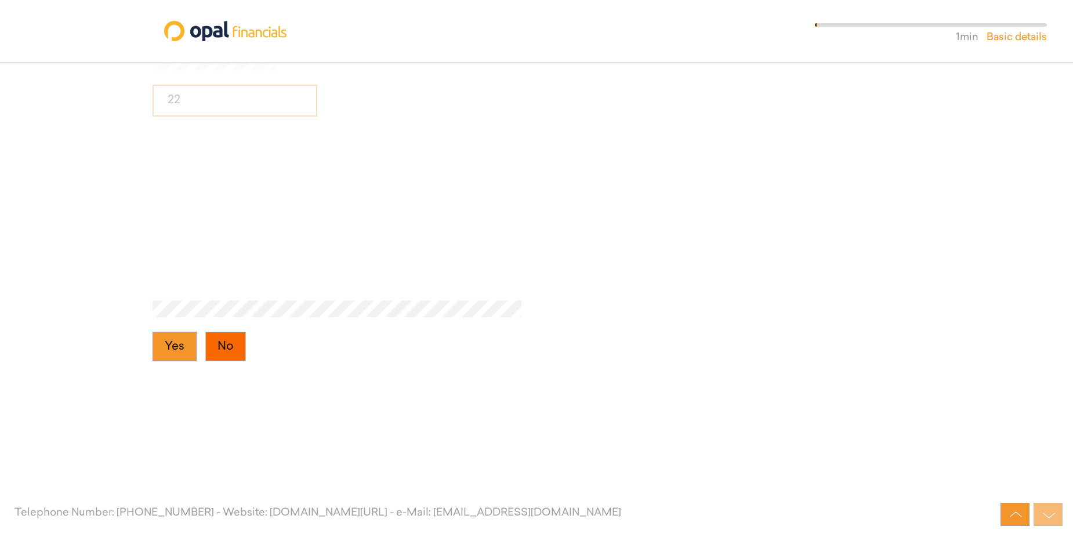
click at [231, 346] on button "No" at bounding box center [225, 347] width 41 height 30
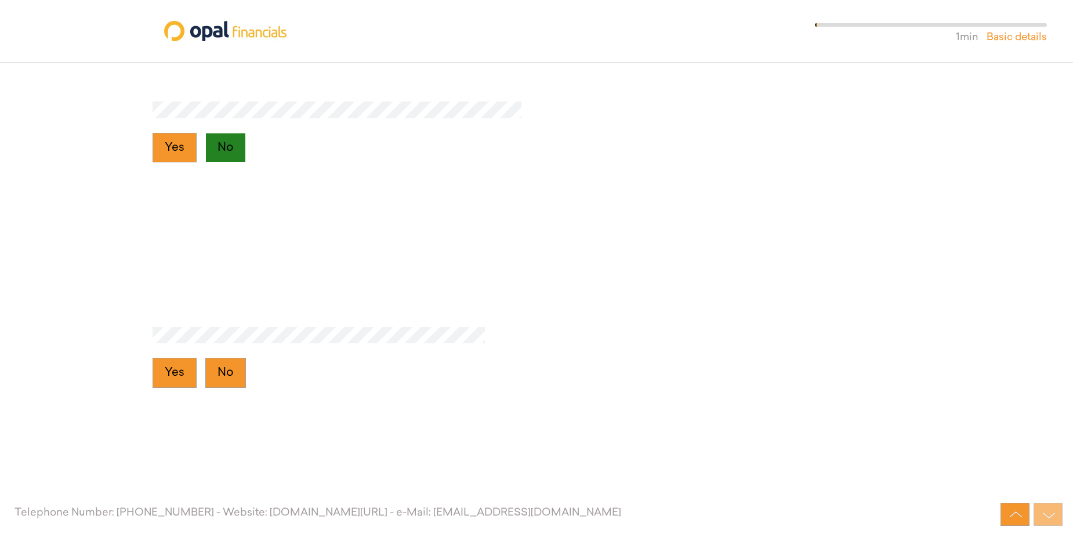
scroll to position [2675, 0]
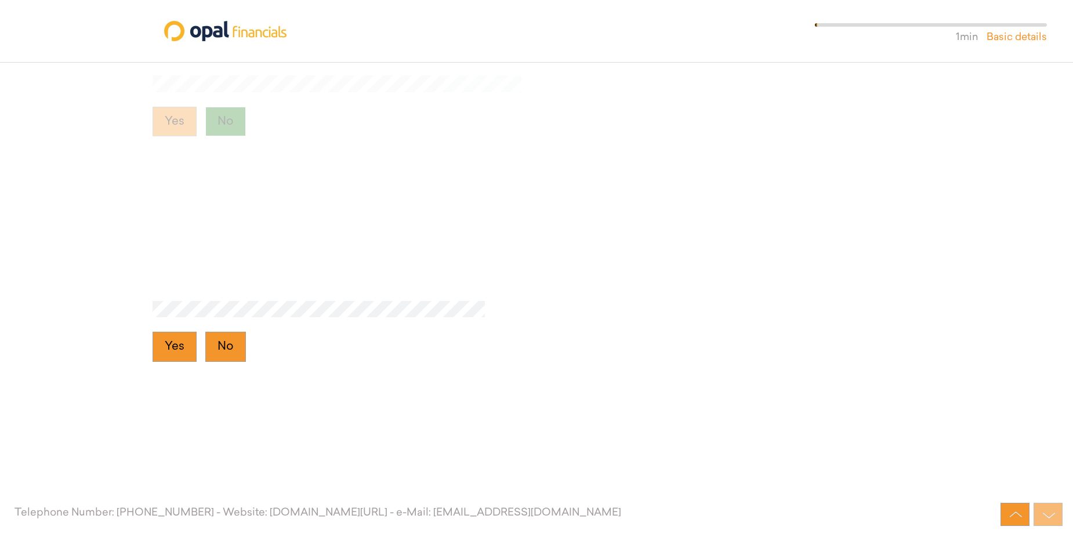
click at [231, 346] on button "No" at bounding box center [225, 347] width 41 height 30
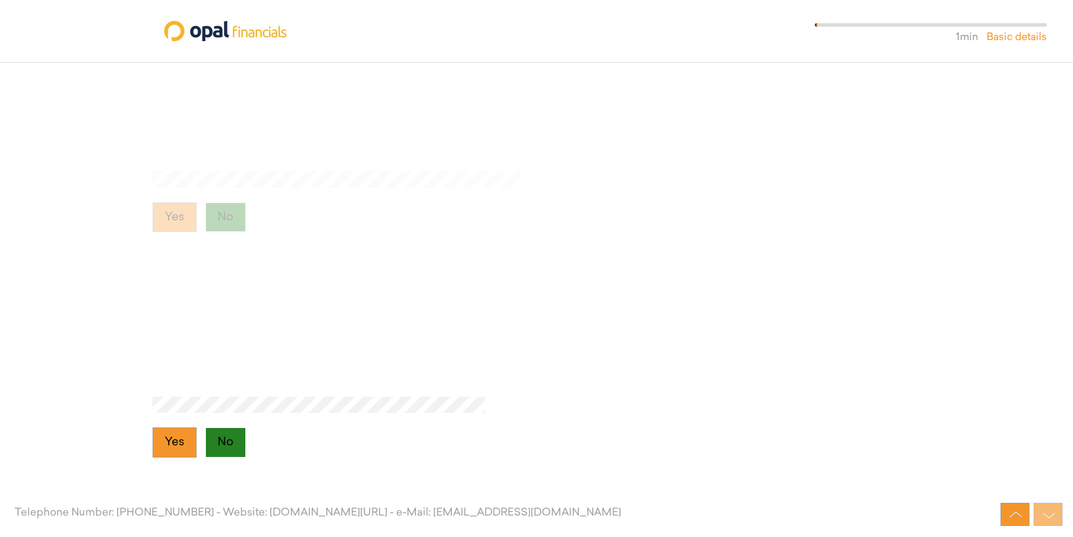
scroll to position [2553, 0]
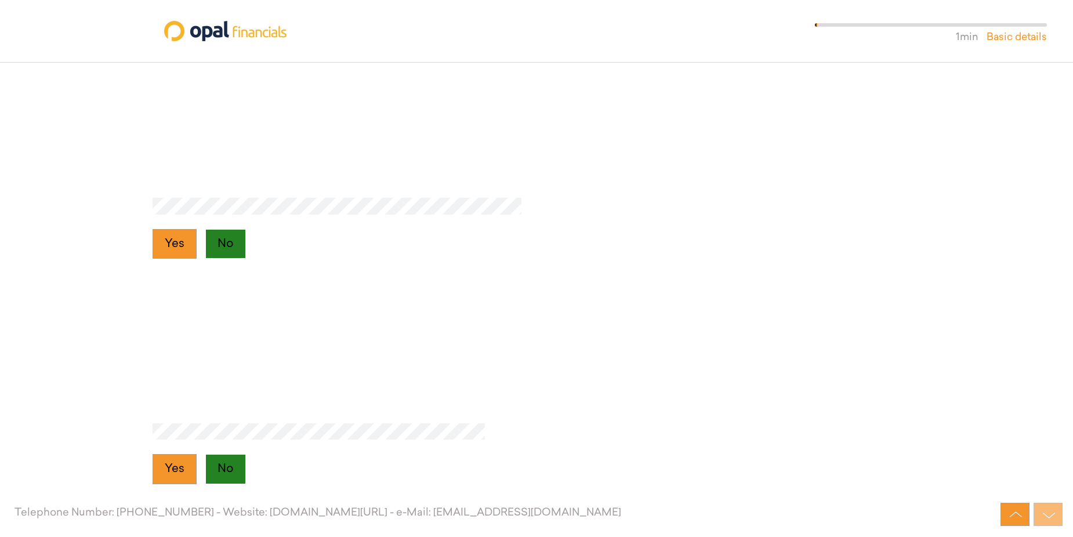
click at [227, 245] on button "No" at bounding box center [225, 244] width 41 height 30
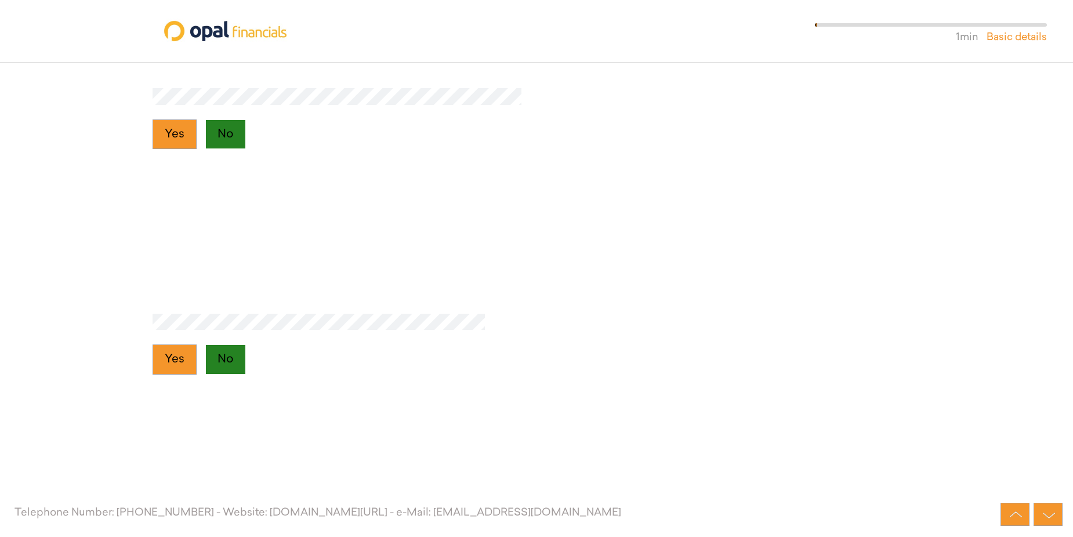
scroll to position [2675, 0]
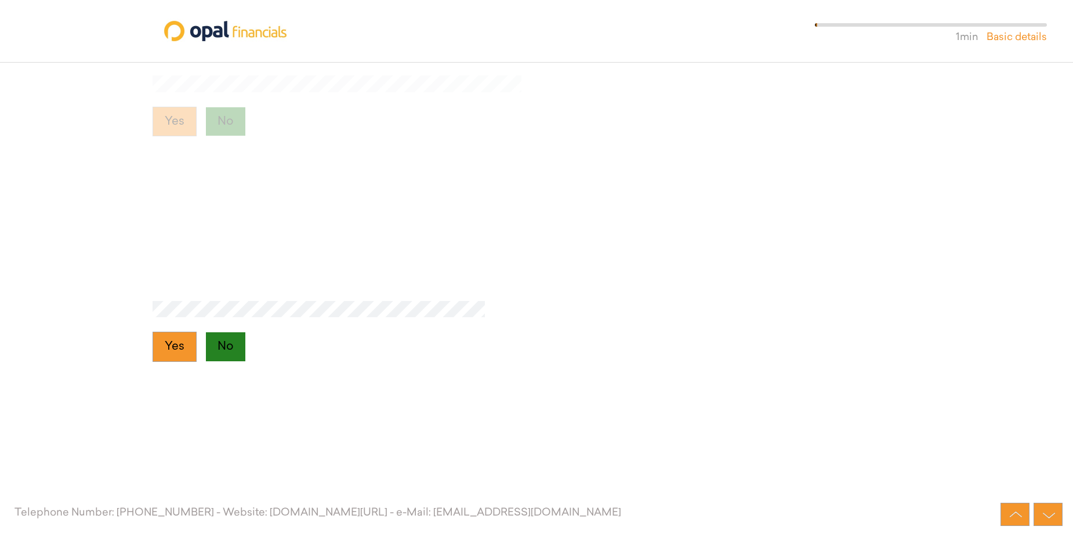
click at [218, 339] on button "No" at bounding box center [225, 347] width 41 height 30
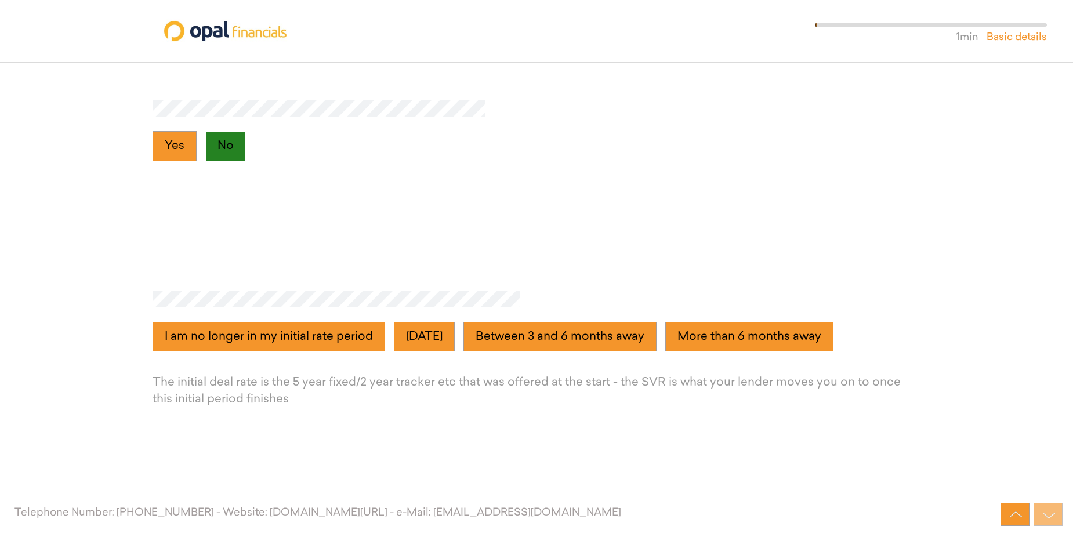
scroll to position [2901, 0]
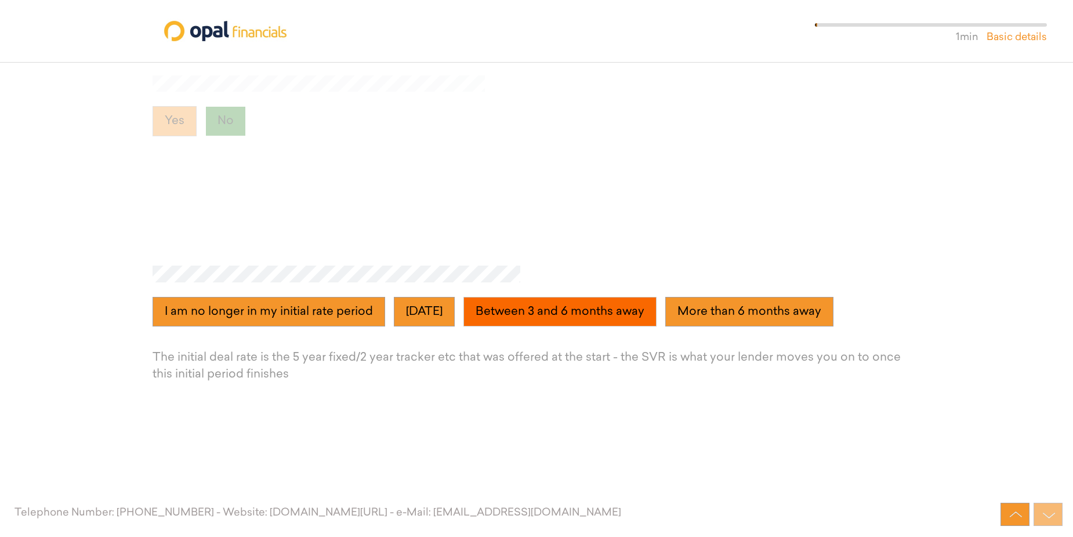
click at [644, 314] on away "Between 3 and 6 months away" at bounding box center [560, 312] width 193 height 30
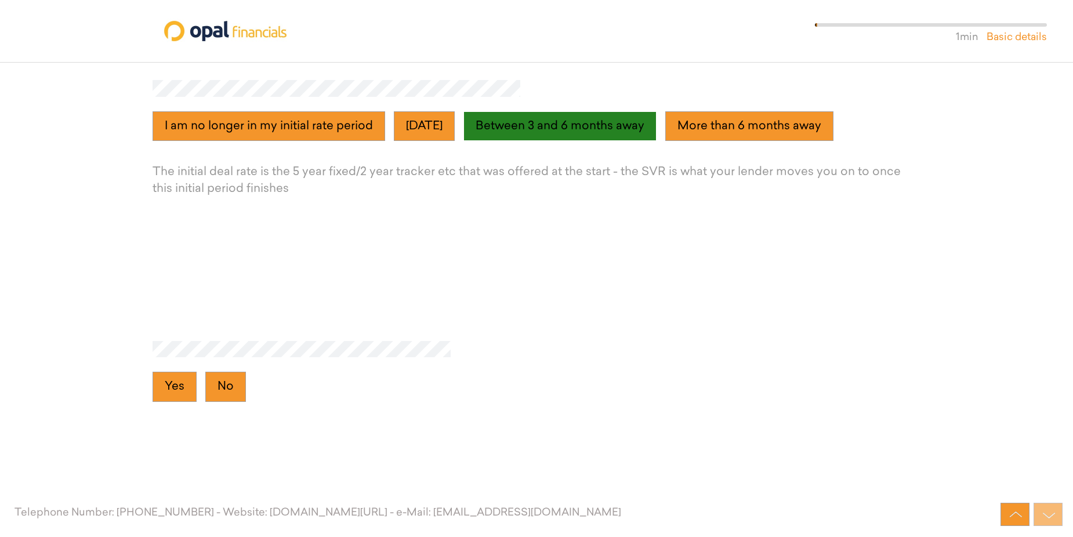
scroll to position [3126, 0]
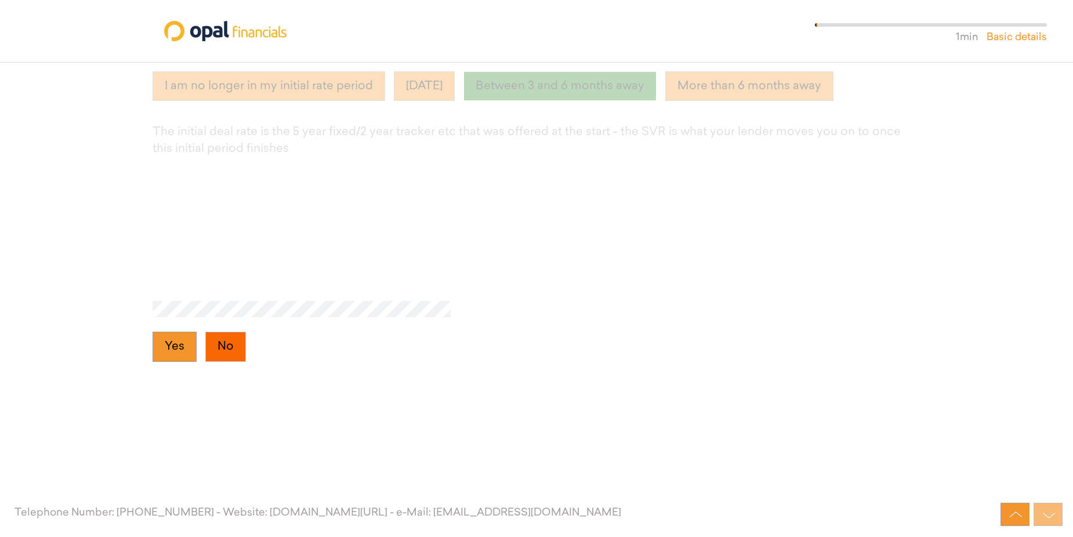
click at [223, 350] on button "No" at bounding box center [225, 347] width 41 height 30
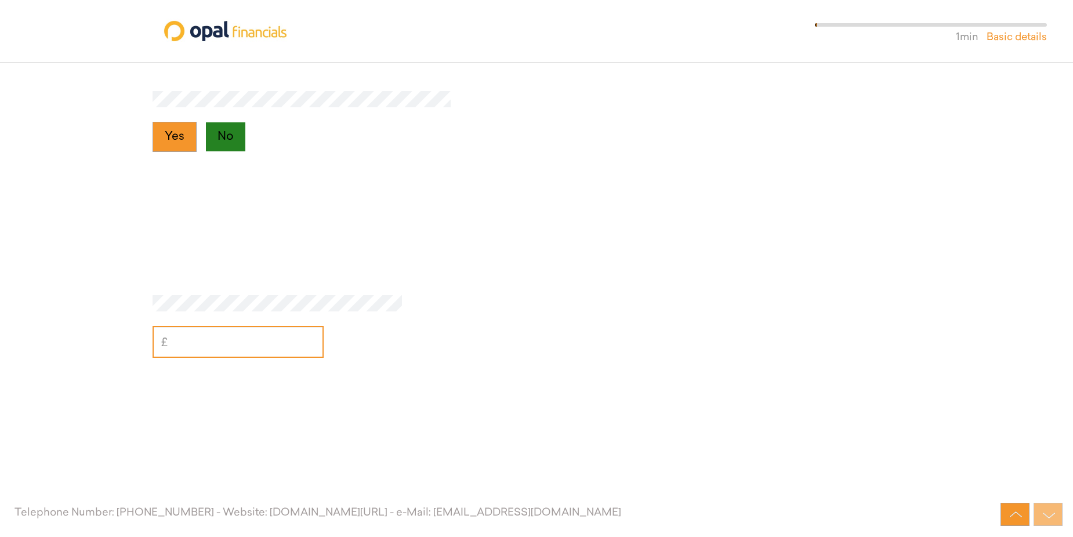
scroll to position [3352, 0]
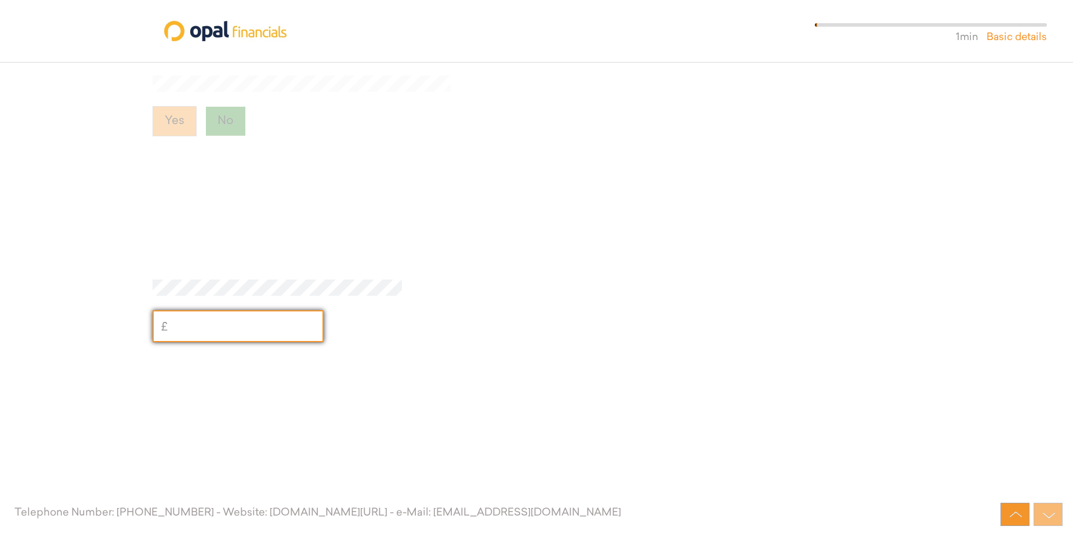
click at [226, 328] on input "text" at bounding box center [238, 326] width 171 height 32
type input "400,000"
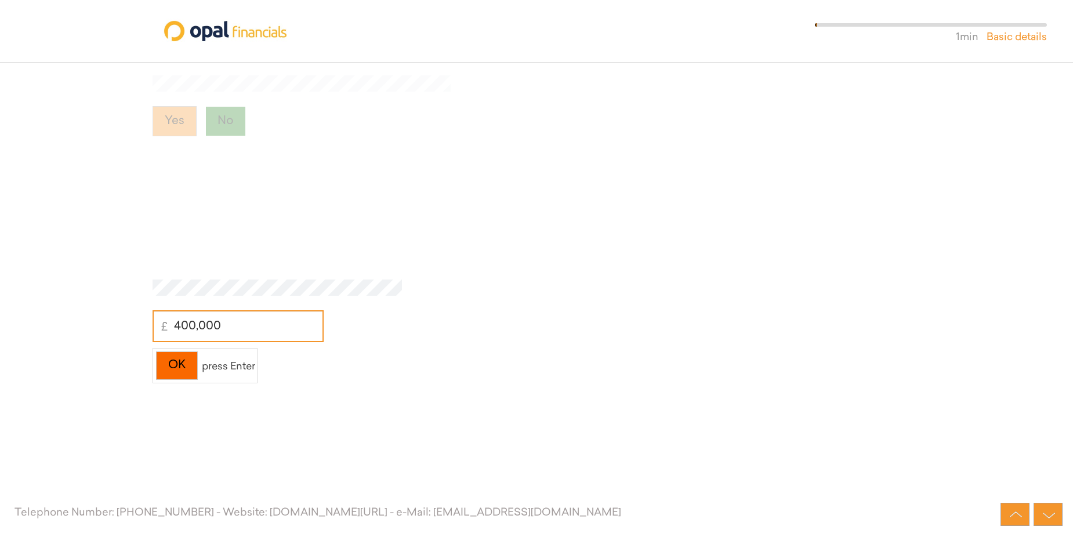
click at [189, 364] on div "OK" at bounding box center [177, 366] width 42 height 28
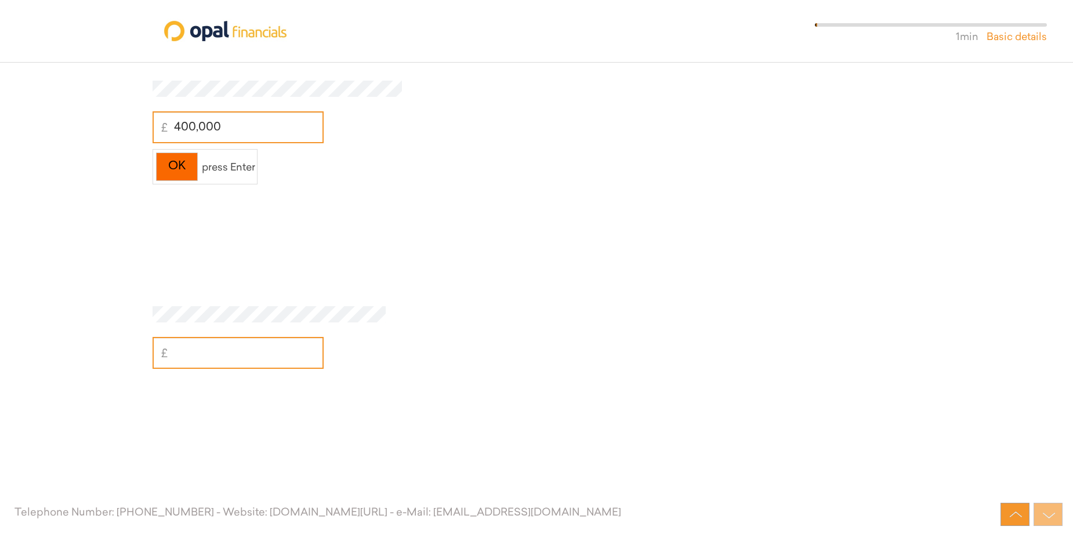
scroll to position [3578, 0]
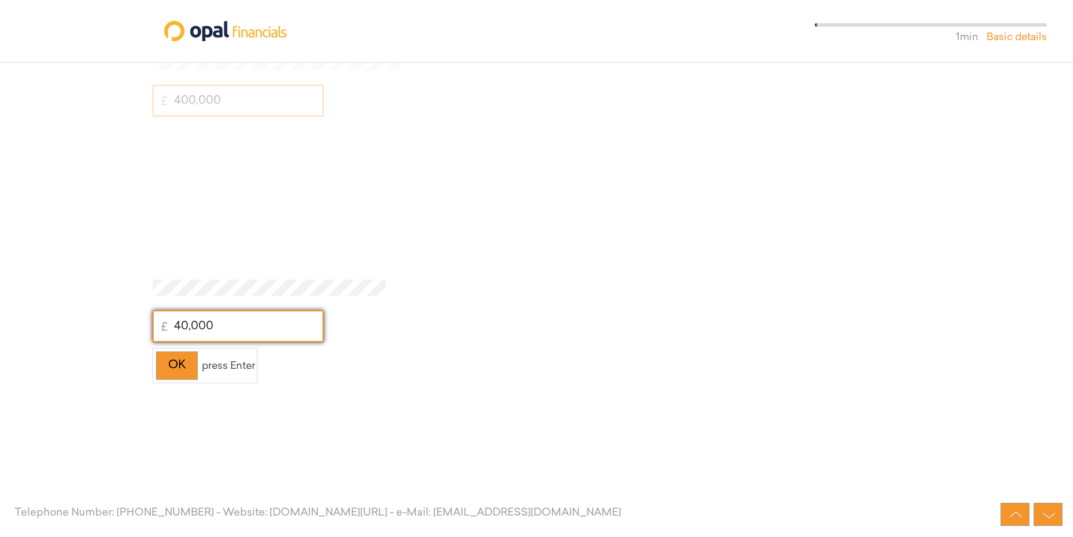
type input "40,000"
click at [216, 374] on div "OK press Enter" at bounding box center [205, 365] width 105 height 35
click at [195, 371] on div "OK" at bounding box center [177, 366] width 42 height 28
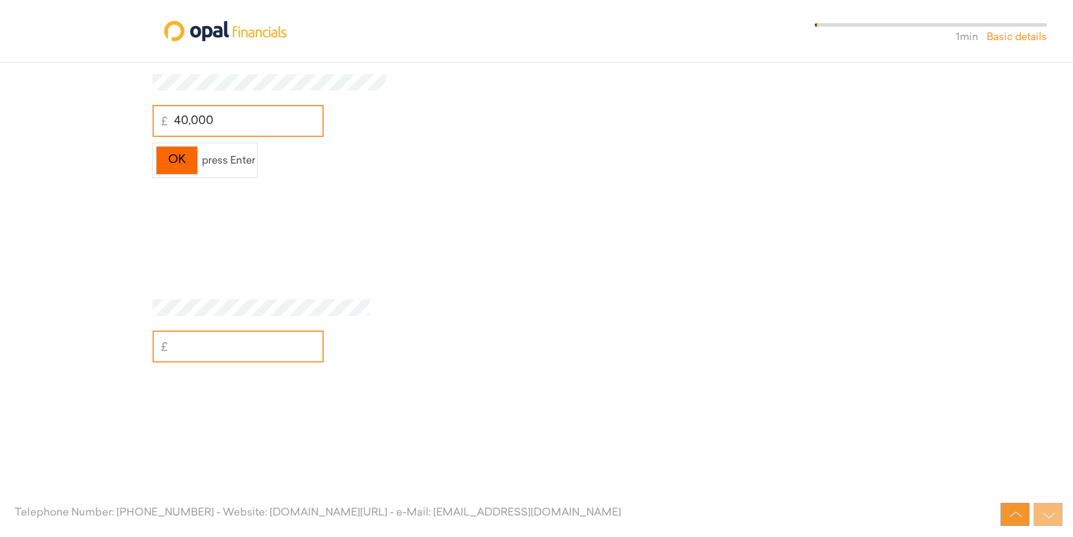
scroll to position [3803, 0]
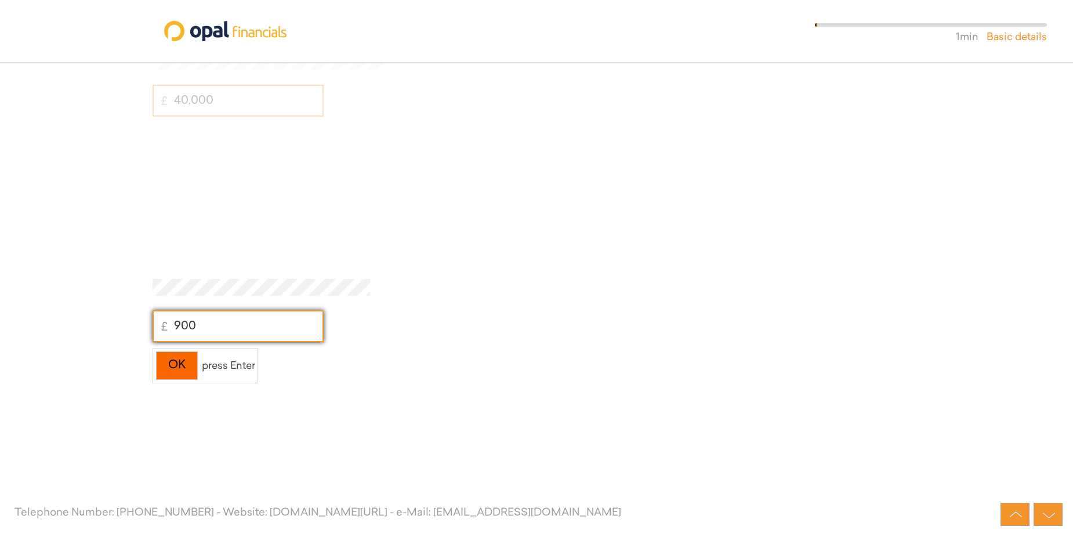
type input "900"
click at [190, 368] on div "OK" at bounding box center [177, 366] width 42 height 28
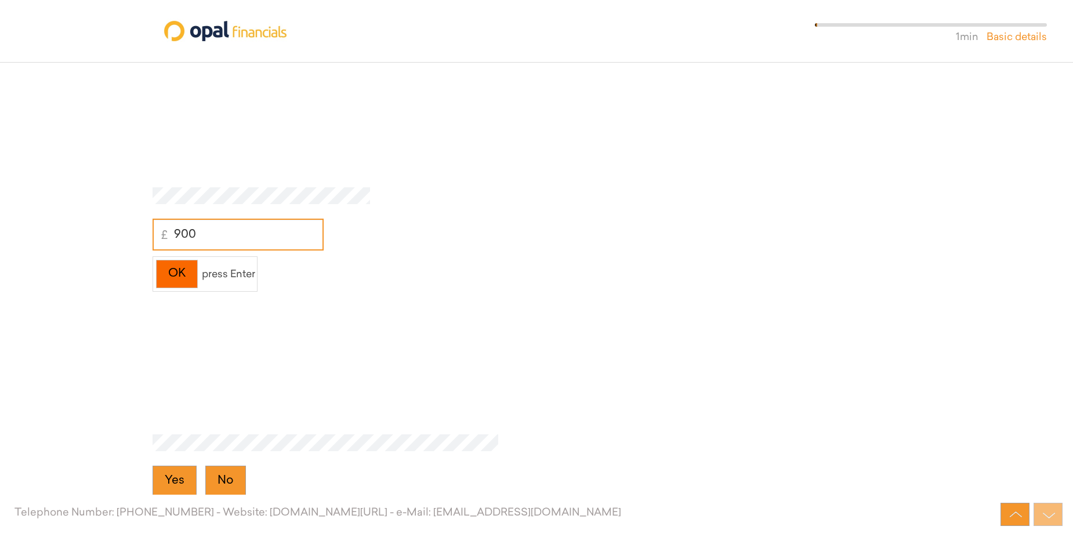
scroll to position [4029, 0]
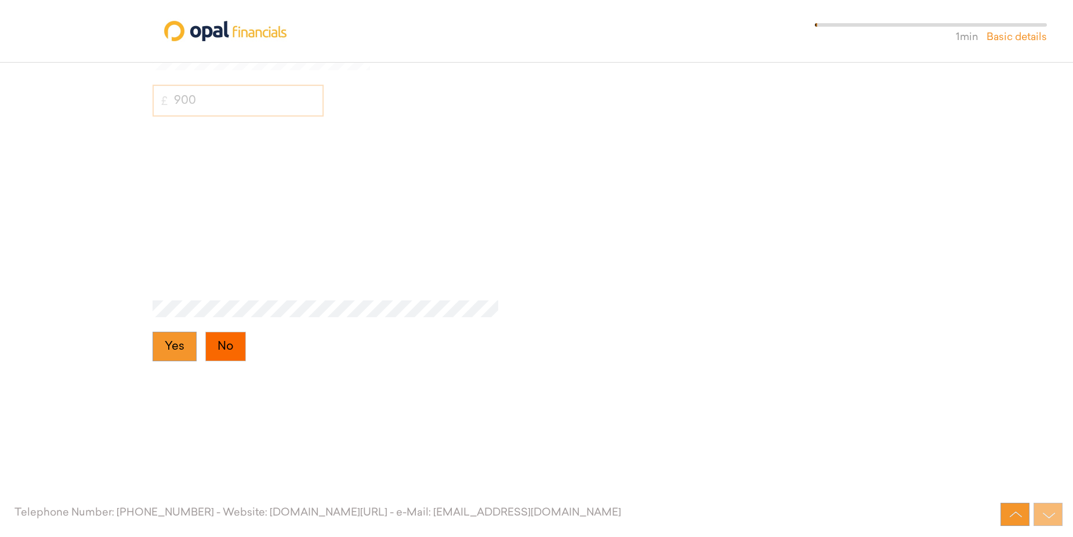
click at [224, 351] on button "No" at bounding box center [225, 347] width 41 height 30
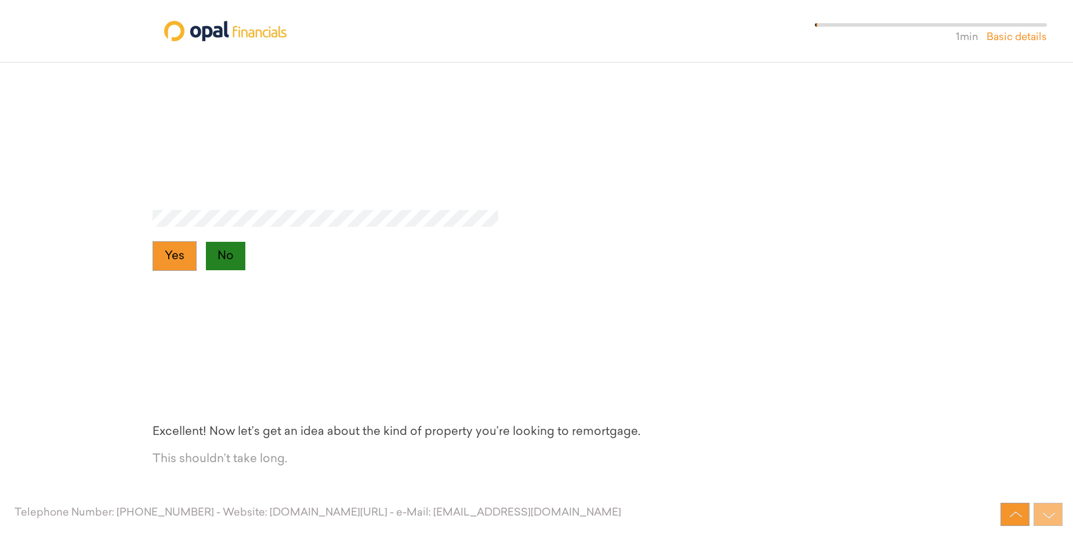
scroll to position [4255, 0]
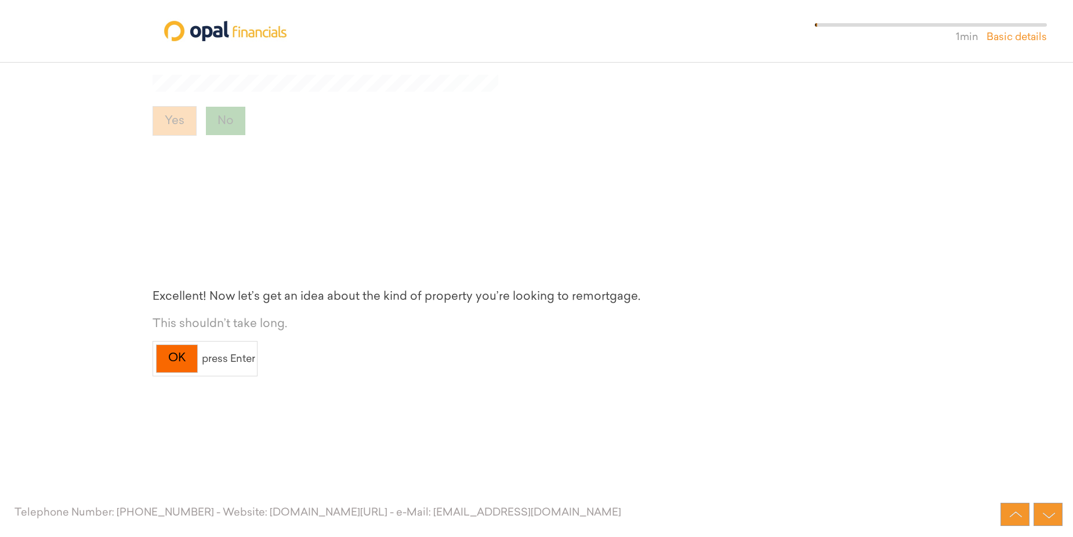
click at [182, 364] on div "OK" at bounding box center [177, 359] width 42 height 28
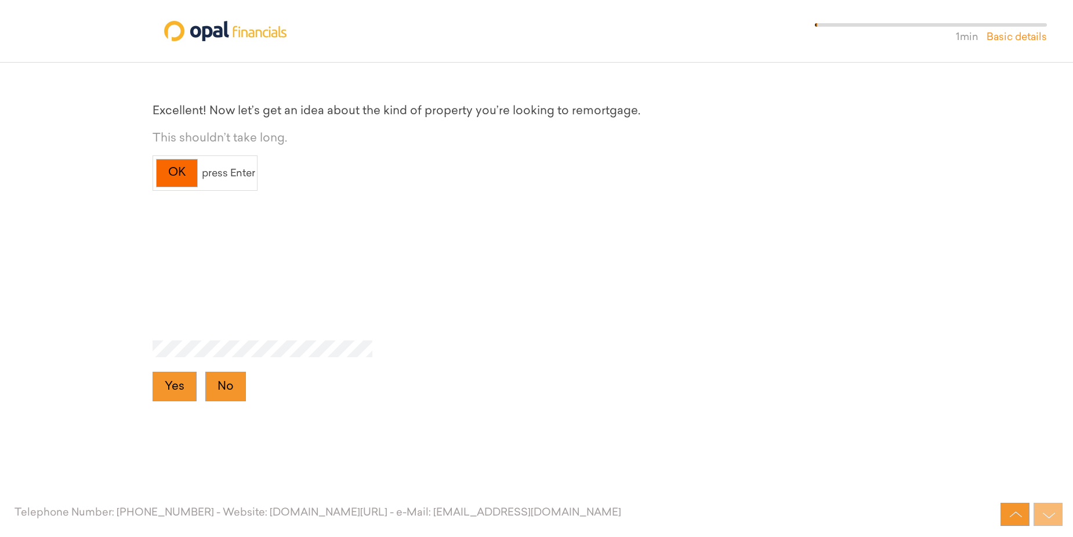
scroll to position [4480, 0]
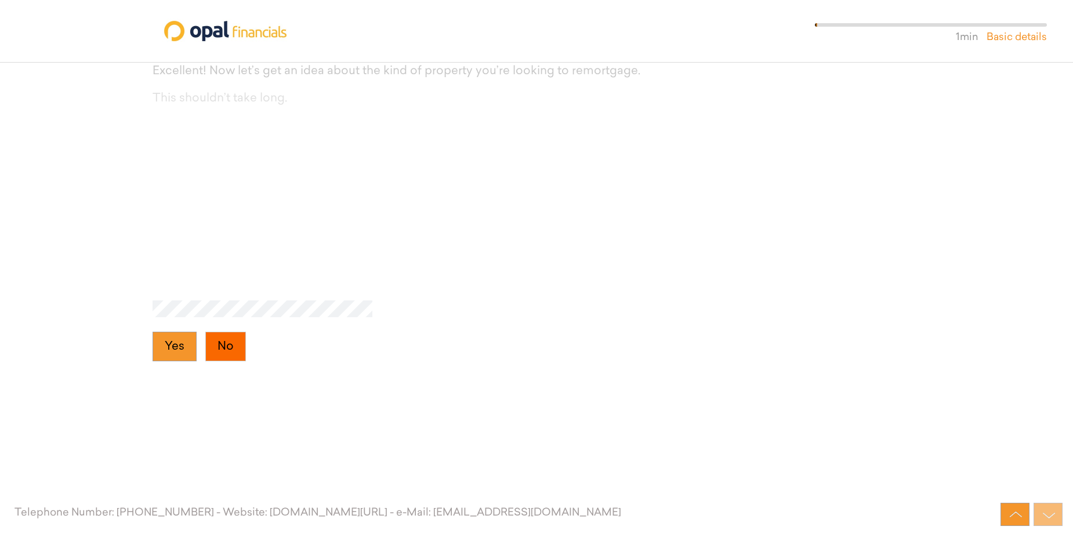
click at [215, 353] on button "No" at bounding box center [225, 347] width 41 height 30
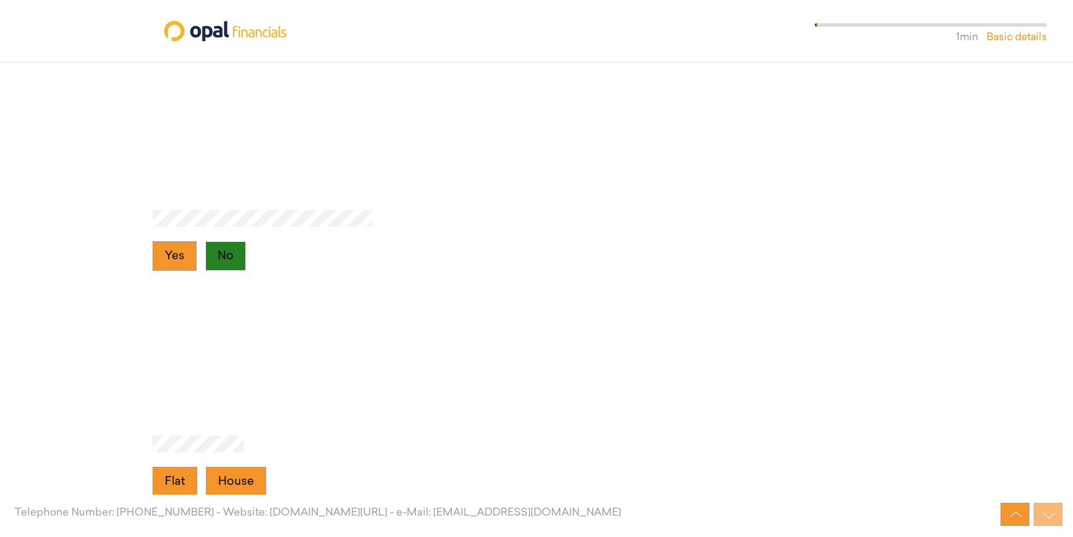
scroll to position [4706, 0]
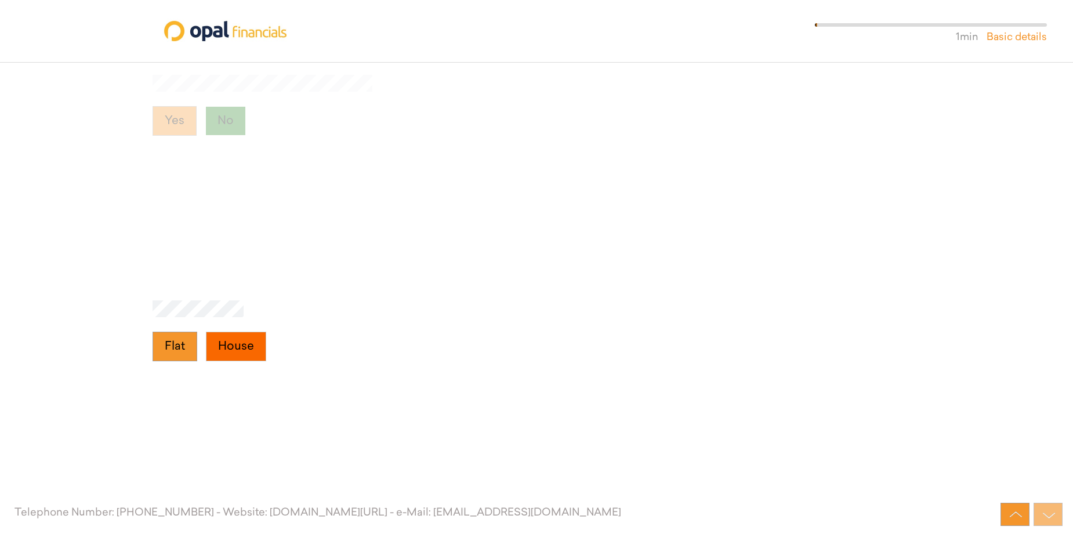
click at [226, 352] on button "House" at bounding box center [236, 347] width 60 height 30
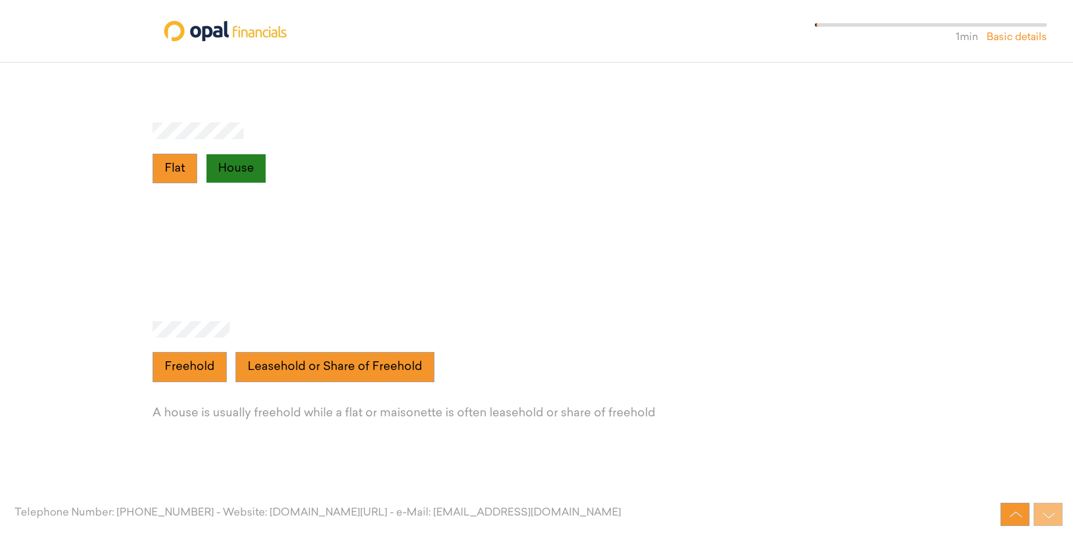
scroll to position [4931, 0]
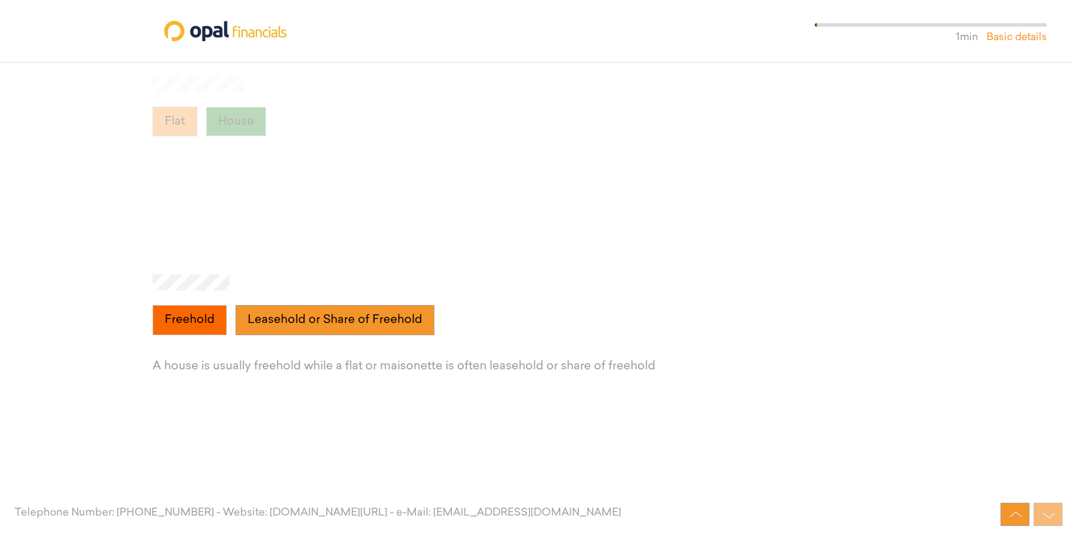
click at [190, 321] on button "Freehold" at bounding box center [190, 320] width 74 height 30
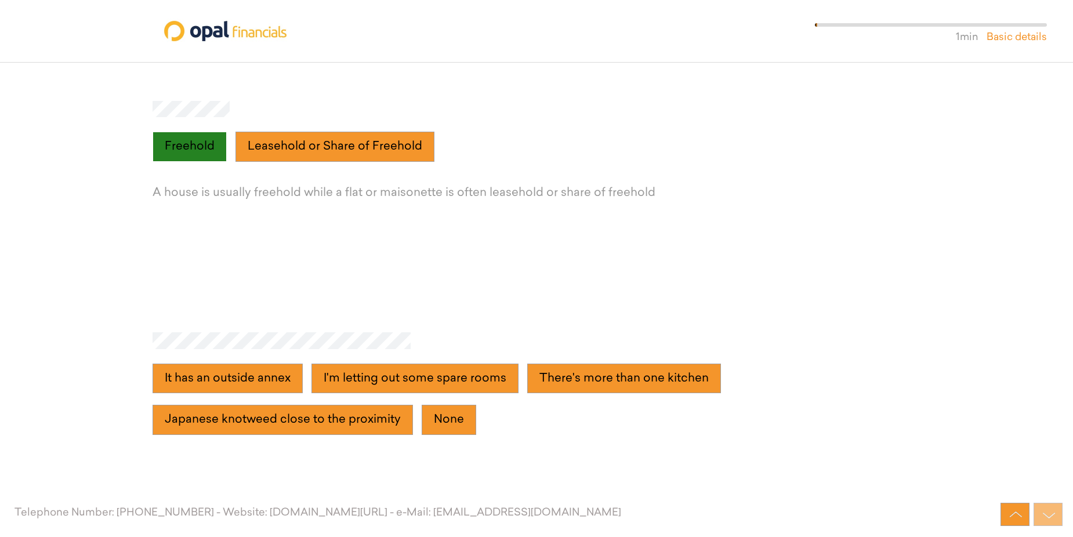
scroll to position [5157, 0]
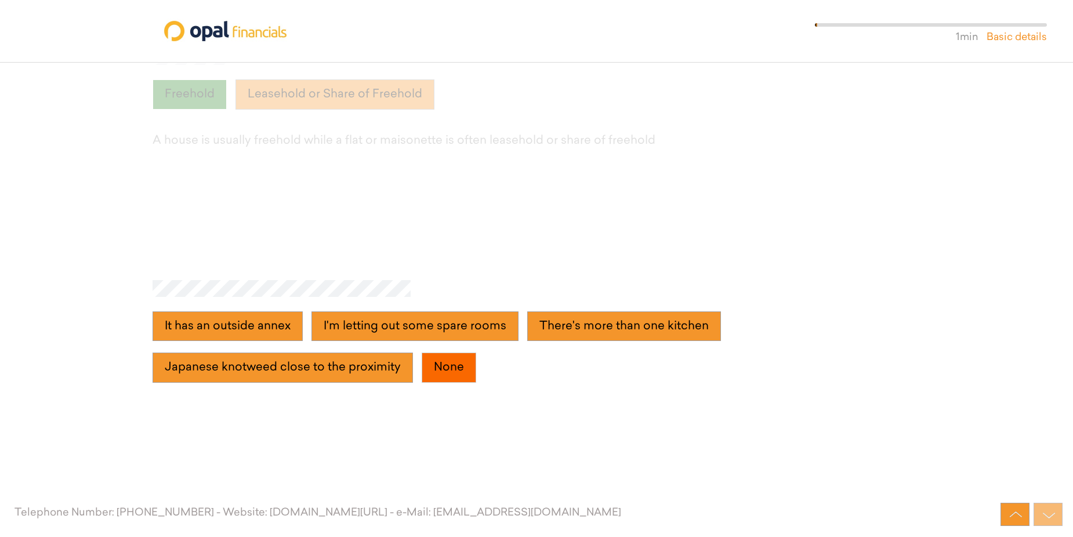
click at [447, 375] on button "None" at bounding box center [449, 368] width 55 height 30
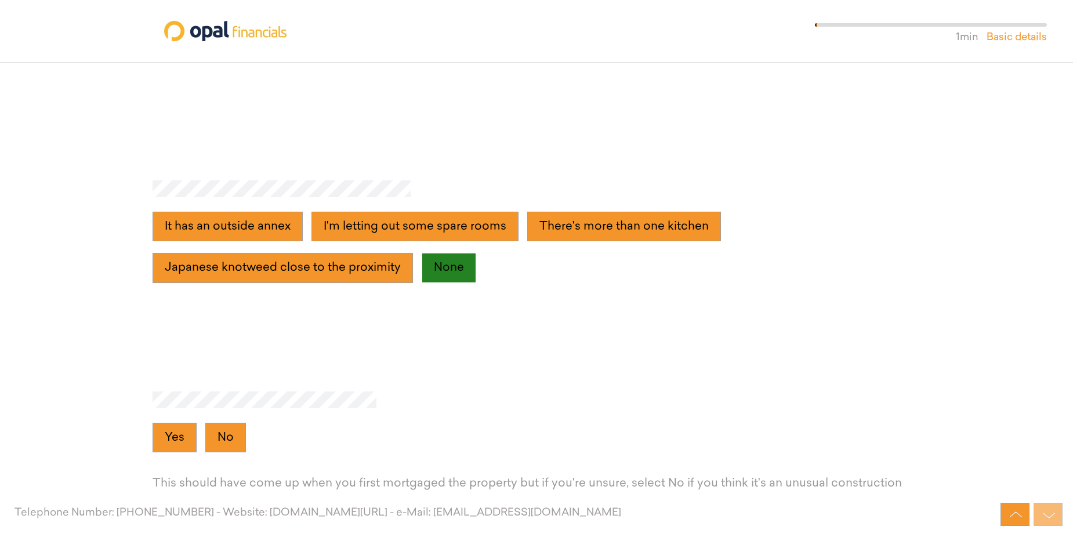
scroll to position [5382, 0]
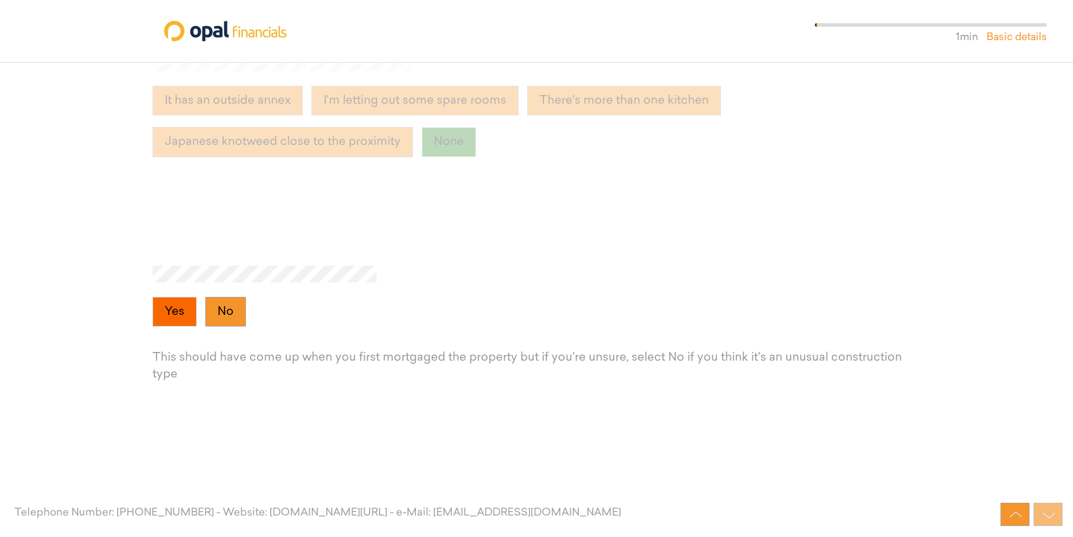
click at [179, 323] on button "Yes" at bounding box center [175, 312] width 44 height 30
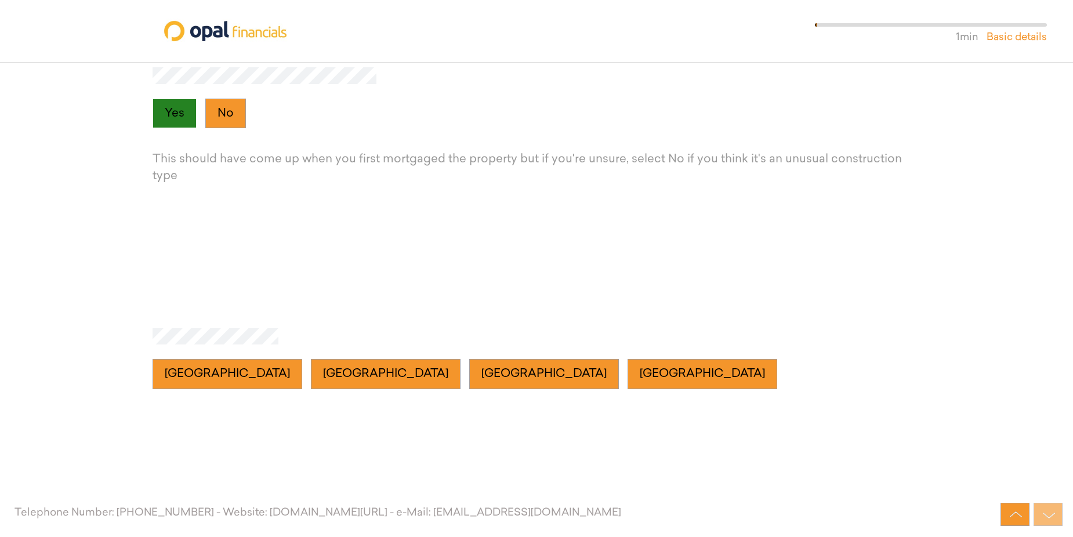
scroll to position [5608, 0]
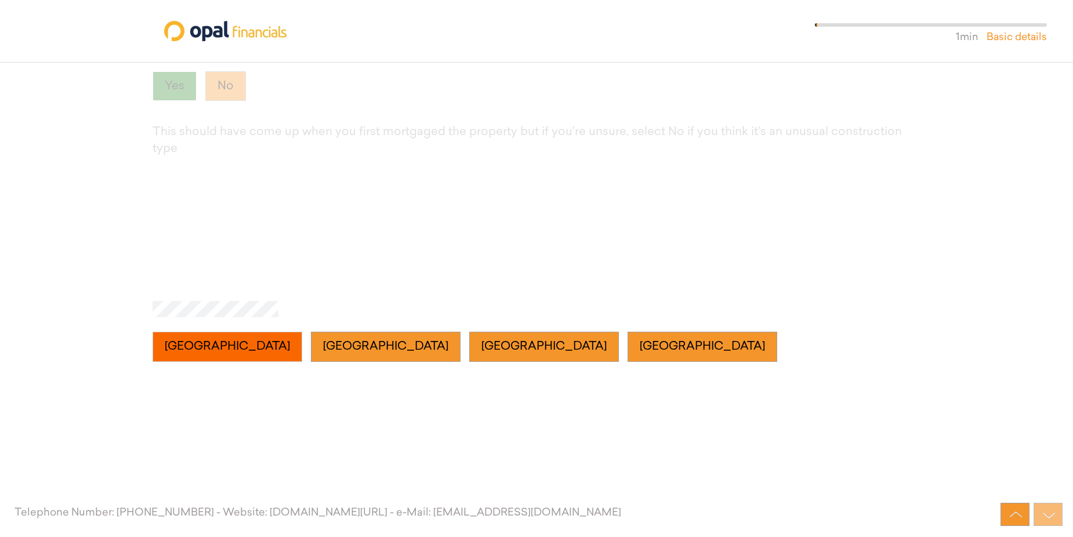
click at [189, 352] on button "England" at bounding box center [228, 347] width 150 height 30
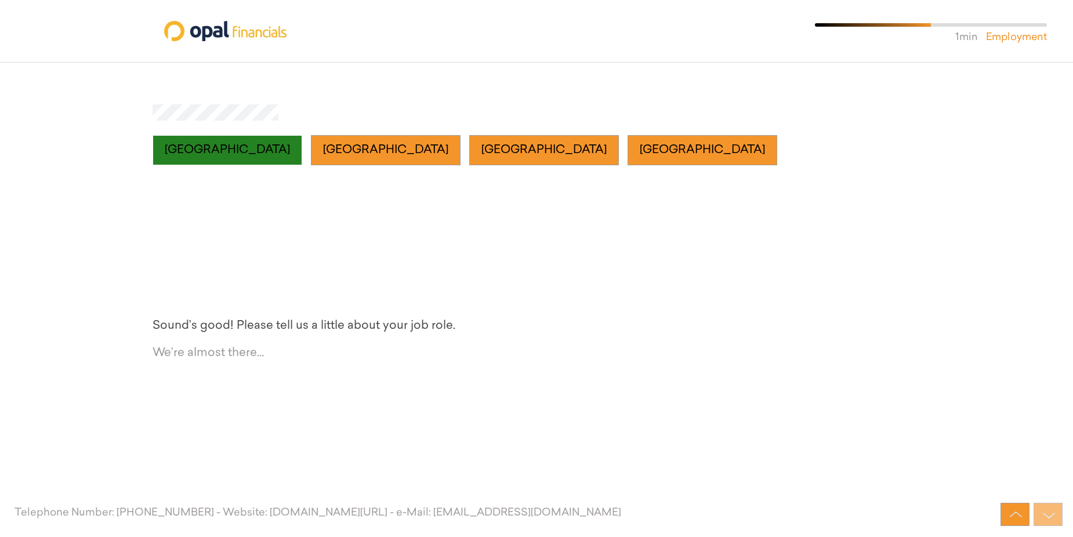
scroll to position [5834, 0]
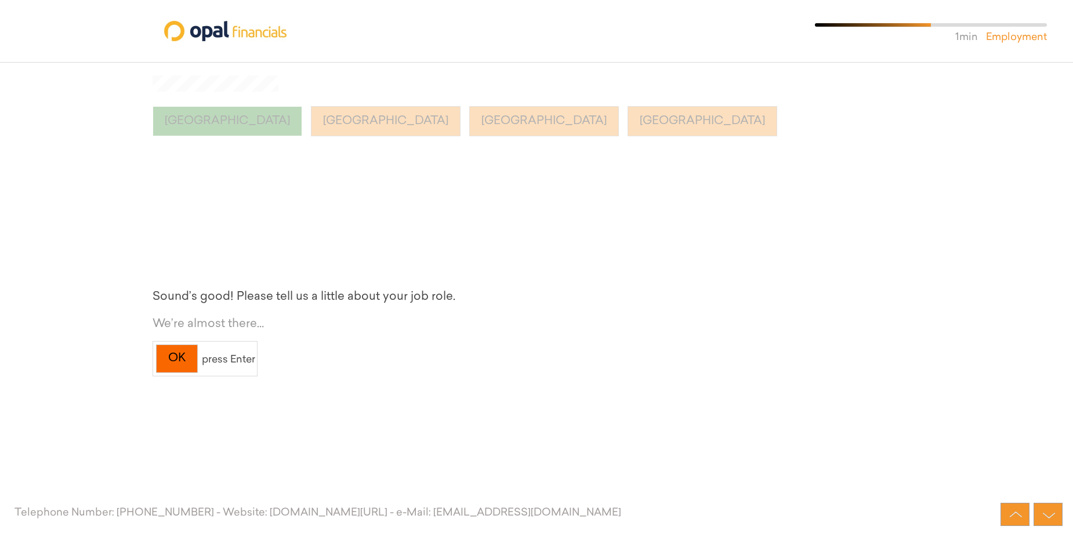
click at [184, 359] on div "OK" at bounding box center [177, 359] width 42 height 28
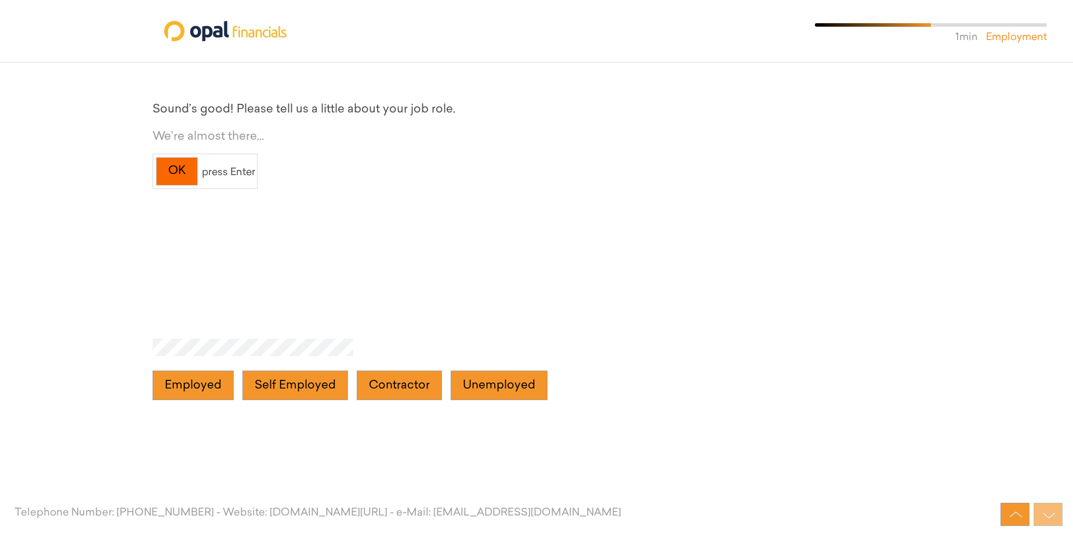
scroll to position [6059, 0]
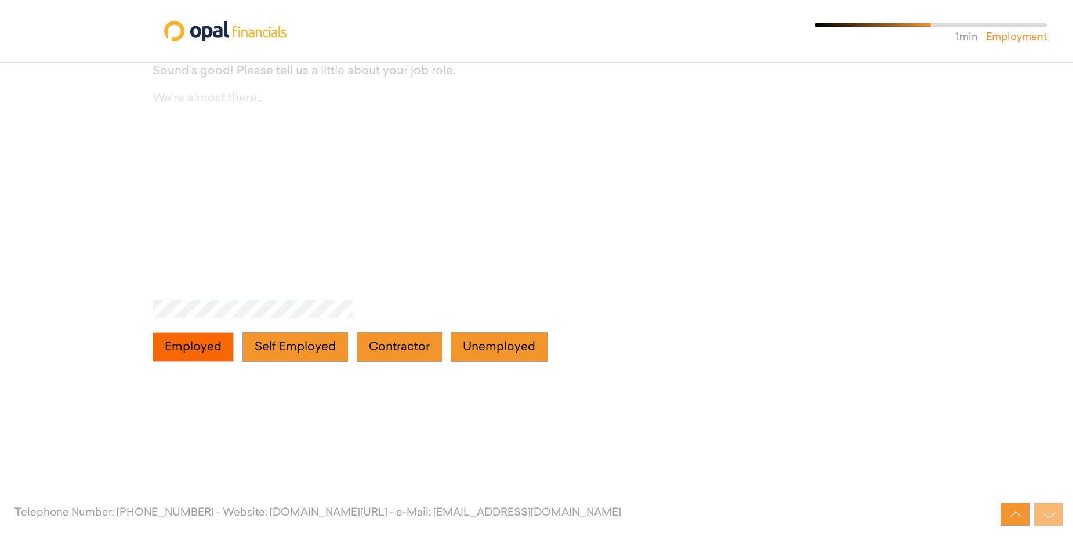
click at [191, 350] on button "Employed" at bounding box center [193, 347] width 81 height 30
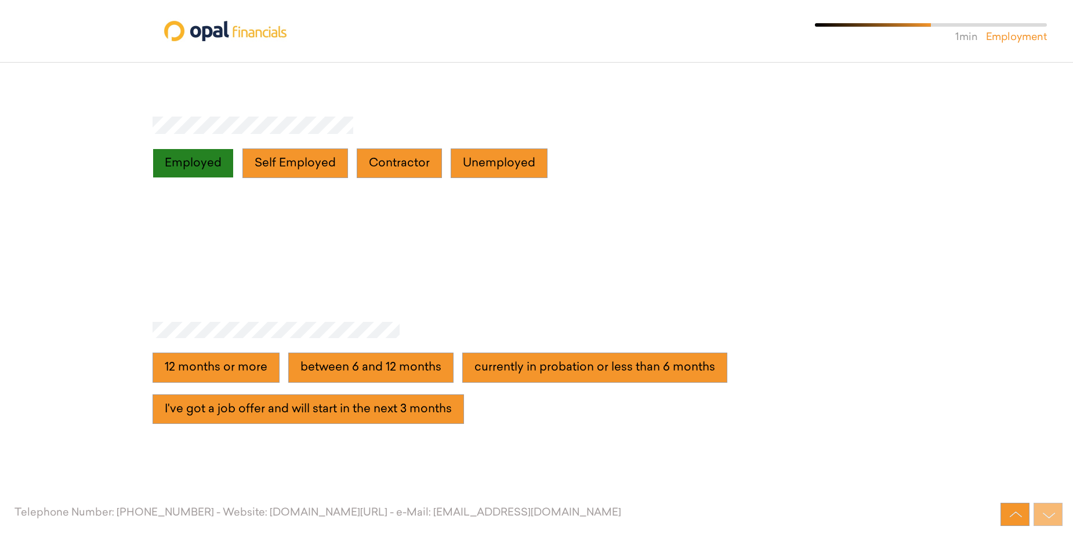
scroll to position [6285, 0]
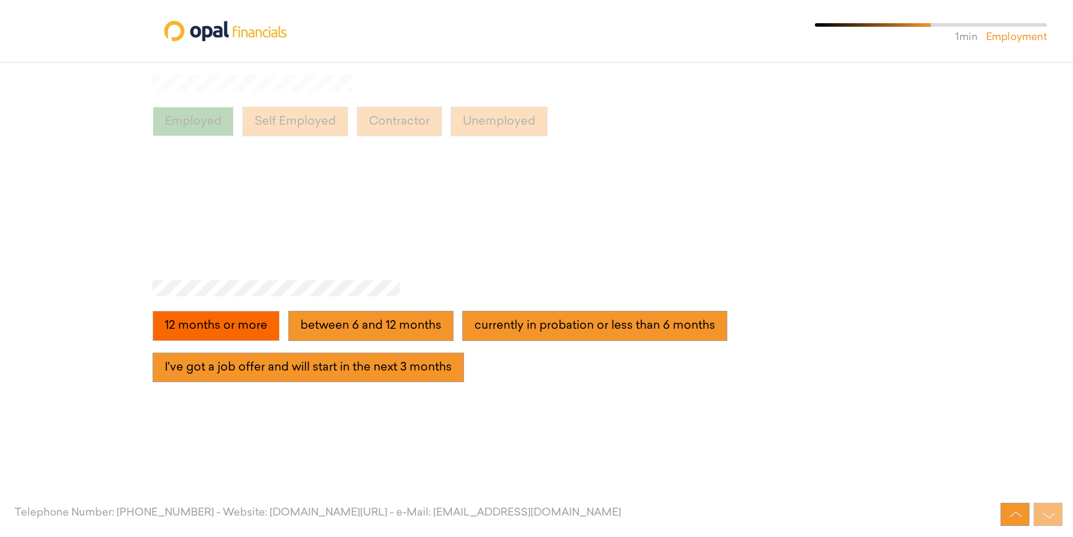
click at [211, 331] on more "12 months or more" at bounding box center [216, 326] width 127 height 30
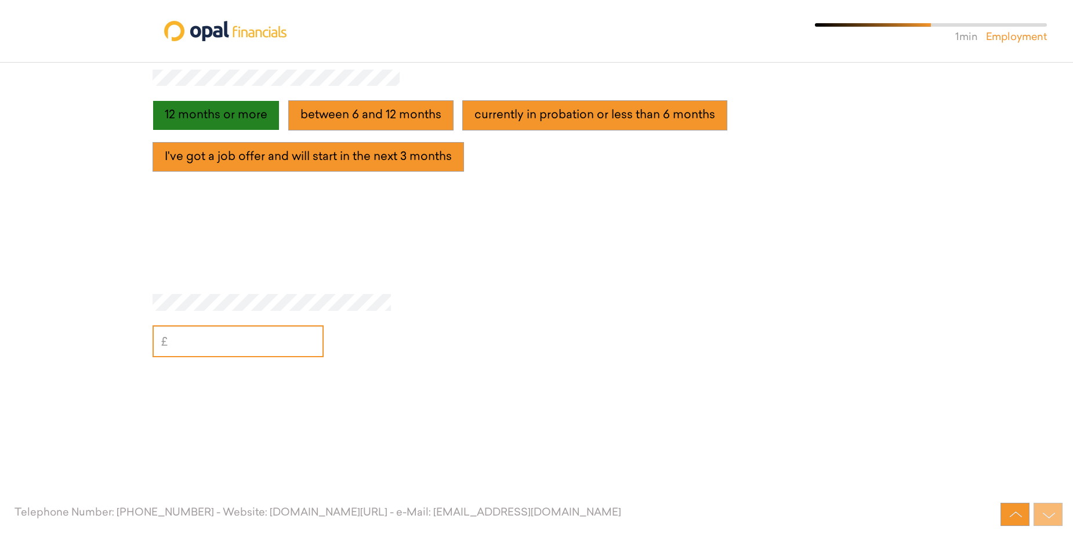
scroll to position [6511, 0]
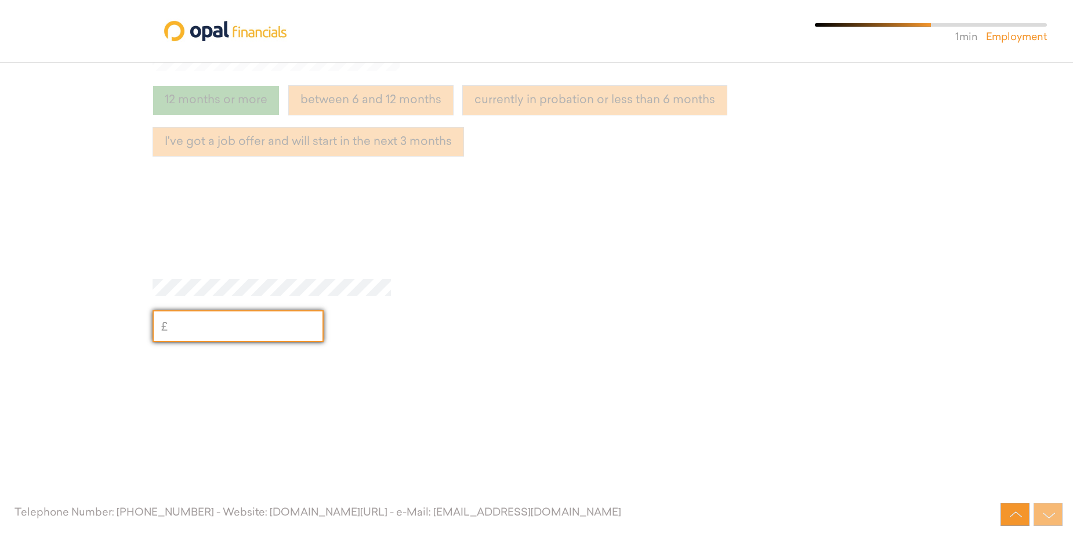
click at [228, 328] on input "text" at bounding box center [238, 326] width 171 height 32
type input "50,000"
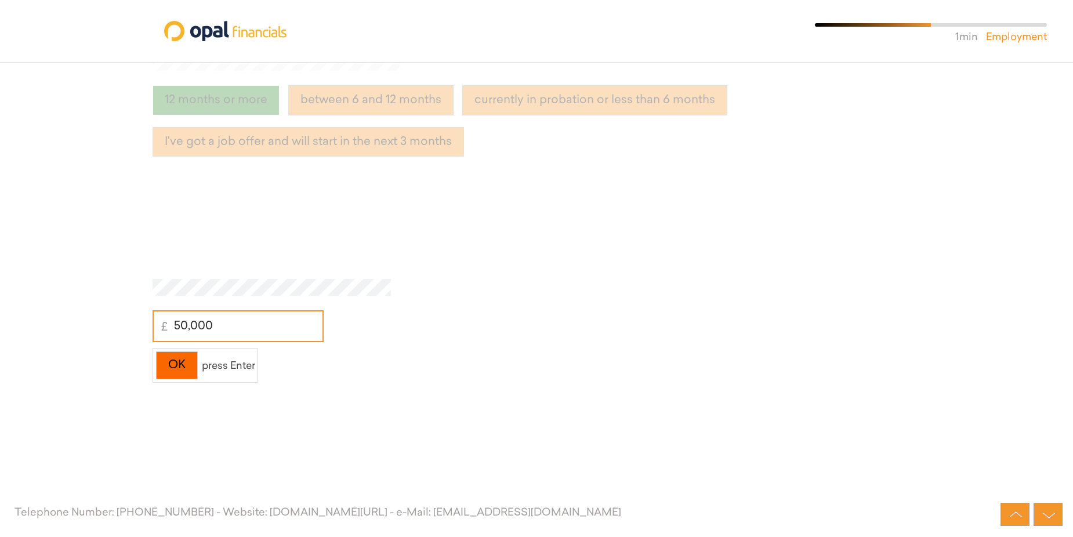
click at [179, 364] on div "OK" at bounding box center [177, 366] width 42 height 28
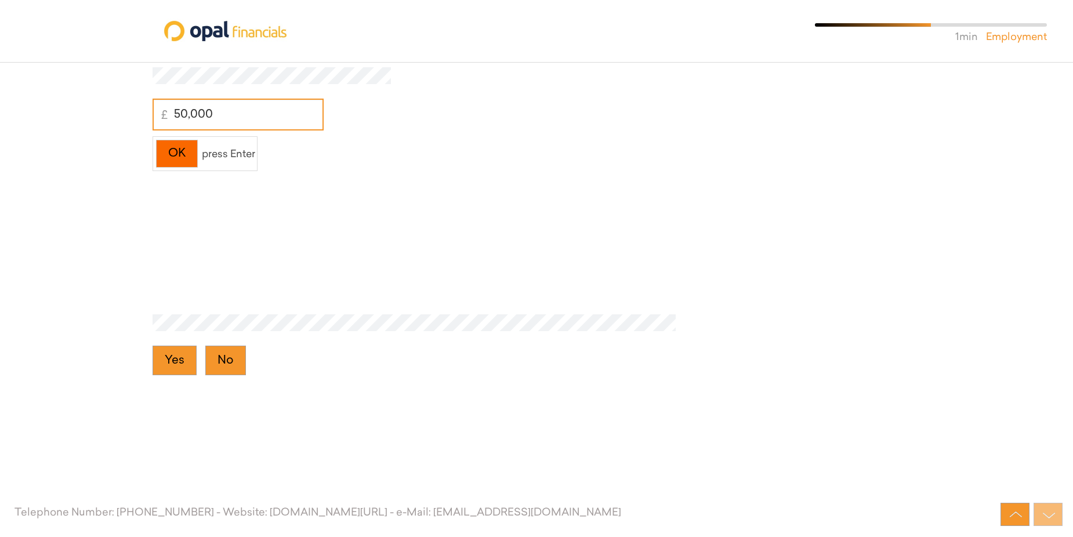
scroll to position [6736, 0]
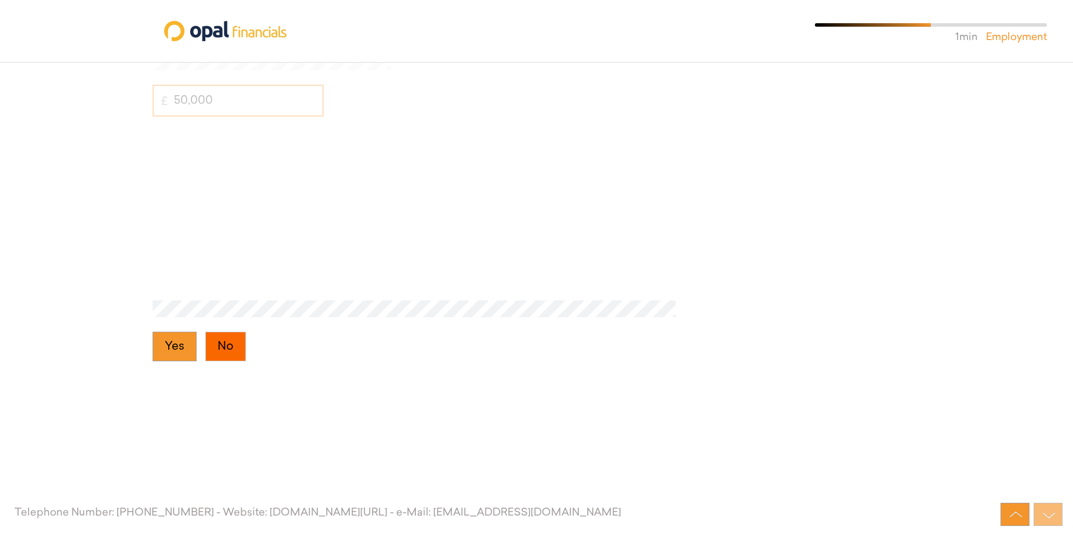
click at [226, 346] on button "No" at bounding box center [225, 347] width 41 height 30
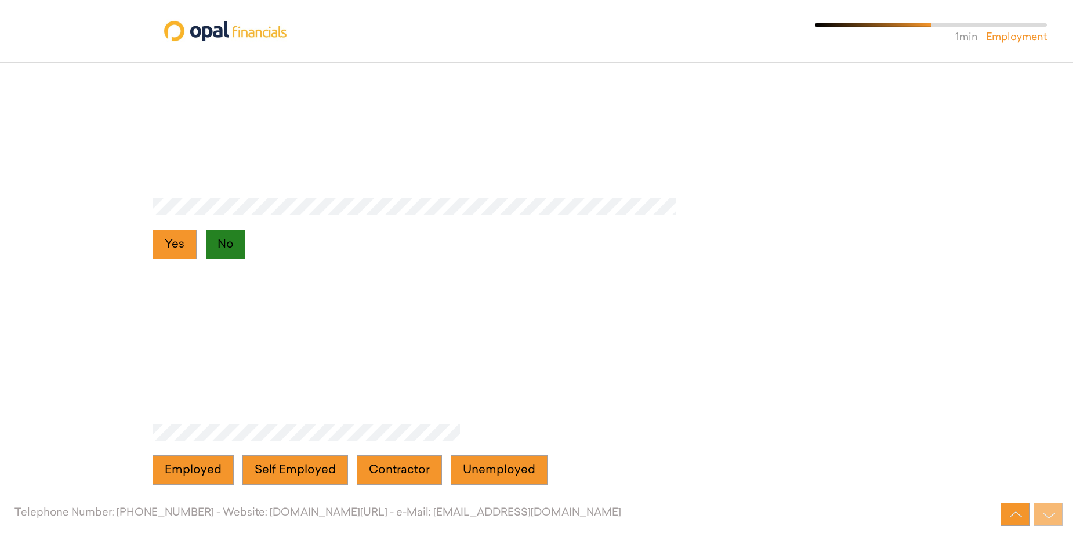
scroll to position [6962, 0]
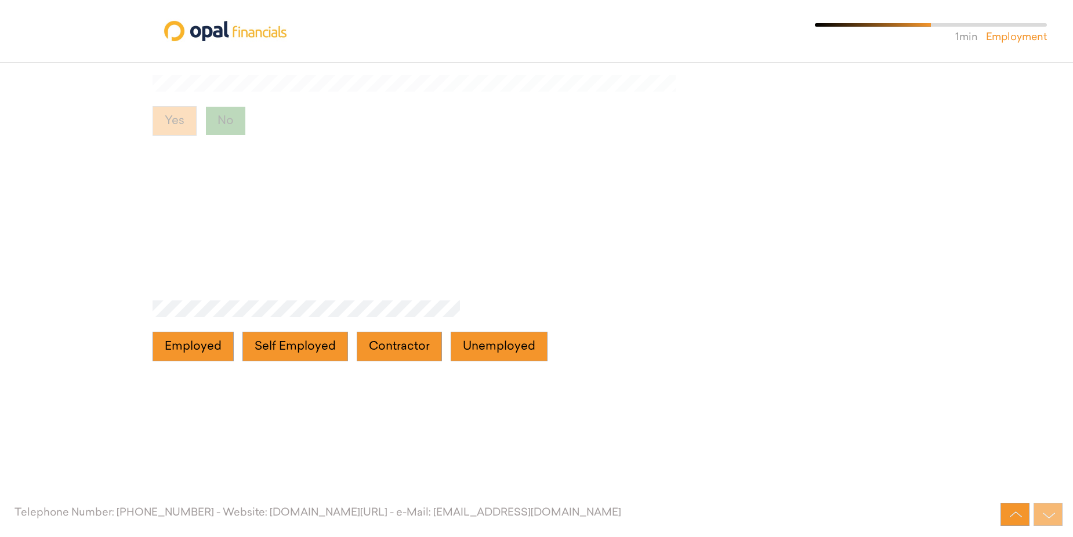
click at [226, 346] on button "Employed" at bounding box center [193, 347] width 81 height 30
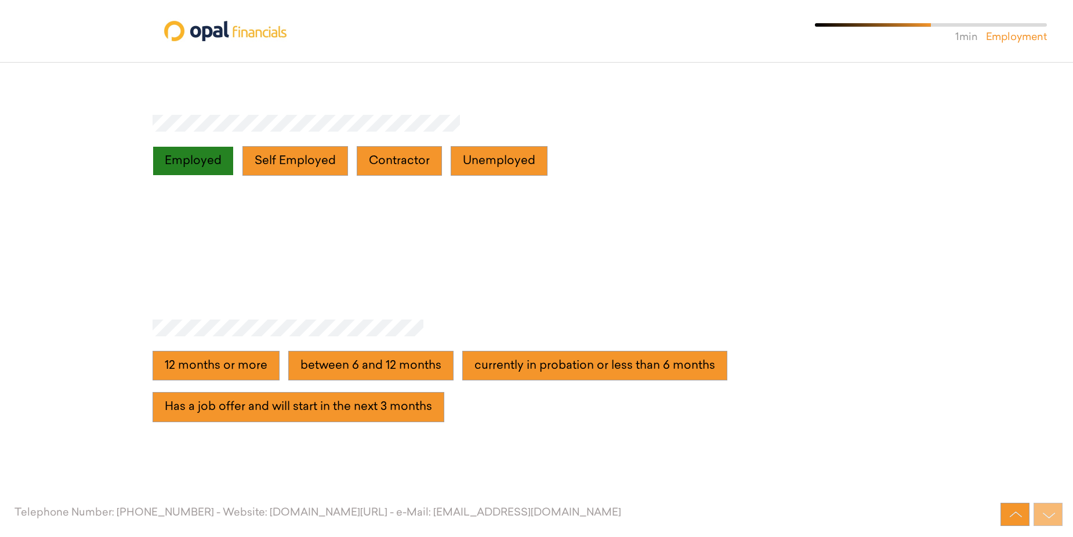
scroll to position [7188, 0]
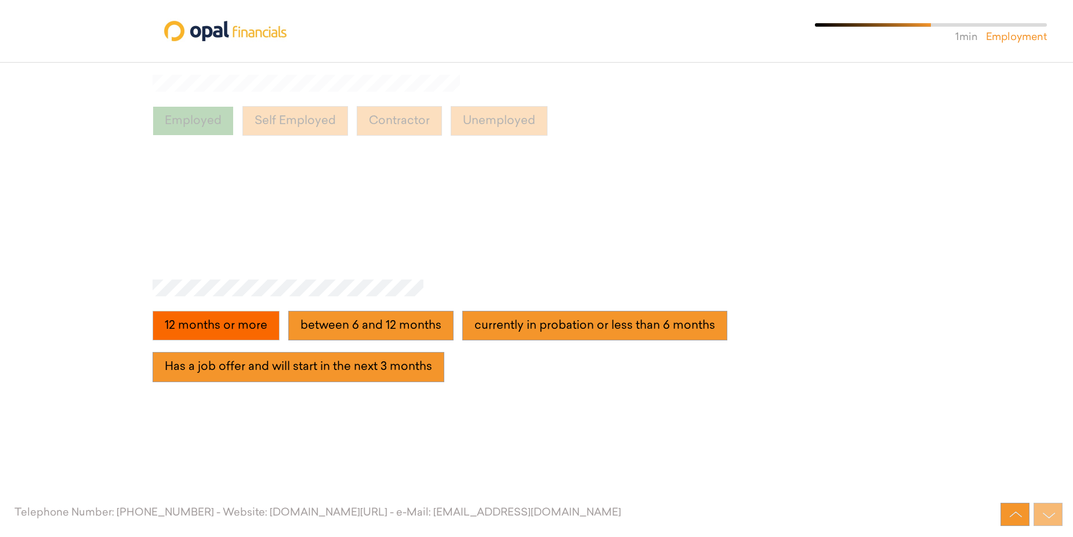
click at [229, 332] on more "12 months or more" at bounding box center [216, 326] width 127 height 30
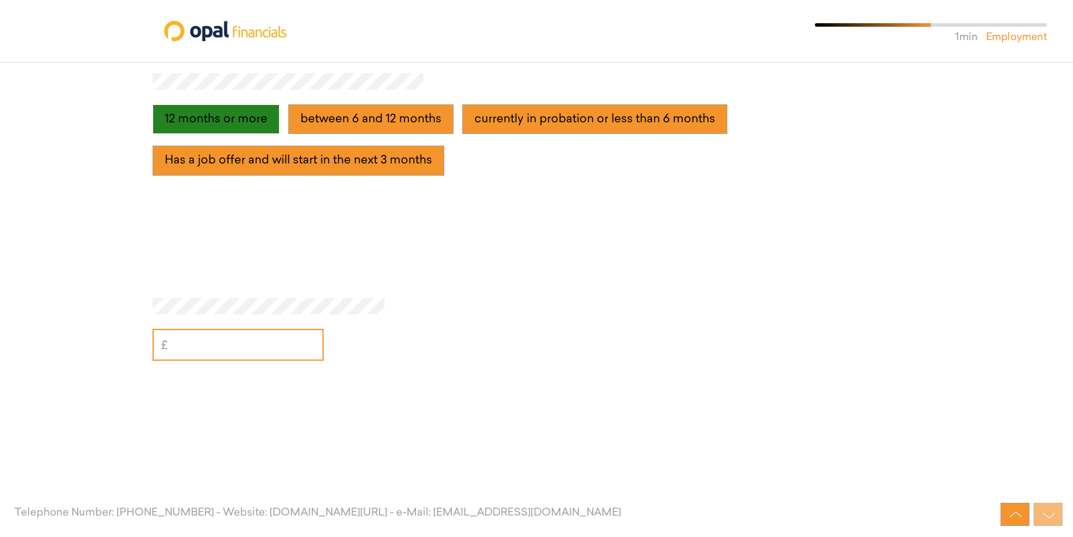
scroll to position [7413, 0]
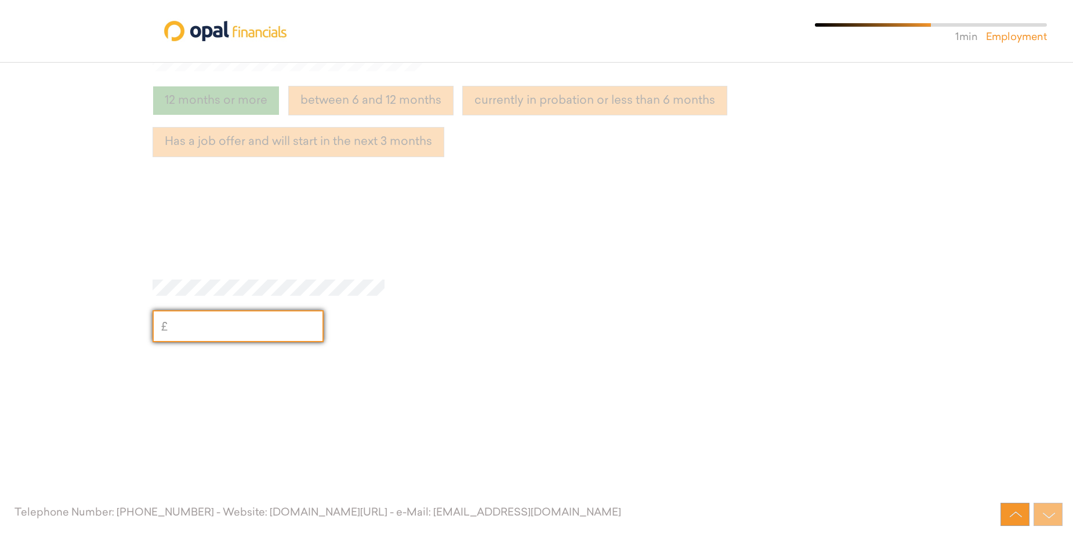
click at [229, 332] on input "text" at bounding box center [238, 326] width 171 height 32
type input "55,000"
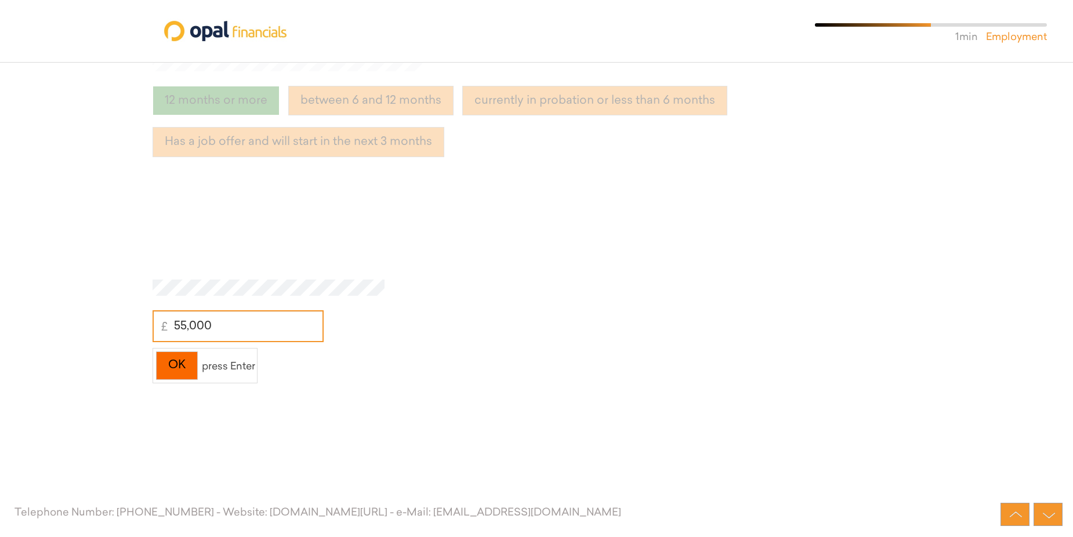
click at [184, 364] on div "OK" at bounding box center [177, 366] width 42 height 28
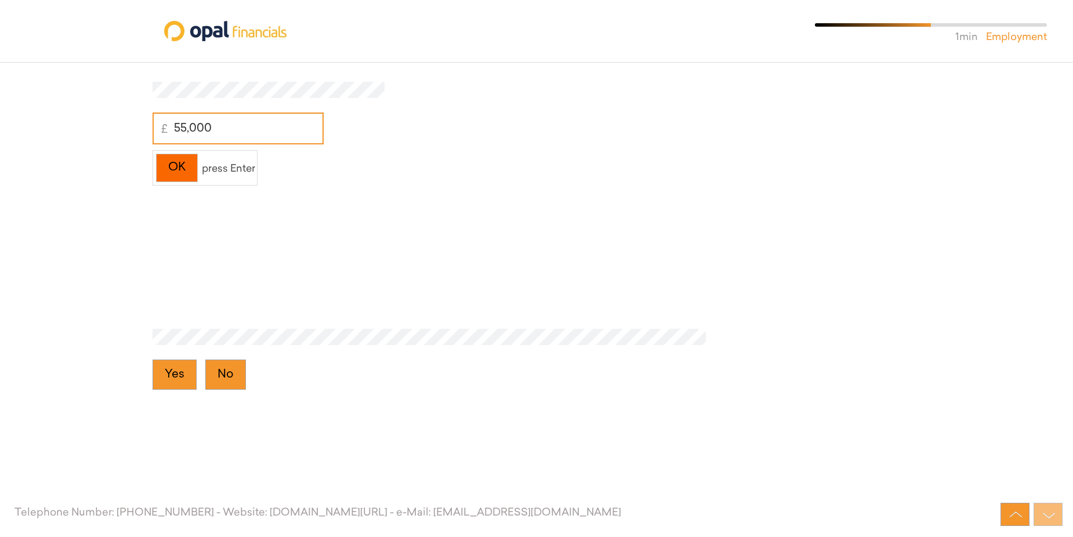
scroll to position [7638, 0]
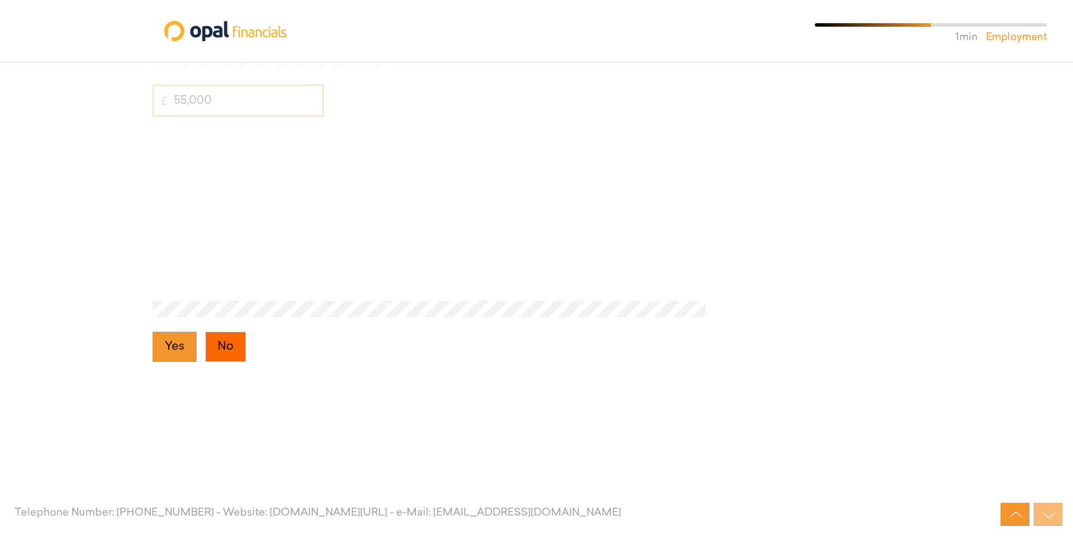
click at [242, 353] on button "No" at bounding box center [225, 347] width 41 height 30
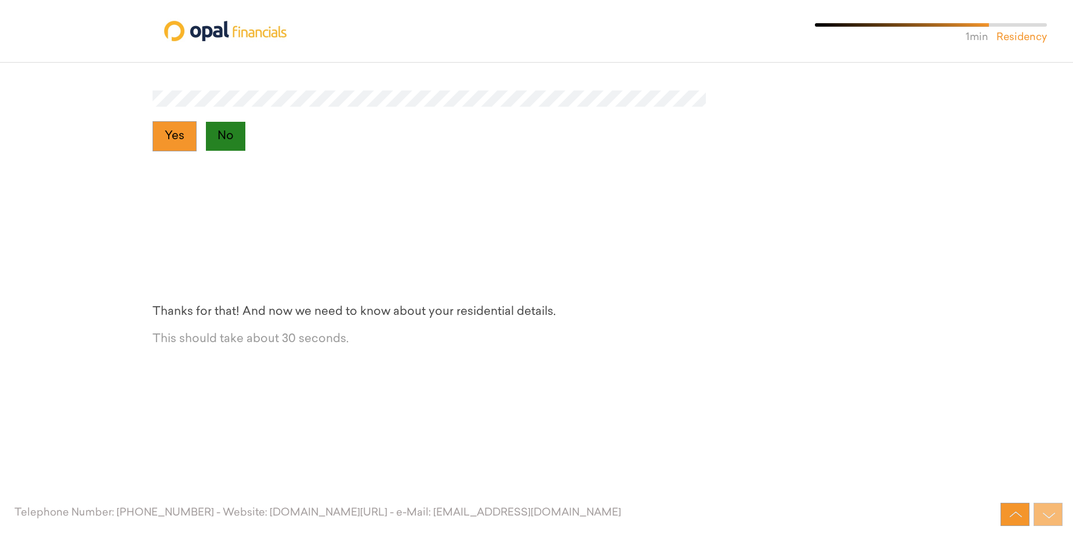
scroll to position [7864, 0]
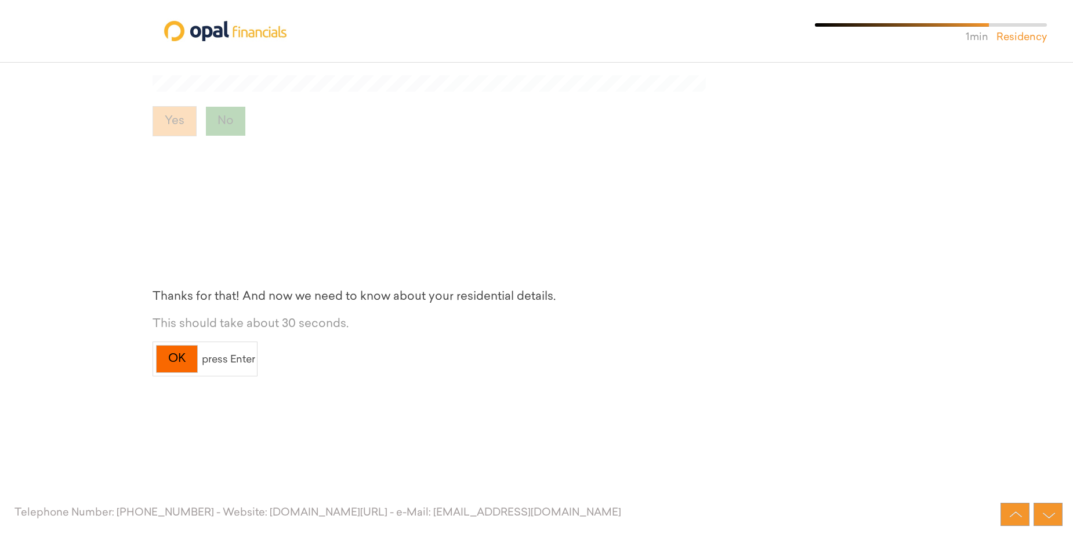
click at [191, 363] on div "OK" at bounding box center [177, 359] width 42 height 28
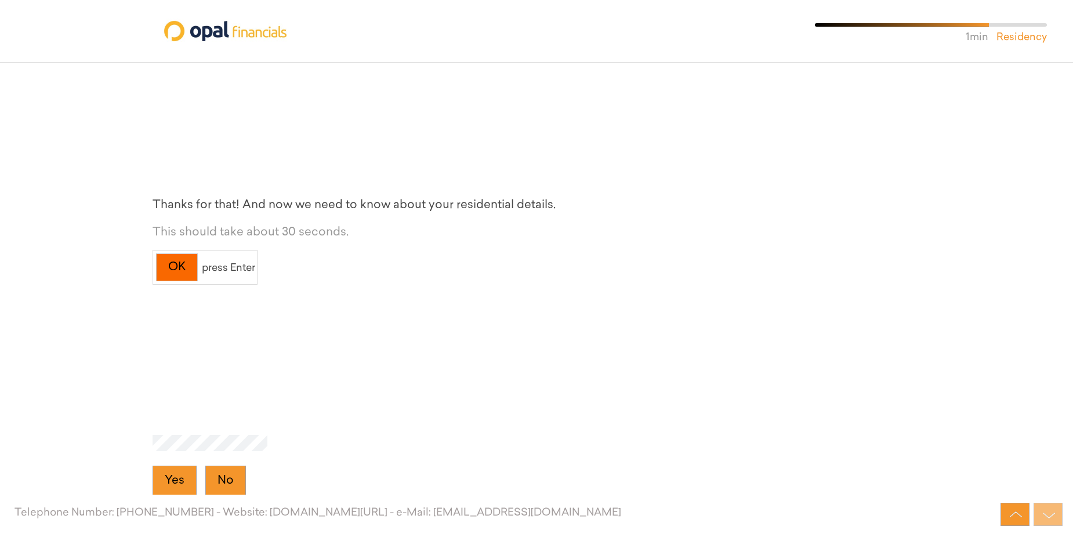
scroll to position [8090, 0]
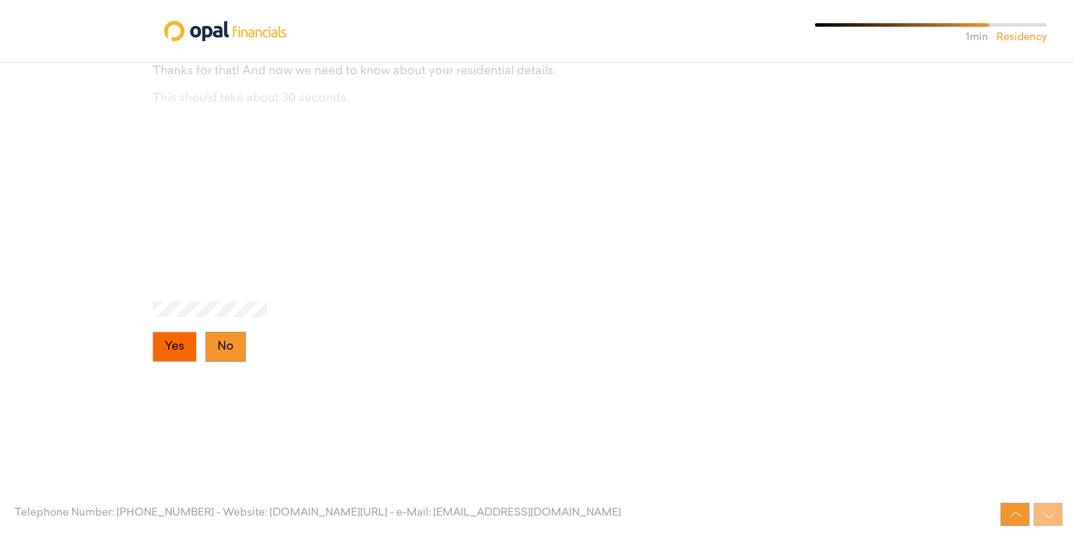
click at [178, 347] on button "Yes" at bounding box center [175, 347] width 44 height 30
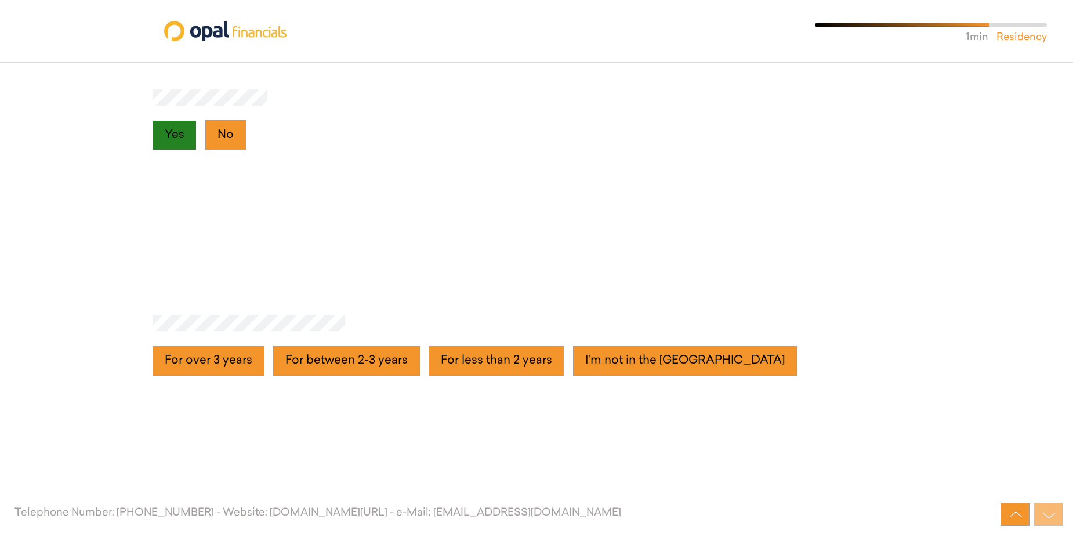
scroll to position [8315, 0]
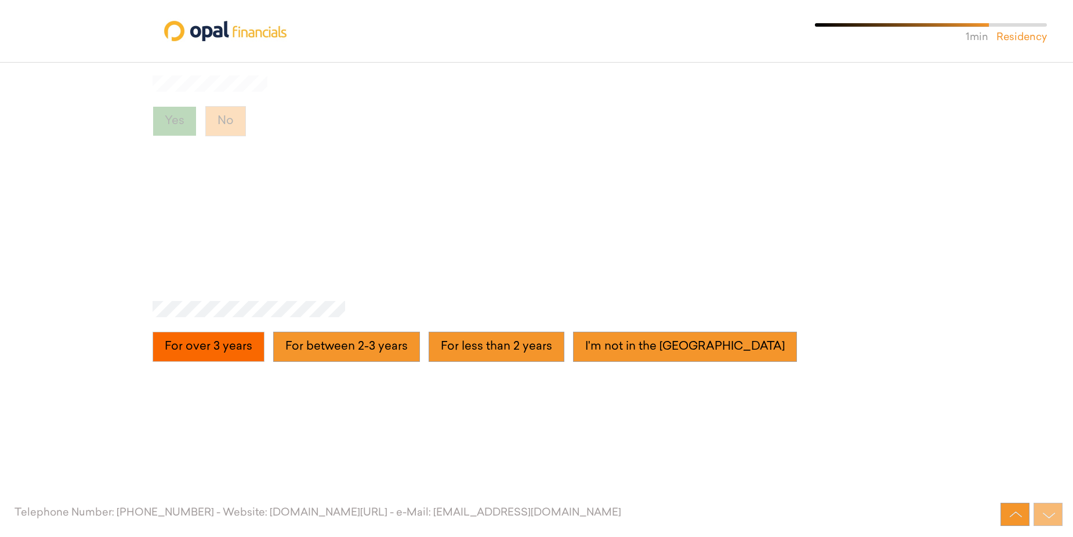
click at [198, 348] on years "For over 3 years" at bounding box center [209, 347] width 112 height 30
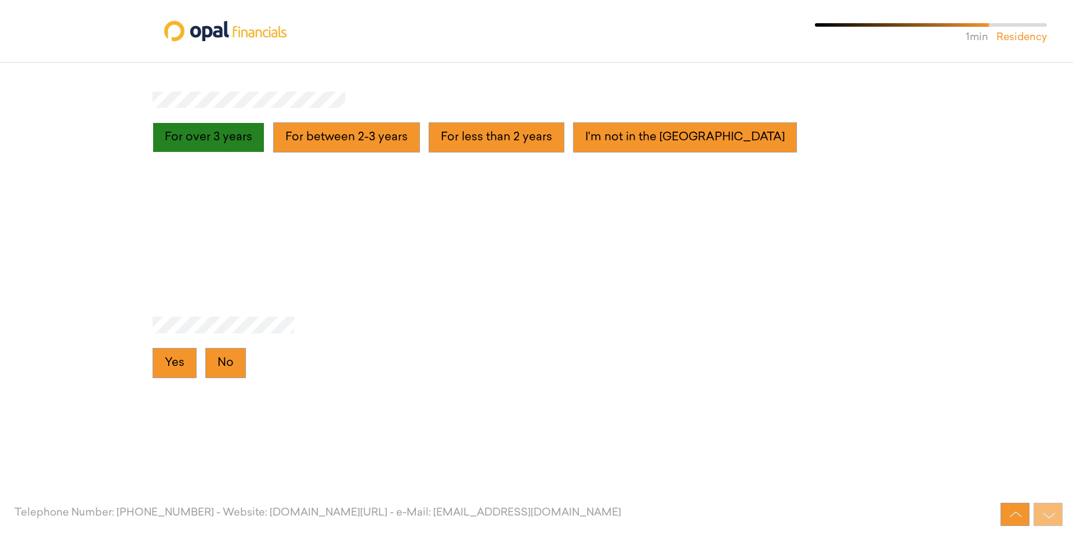
scroll to position [8541, 0]
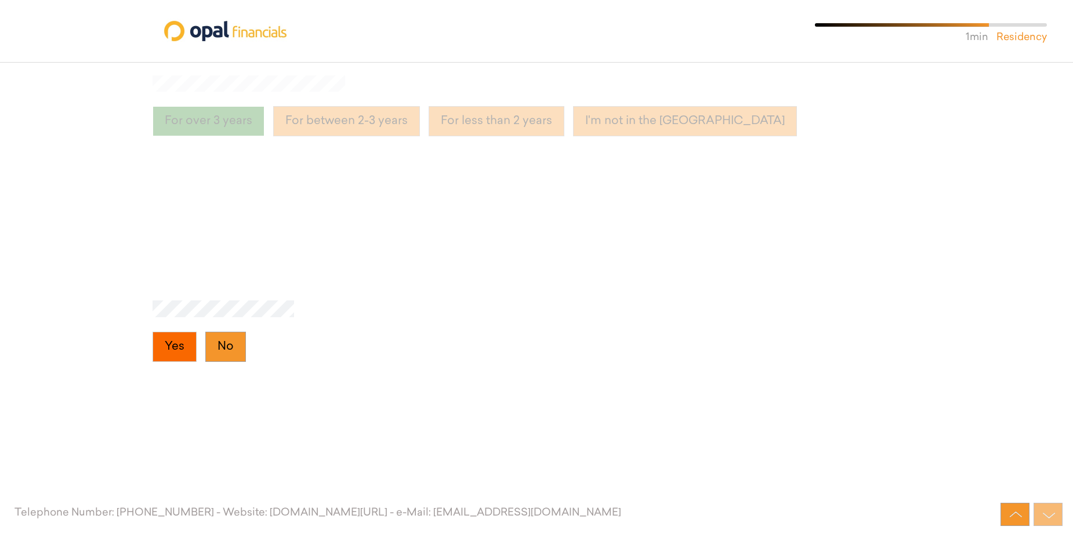
click at [180, 344] on button "Yes" at bounding box center [175, 347] width 44 height 30
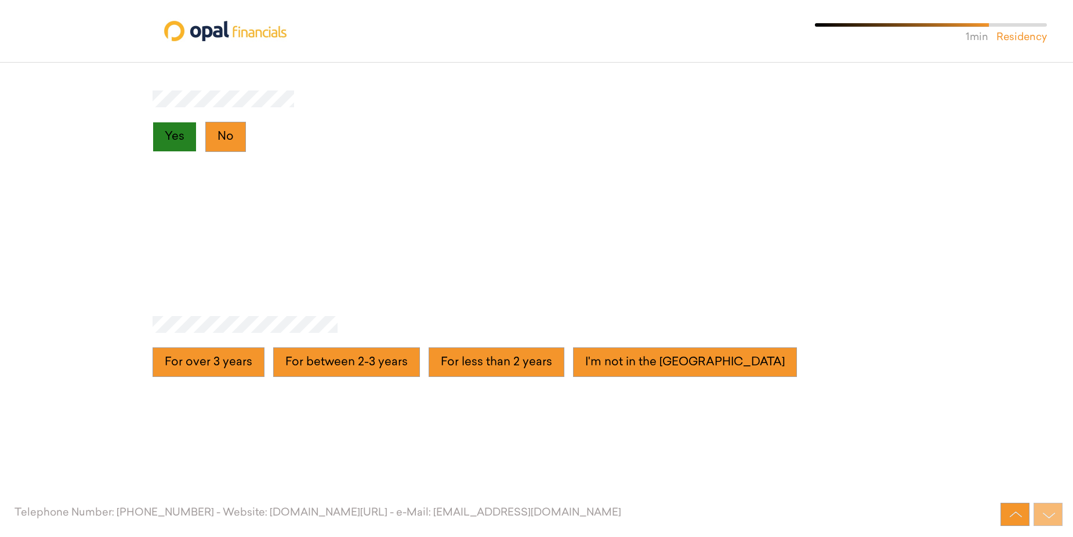
scroll to position [8767, 0]
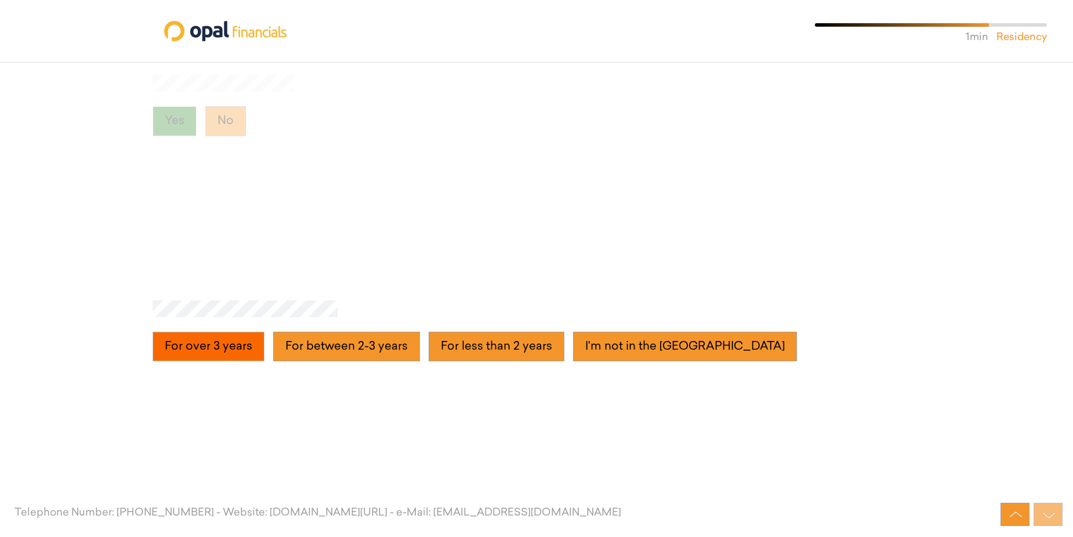
click at [209, 346] on years "For over 3 years" at bounding box center [209, 347] width 112 height 30
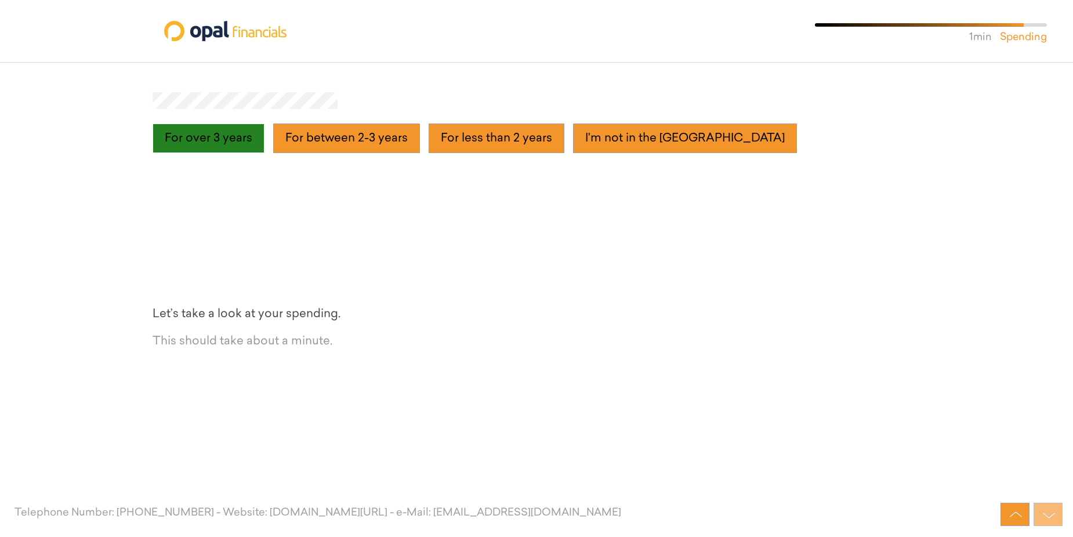
scroll to position [8992, 0]
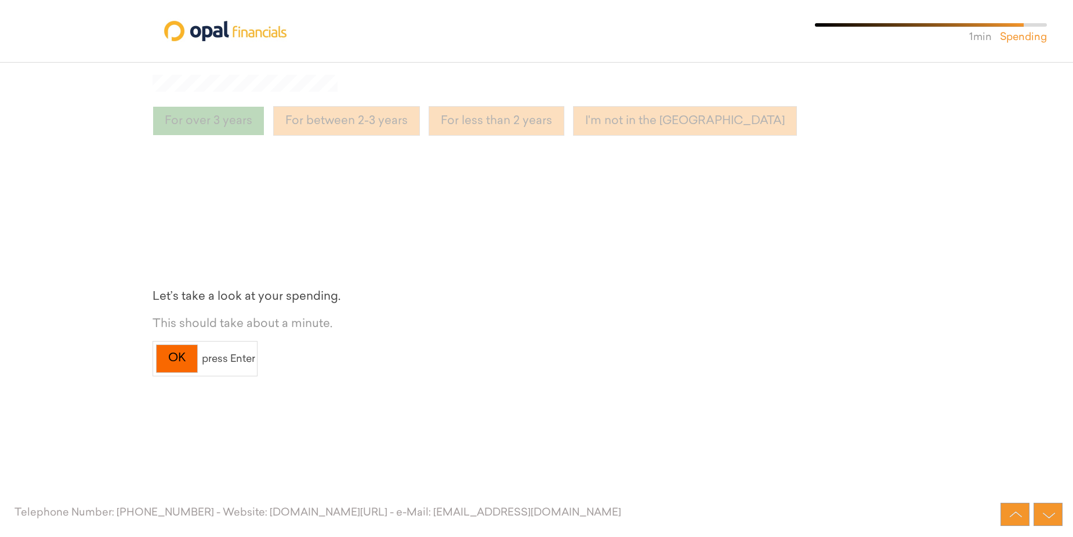
click at [184, 353] on div "OK" at bounding box center [177, 359] width 42 height 28
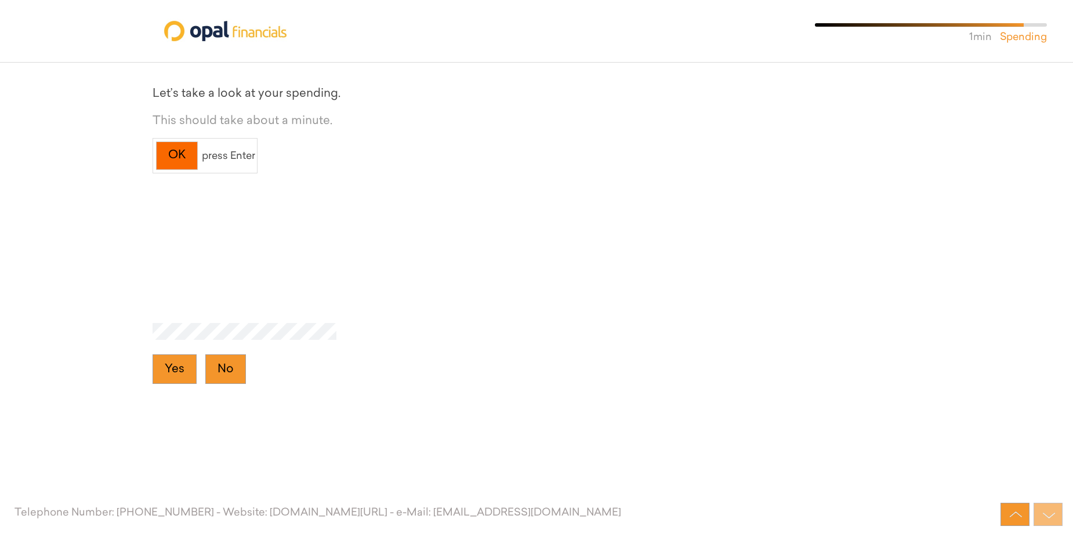
scroll to position [9218, 0]
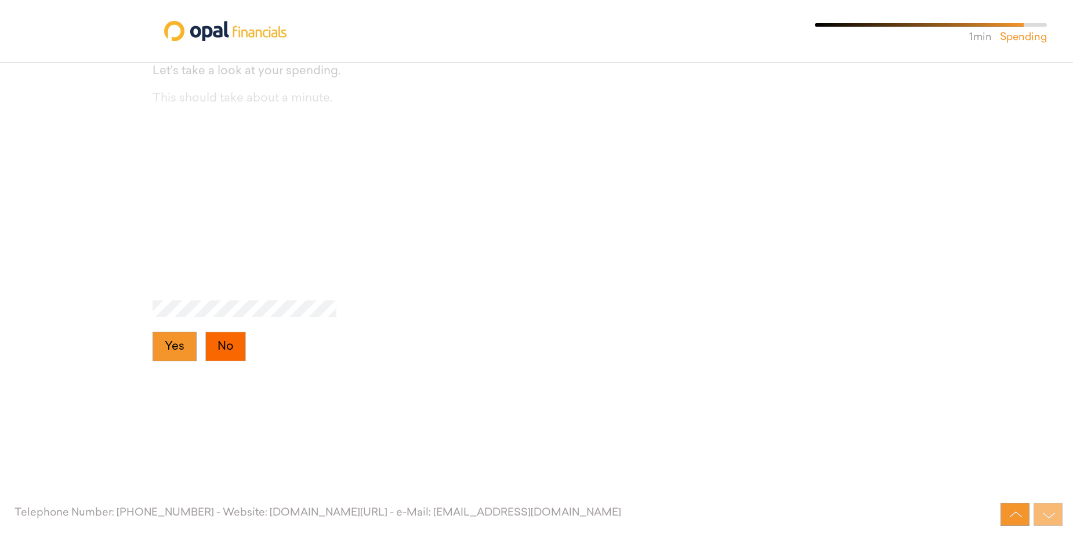
click at [225, 354] on button "No" at bounding box center [225, 347] width 41 height 30
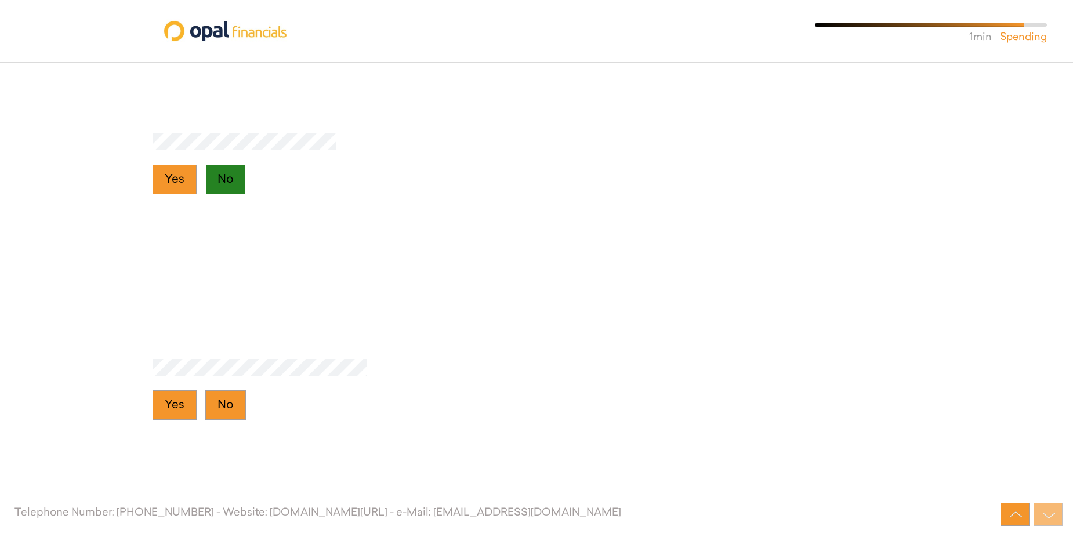
scroll to position [9444, 0]
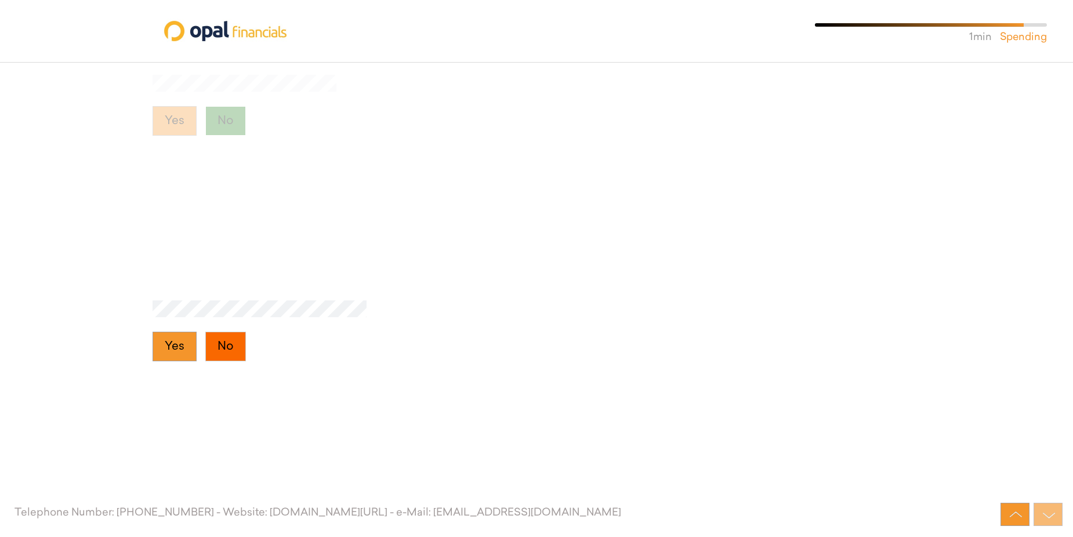
click at [223, 350] on button "No" at bounding box center [225, 347] width 41 height 30
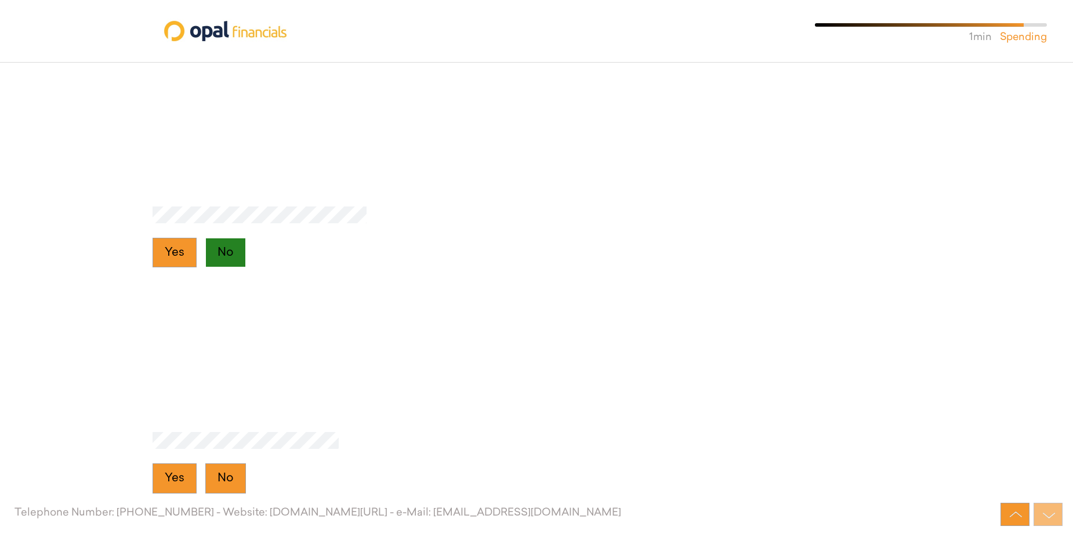
scroll to position [9669, 0]
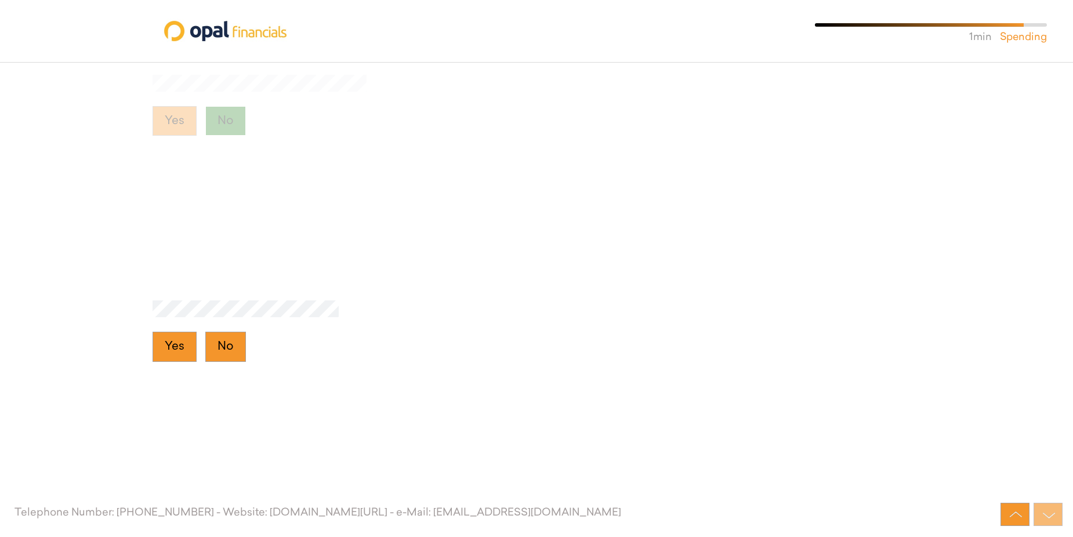
click at [223, 350] on button "No" at bounding box center [225, 347] width 41 height 30
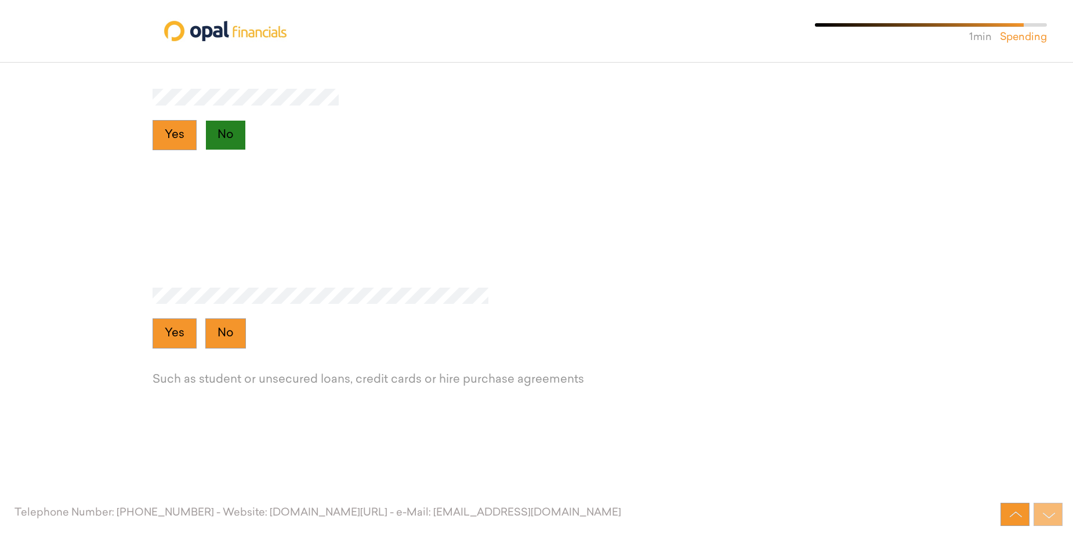
scroll to position [9895, 0]
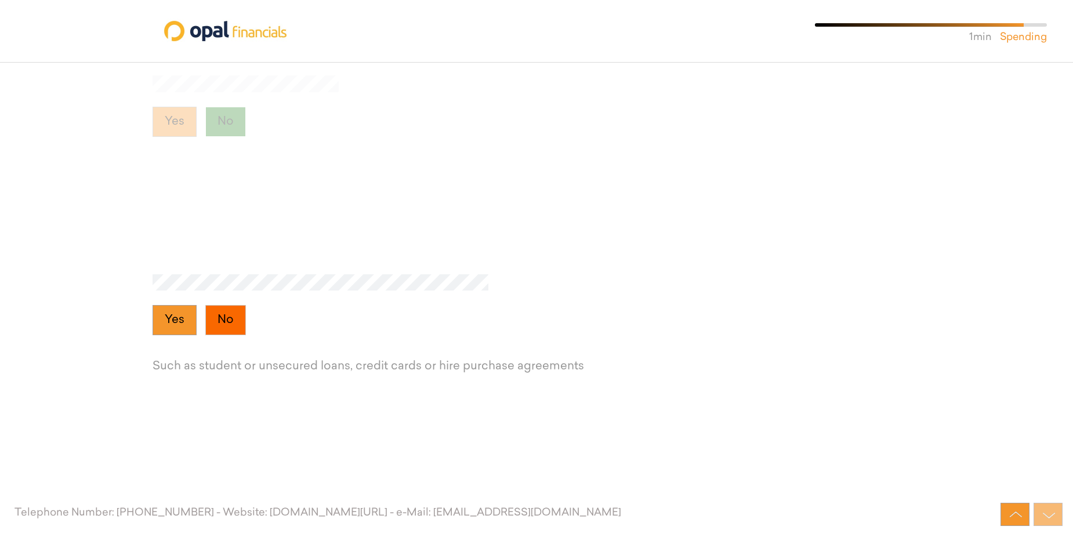
click at [228, 331] on button "No" at bounding box center [225, 320] width 41 height 30
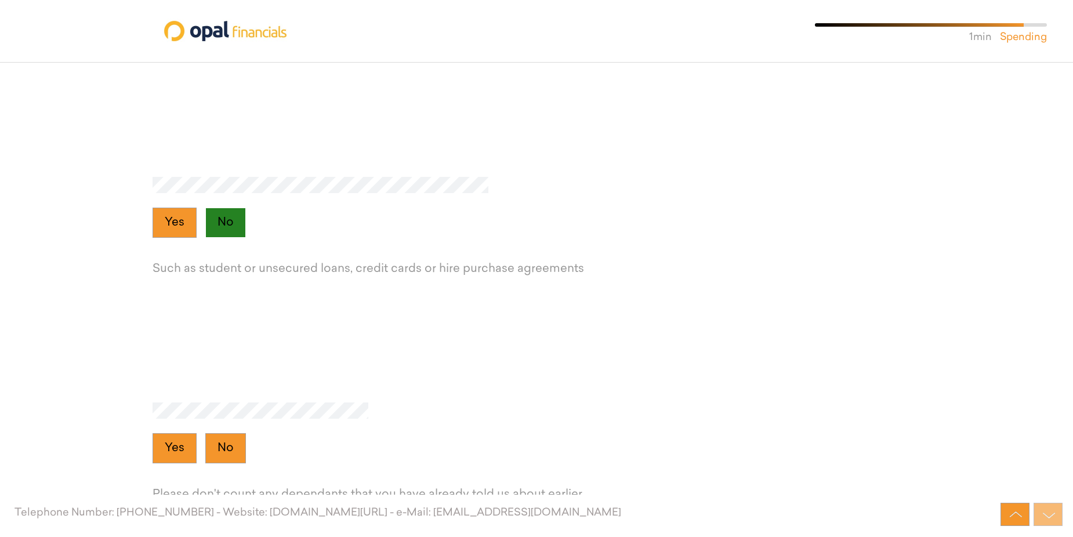
scroll to position [10120, 0]
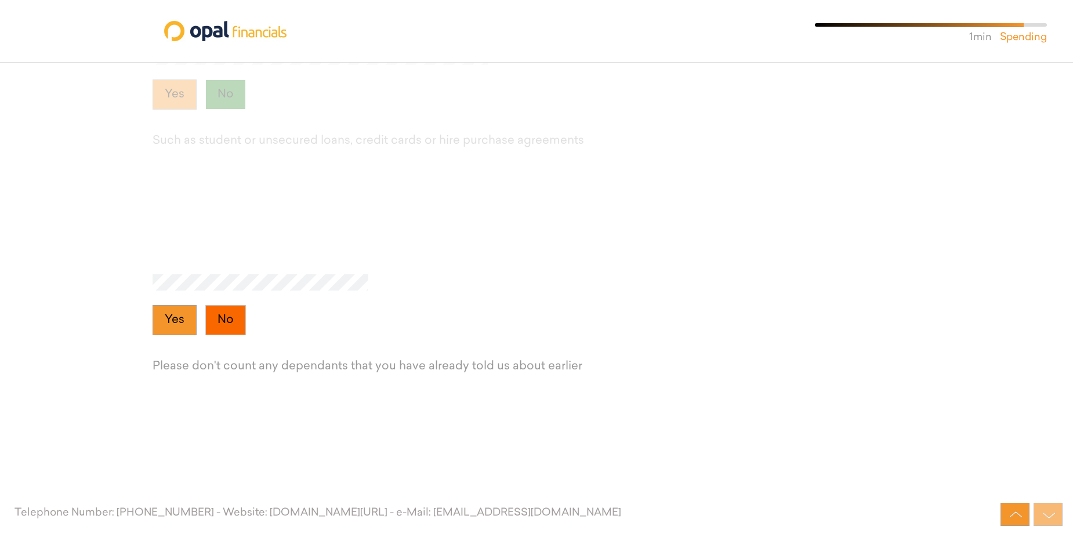
click at [228, 325] on button "No" at bounding box center [225, 320] width 41 height 30
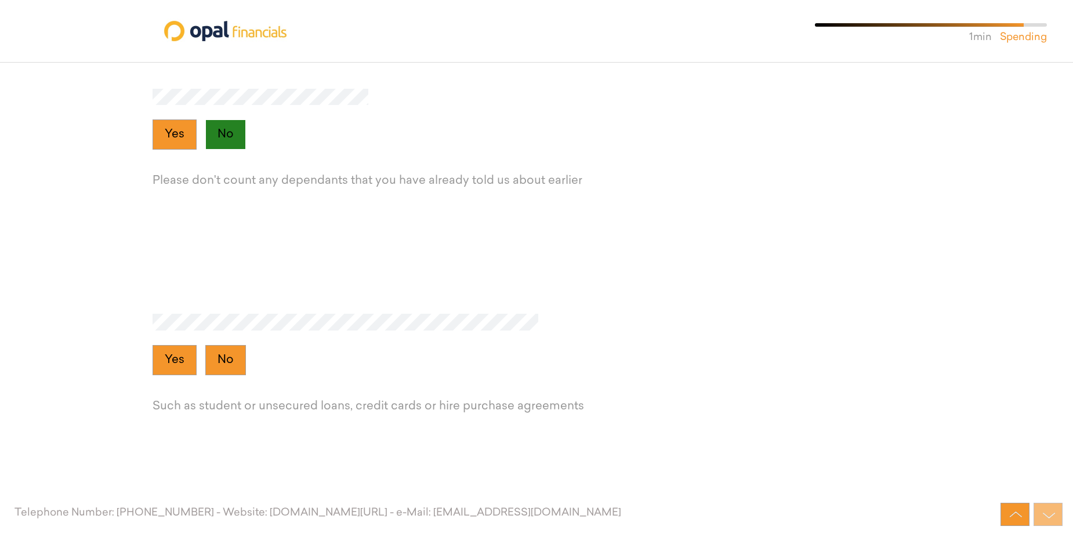
scroll to position [10346, 0]
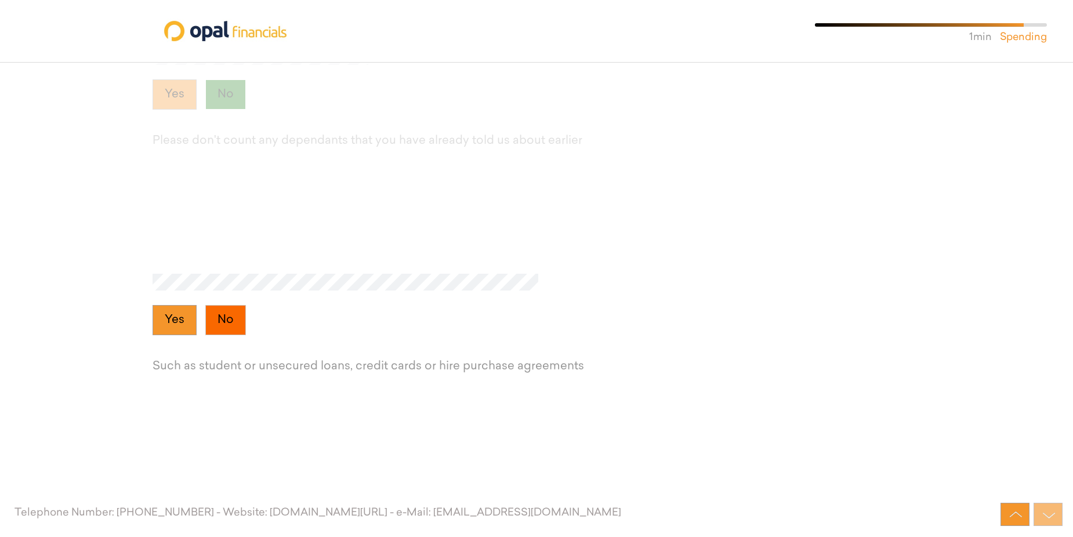
click at [228, 324] on button "No" at bounding box center [225, 320] width 41 height 30
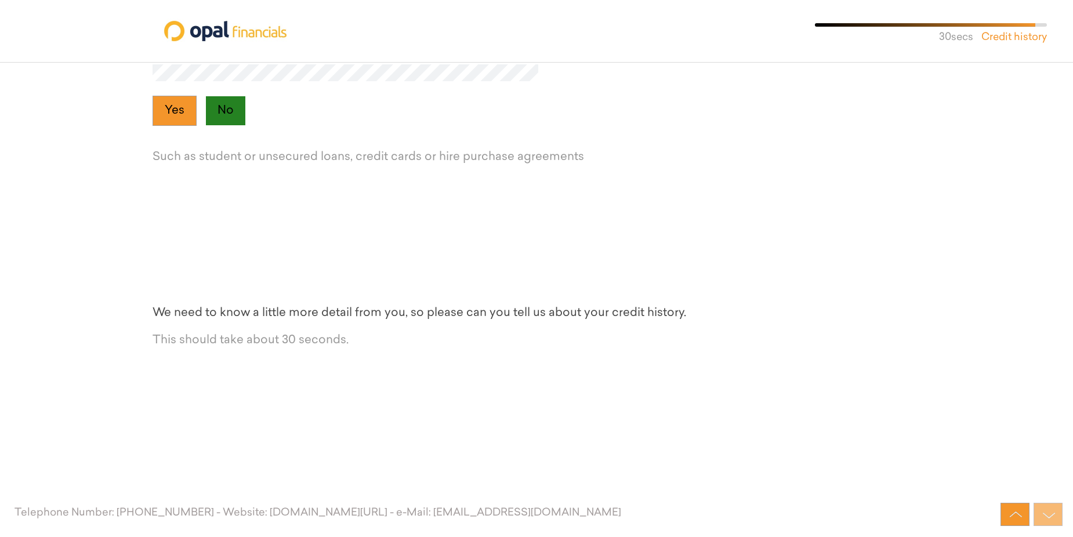
scroll to position [10572, 0]
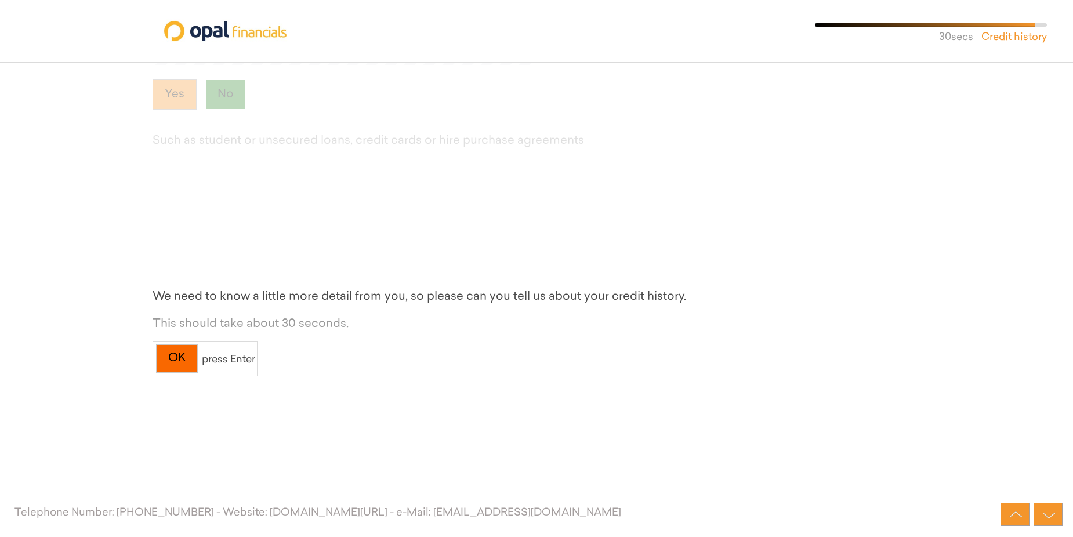
click at [187, 354] on div "OK" at bounding box center [177, 359] width 42 height 28
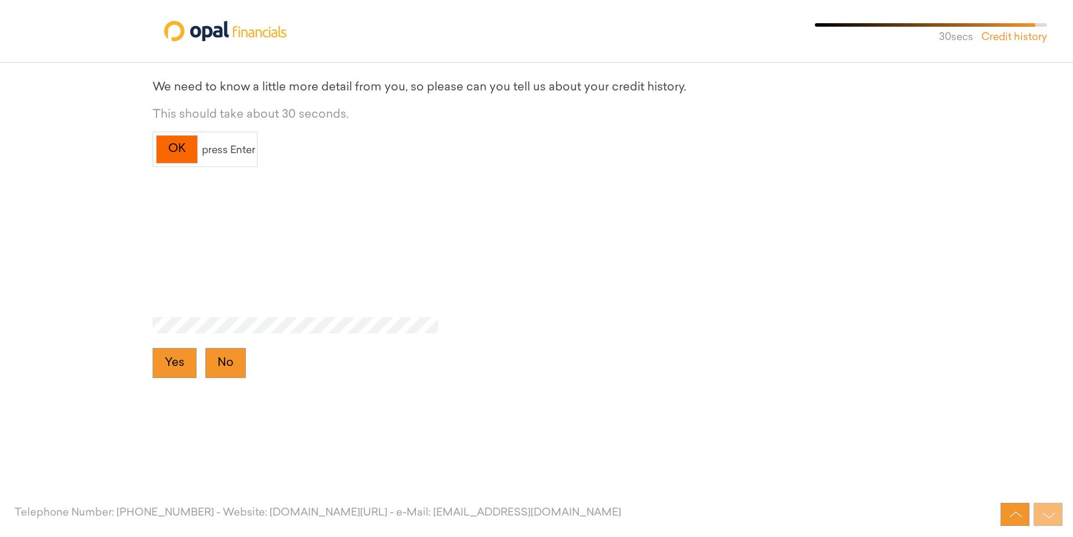
scroll to position [10797, 0]
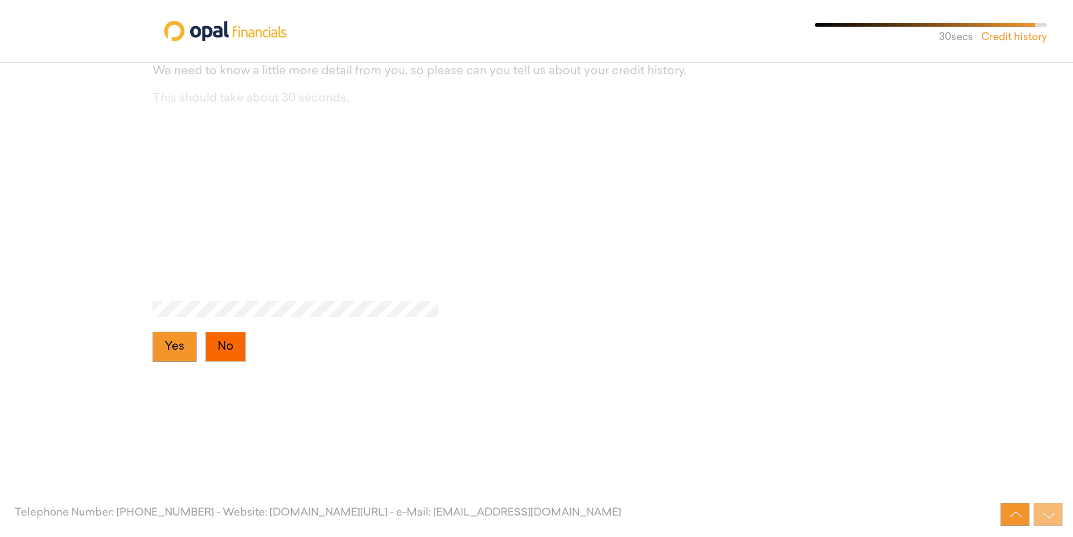
click at [210, 355] on button "No" at bounding box center [225, 347] width 41 height 30
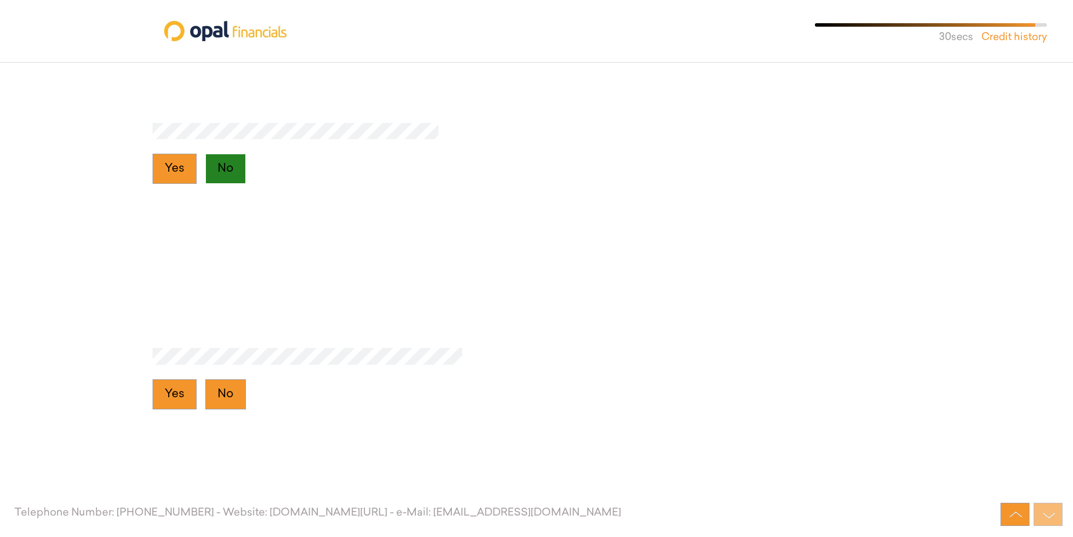
scroll to position [11023, 0]
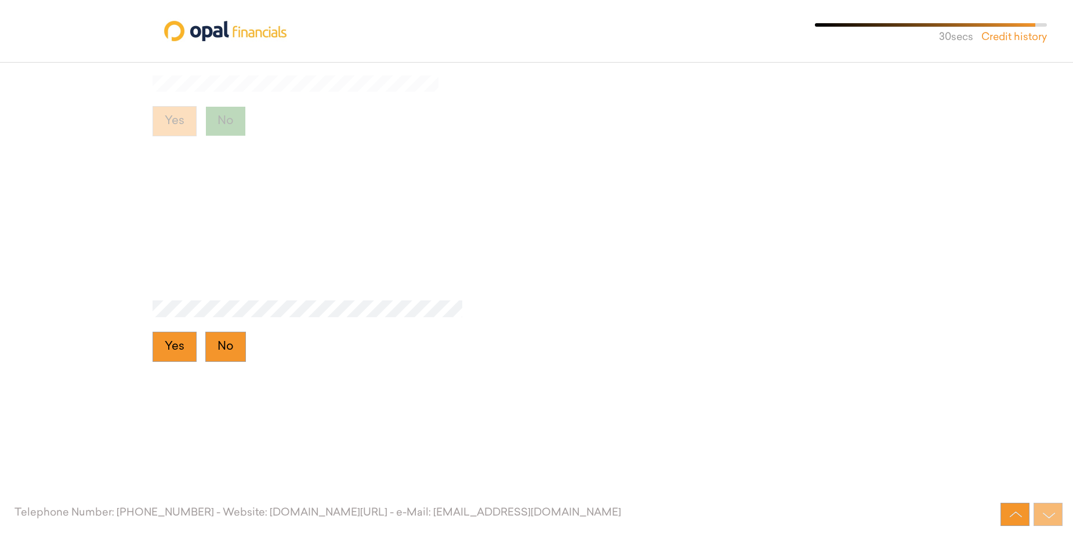
click at [210, 355] on button "No" at bounding box center [225, 347] width 41 height 30
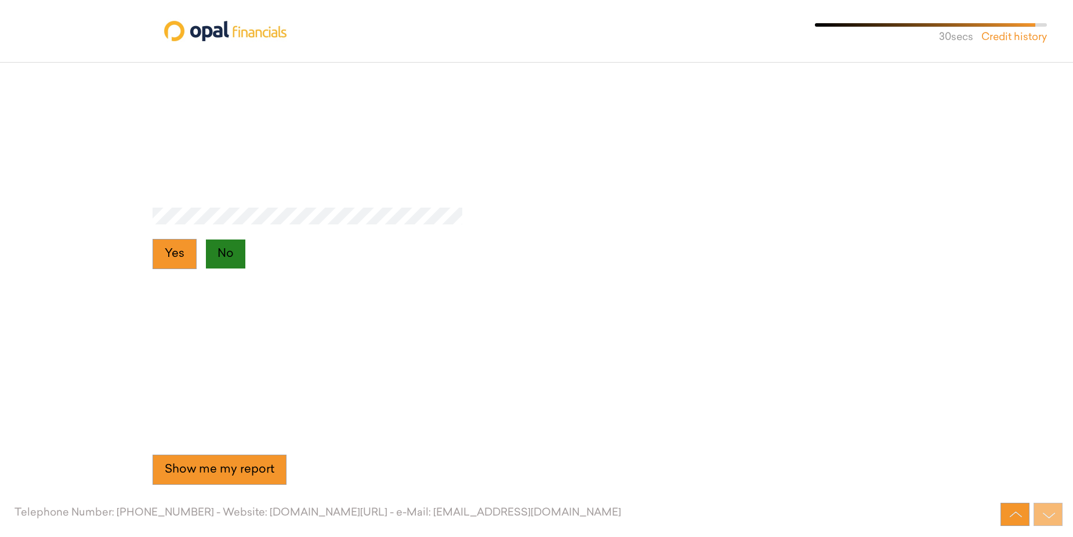
scroll to position [11233, 0]
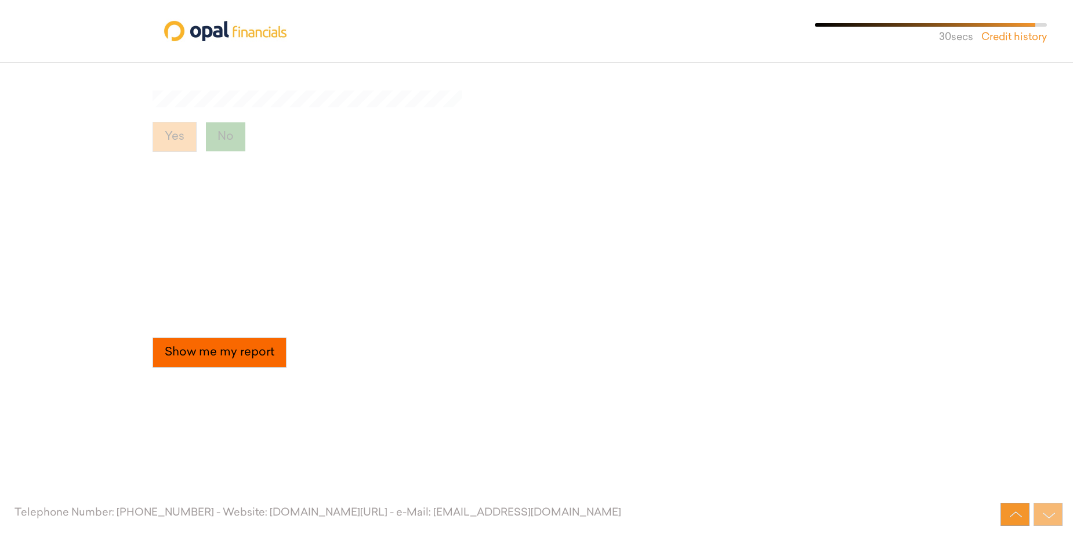
click at [201, 347] on button "Show me my report" at bounding box center [220, 353] width 134 height 30
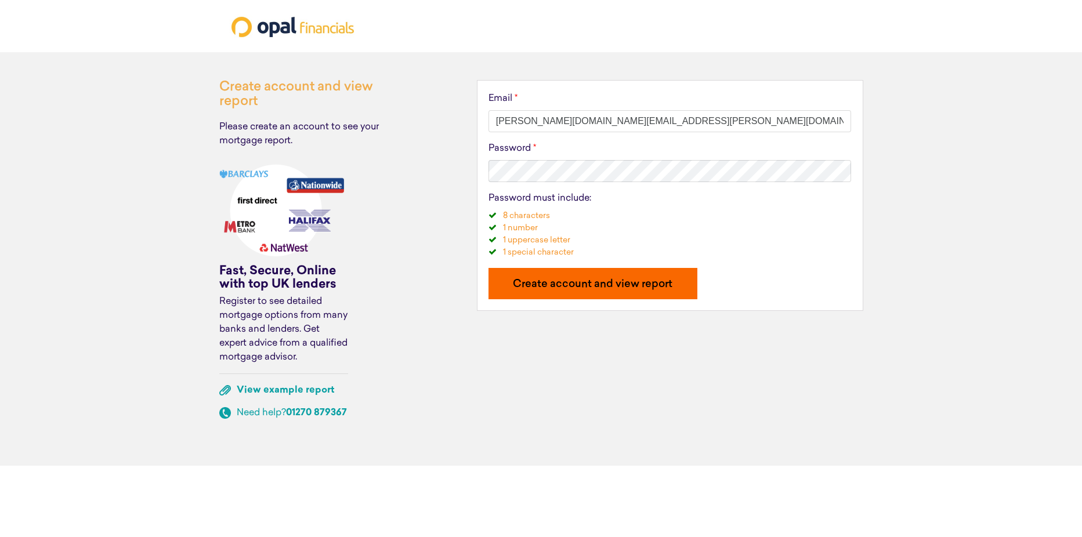
click at [613, 281] on p "Create account and view report" at bounding box center [592, 285] width 186 height 10
